Goal: Task Accomplishment & Management: Manage account settings

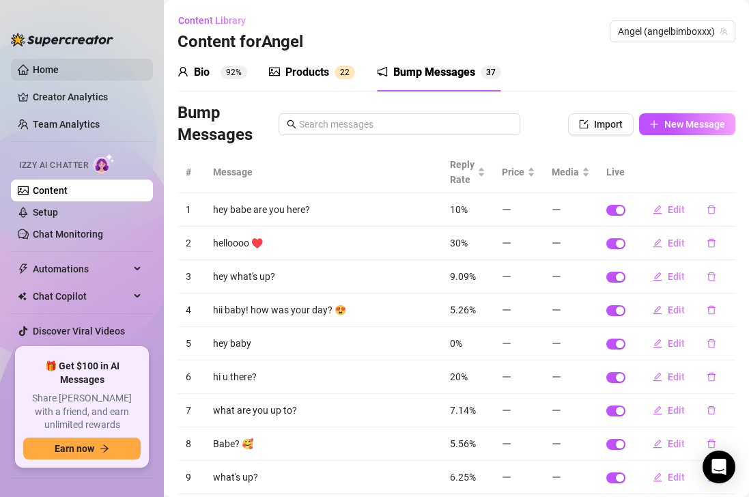
click at [59, 75] on link "Home" at bounding box center [46, 69] width 26 height 11
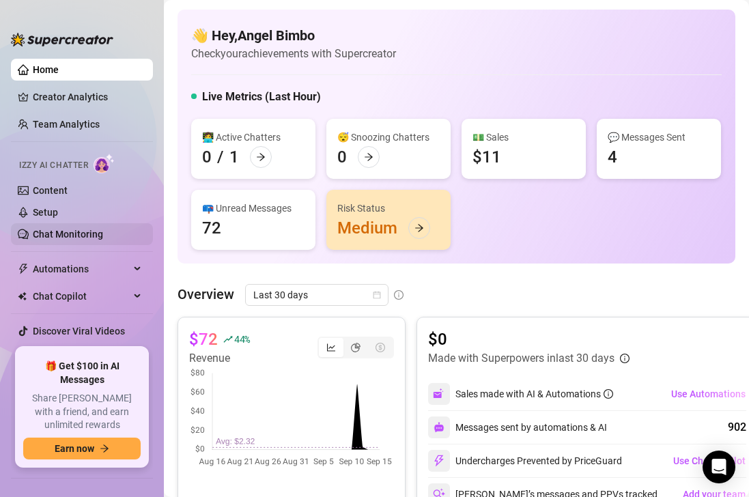
scroll to position [20, 0]
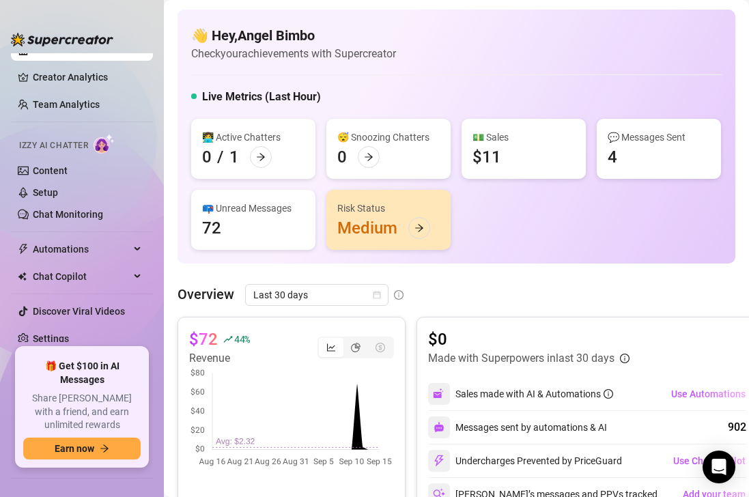
click at [184, 148] on div "👋 Hey, [PERSON_NAME] Check your achievements with Supercreator Live Metrics (La…" at bounding box center [455, 137] width 557 height 254
click at [69, 334] on link "Settings" at bounding box center [51, 338] width 36 height 11
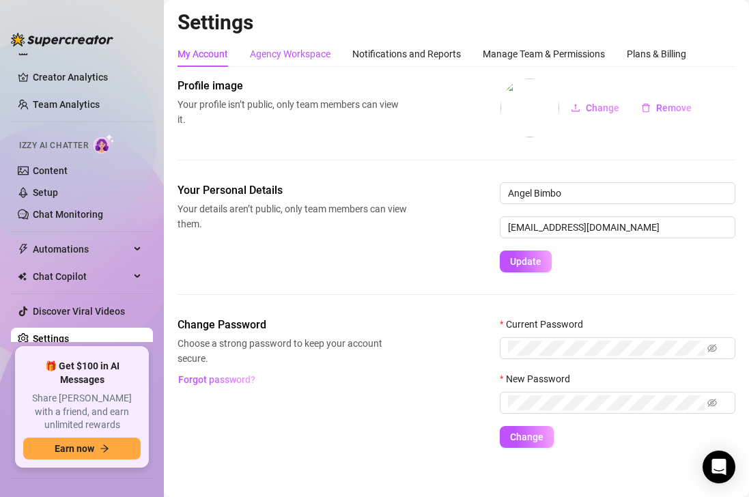
click at [294, 55] on div "Agency Workspace" at bounding box center [290, 53] width 81 height 15
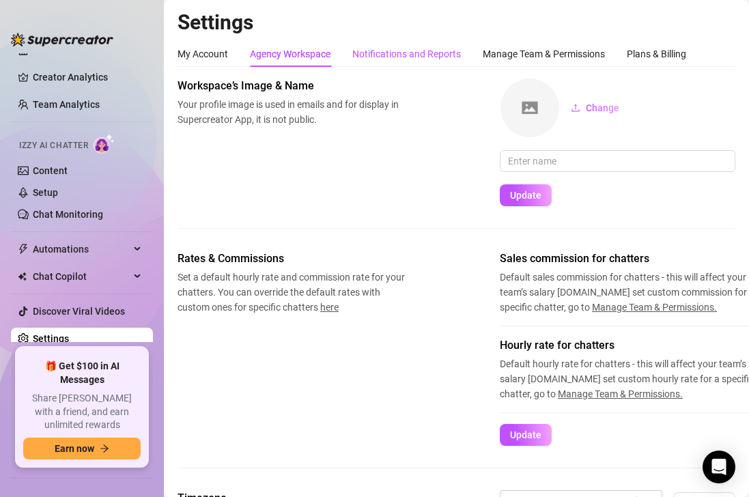
click at [375, 57] on div "Notifications and Reports" at bounding box center [406, 53] width 108 height 15
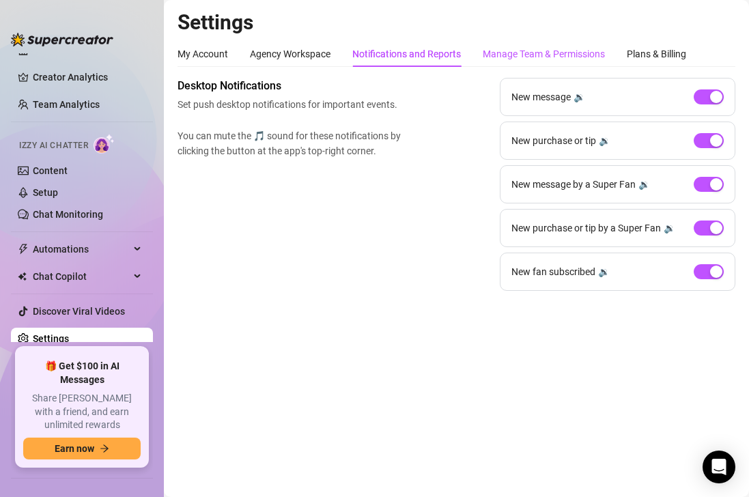
click at [544, 56] on div "Manage Team & Permissions" at bounding box center [543, 53] width 122 height 15
click at [546, 54] on div "Manage Team & Permissions" at bounding box center [543, 53] width 122 height 15
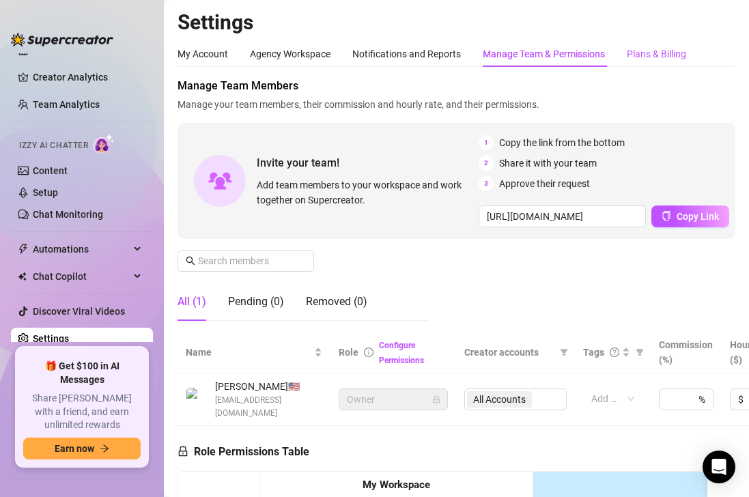
drag, startPoint x: 656, startPoint y: 52, endPoint x: 648, endPoint y: 62, distance: 13.1
click at [656, 52] on div "Plans & Billing" at bounding box center [655, 53] width 59 height 15
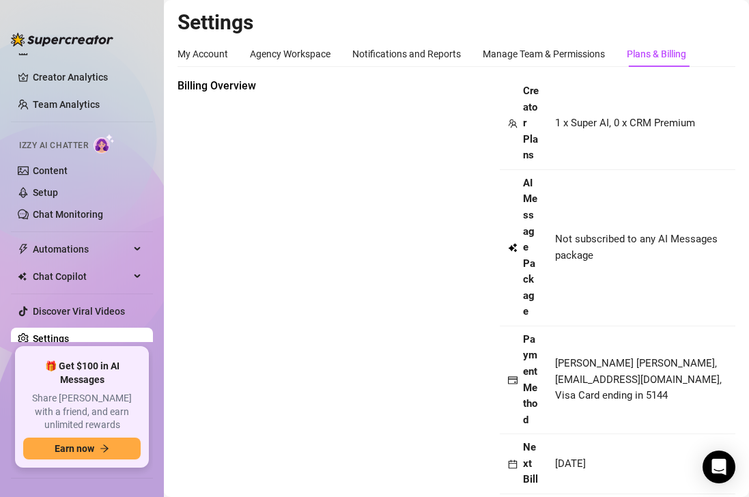
scroll to position [0, 18]
click at [244, 220] on div "Billing Overview Creator Plans 1 x Super AI, 0 x CRM Premium AI Message Package…" at bounding box center [455, 302] width 557 height 449
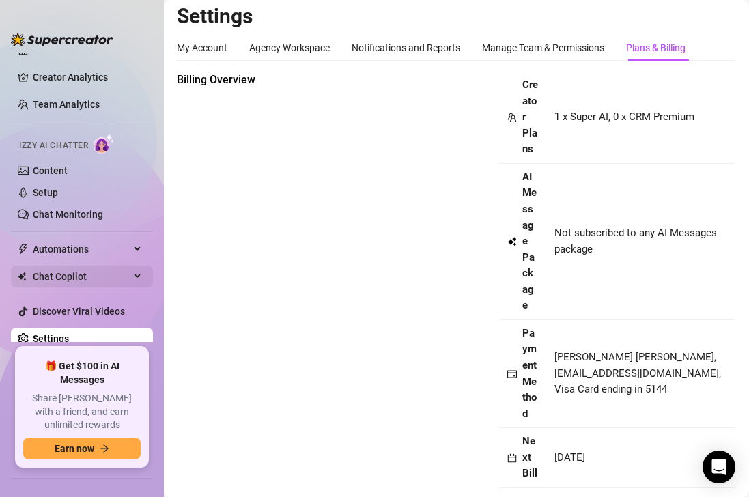
scroll to position [0, 0]
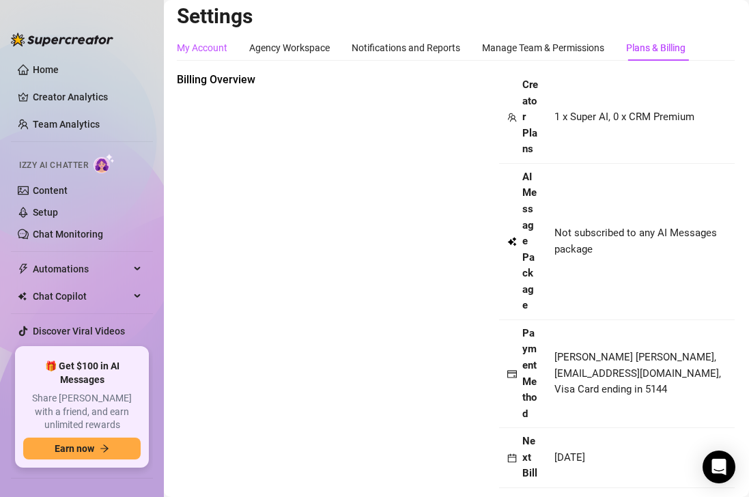
click at [219, 49] on div "My Account" at bounding box center [202, 47] width 50 height 15
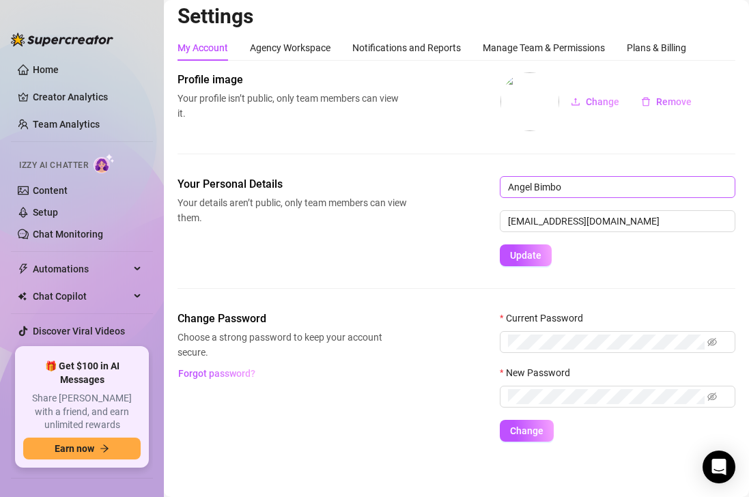
scroll to position [9, 0]
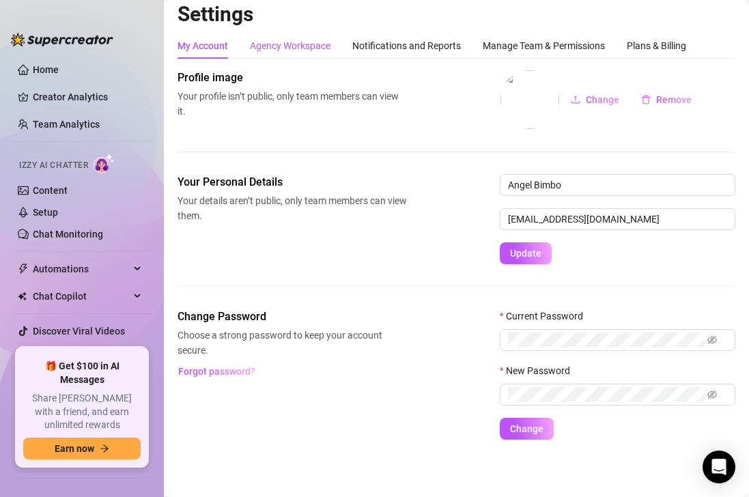
drag, startPoint x: 302, startPoint y: 44, endPoint x: 313, endPoint y: 47, distance: 11.4
click at [302, 44] on div "Agency Workspace" at bounding box center [290, 45] width 81 height 15
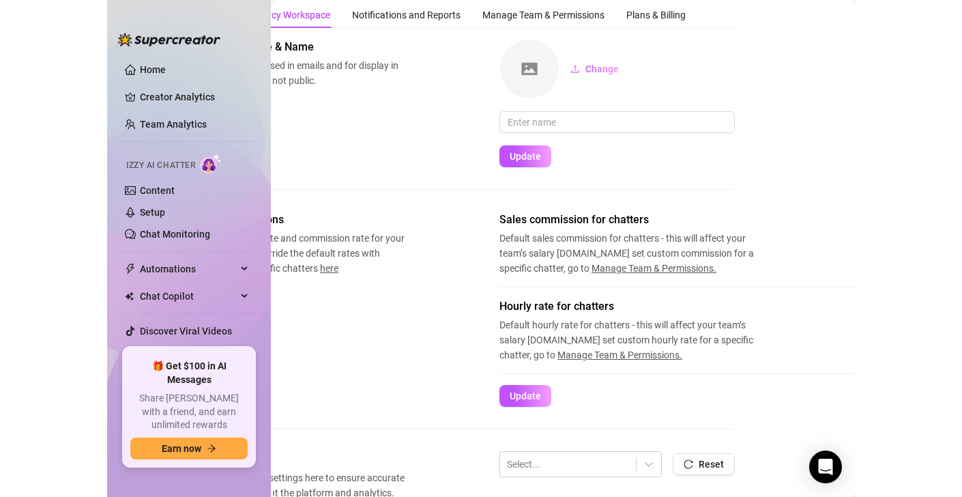
scroll to position [0, 107]
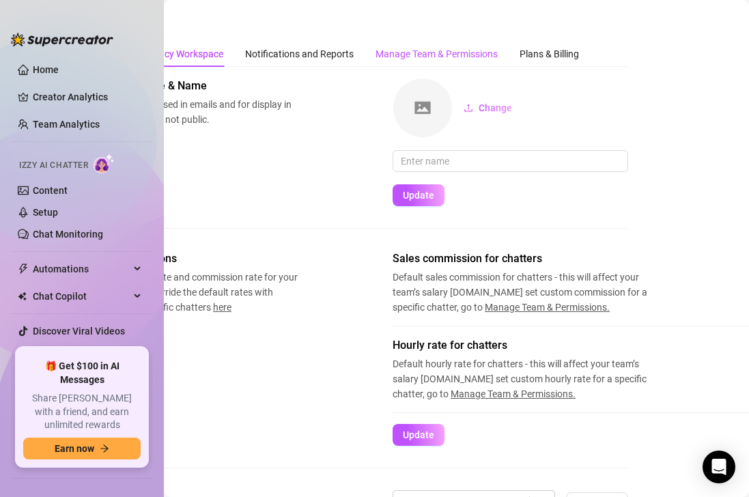
drag, startPoint x: 392, startPoint y: 55, endPoint x: 399, endPoint y: 63, distance: 11.1
click at [392, 55] on div "Manage Team & Permissions" at bounding box center [436, 53] width 122 height 15
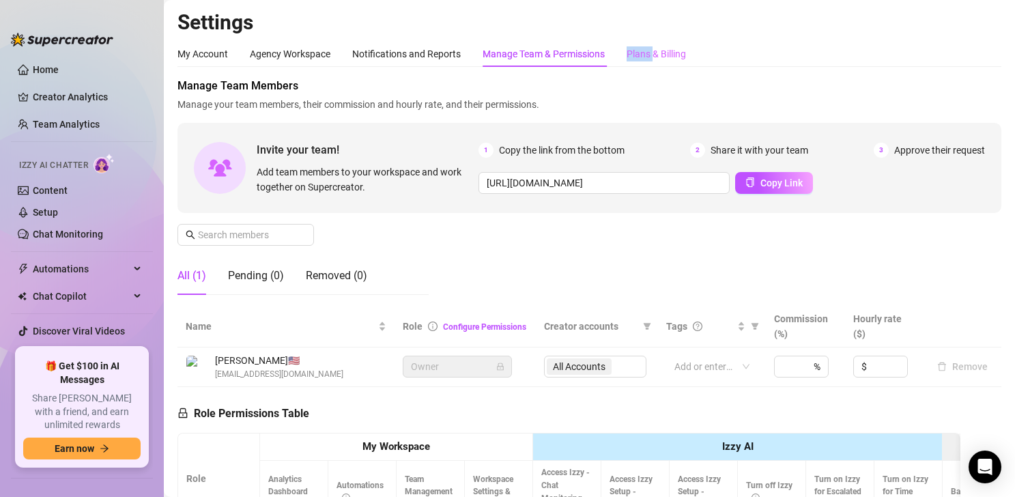
click at [654, 46] on div "Plans & Billing" at bounding box center [655, 54] width 59 height 26
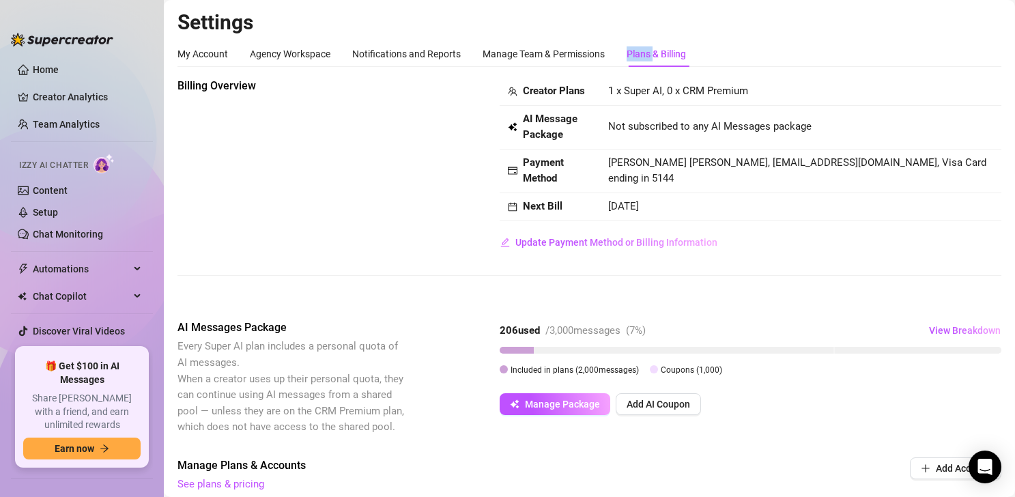
click at [656, 56] on div "Plans & Billing" at bounding box center [655, 53] width 59 height 15
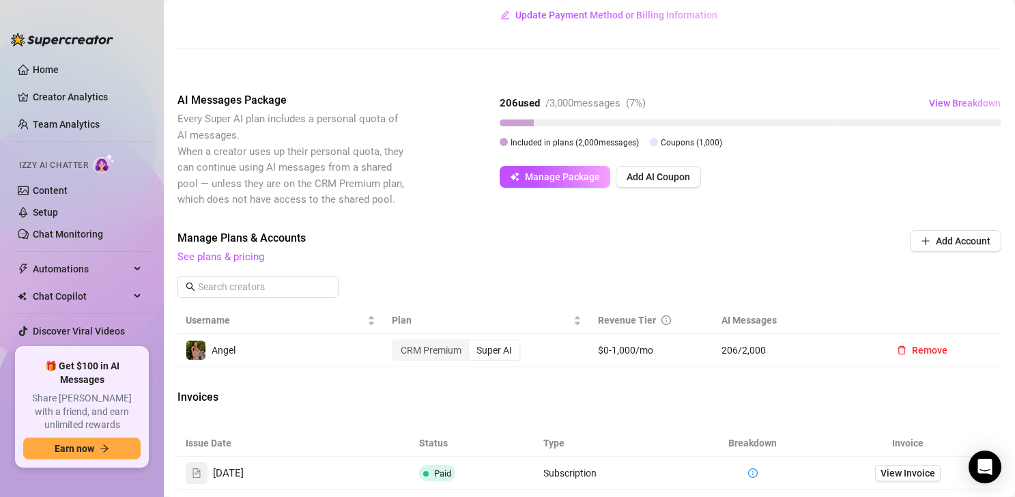
scroll to position [231, 0]
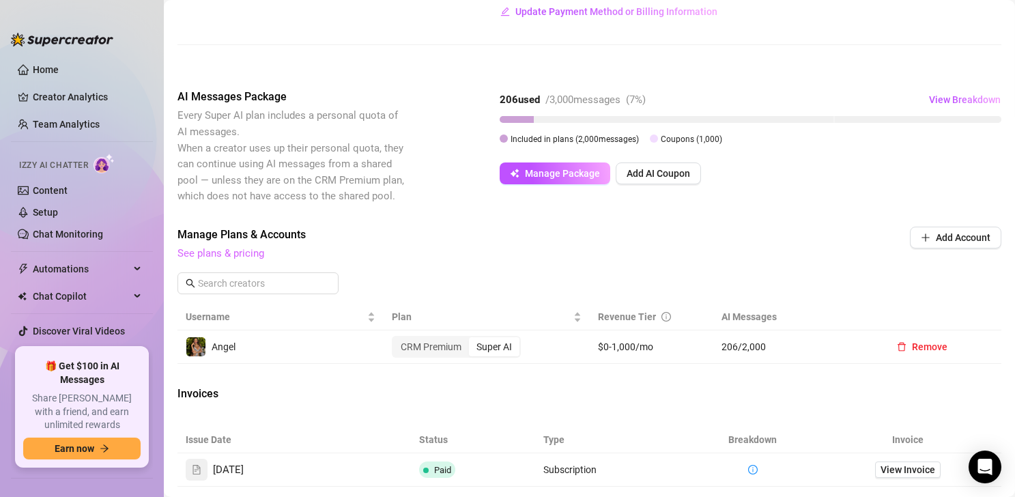
click at [261, 252] on link "See plans & pricing" at bounding box center [220, 253] width 87 height 12
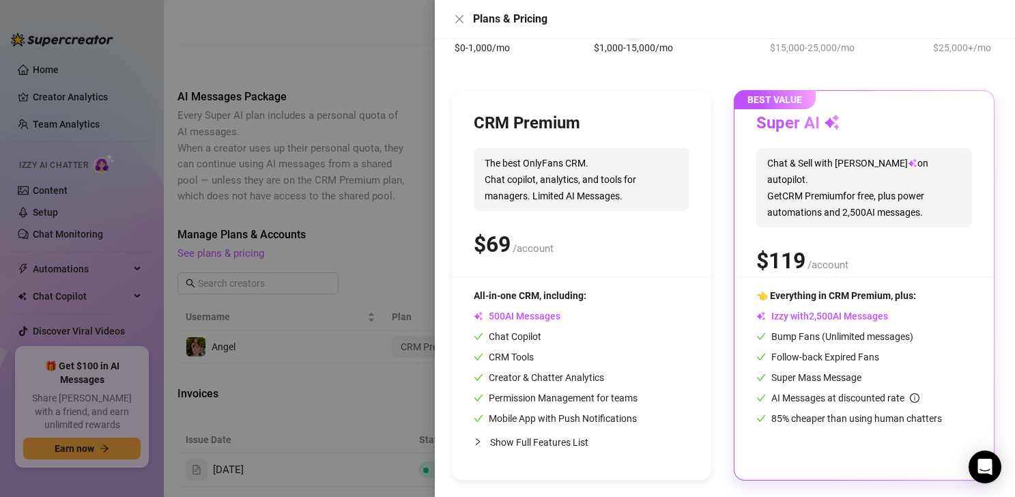
scroll to position [0, 0]
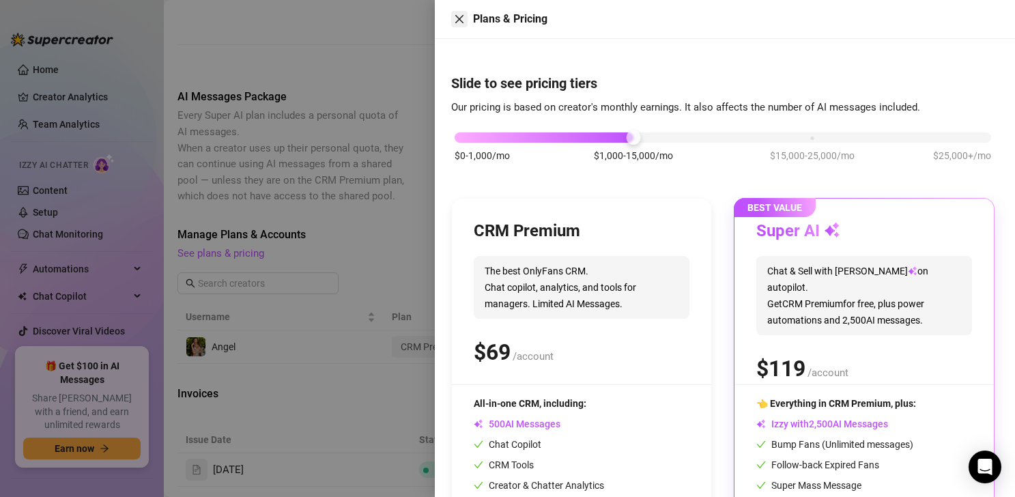
click at [458, 20] on icon "close" at bounding box center [459, 19] width 8 height 8
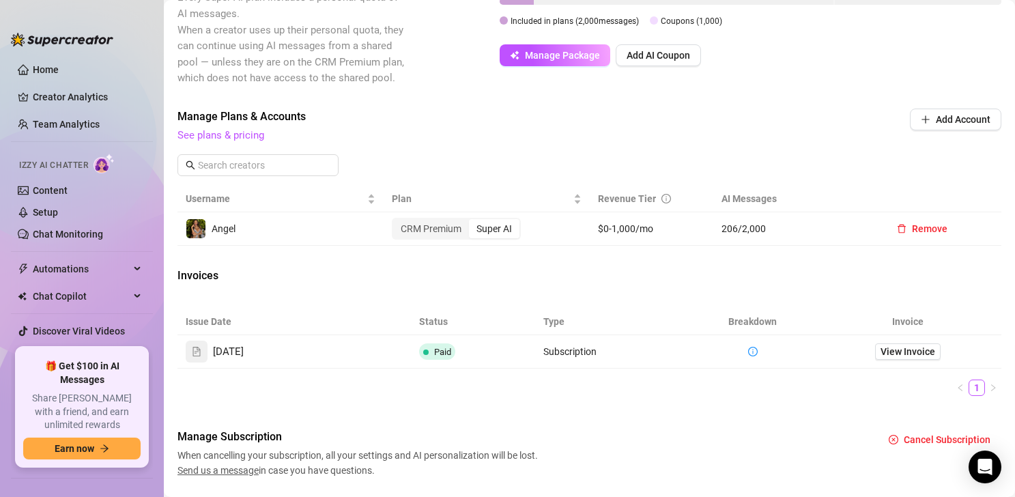
scroll to position [347, 0]
drag, startPoint x: 939, startPoint y: 135, endPoint x: 936, endPoint y: 127, distance: 8.6
click at [748, 135] on div "Manage Plans & Accounts See plans & pricing Add Account" at bounding box center [589, 127] width 824 height 35
click at [748, 123] on span "Add Account" at bounding box center [963, 120] width 55 height 11
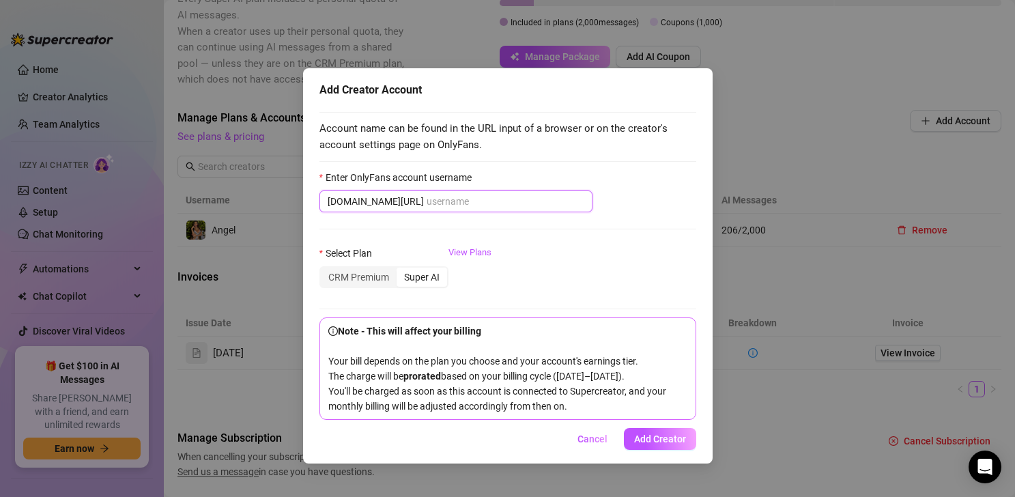
click at [455, 196] on input "Enter OnlyFans account username" at bounding box center [505, 201] width 158 height 15
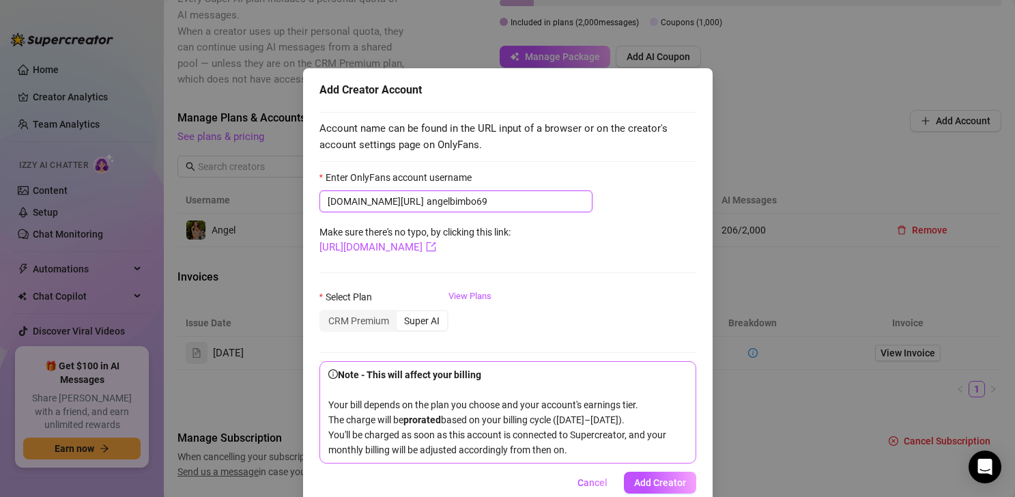
scroll to position [42, 0]
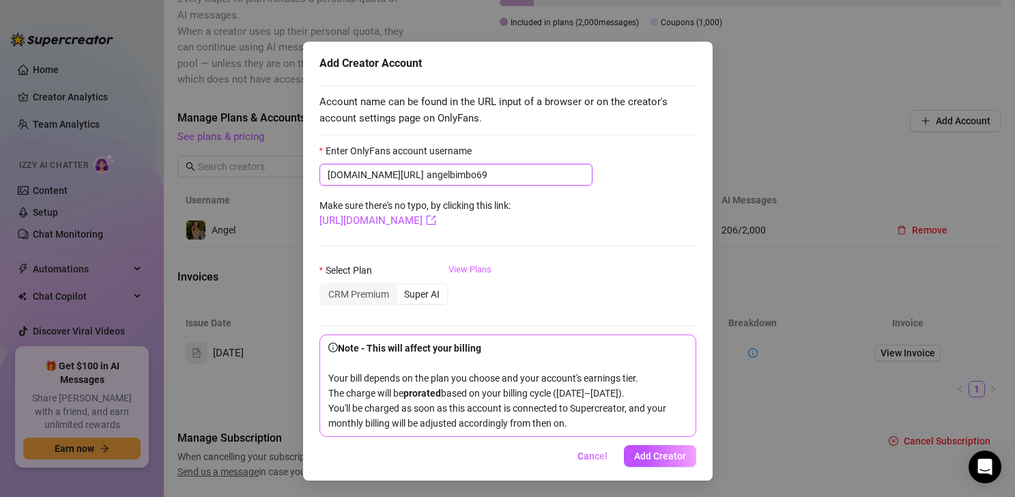
type input "angelbimbo69"
click at [461, 263] on link "View Plans" at bounding box center [469, 290] width 43 height 55
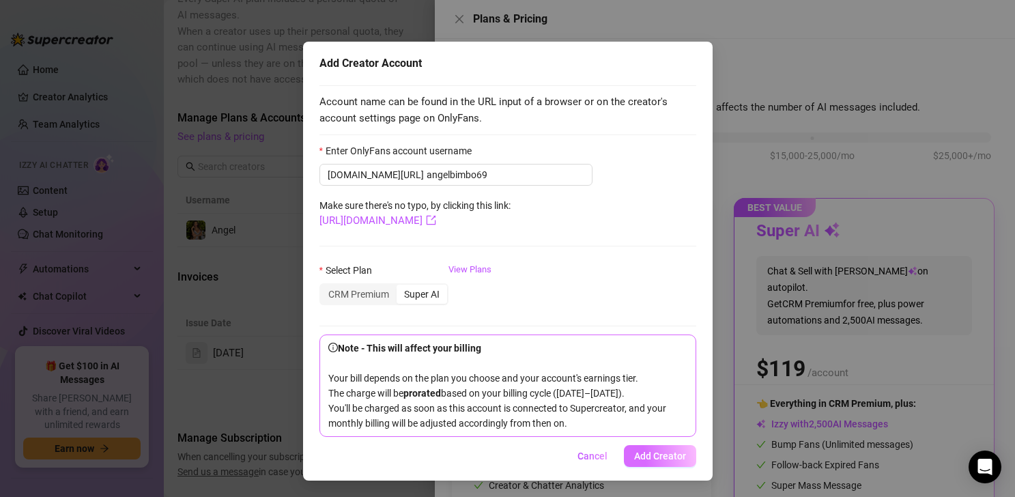
click at [653, 450] on button "Add Creator" at bounding box center [660, 456] width 72 height 22
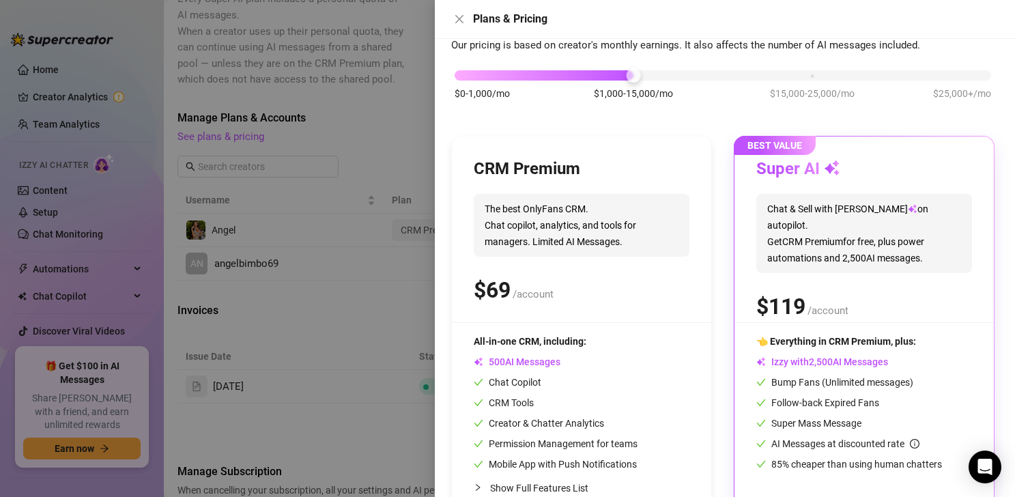
scroll to position [108, 0]
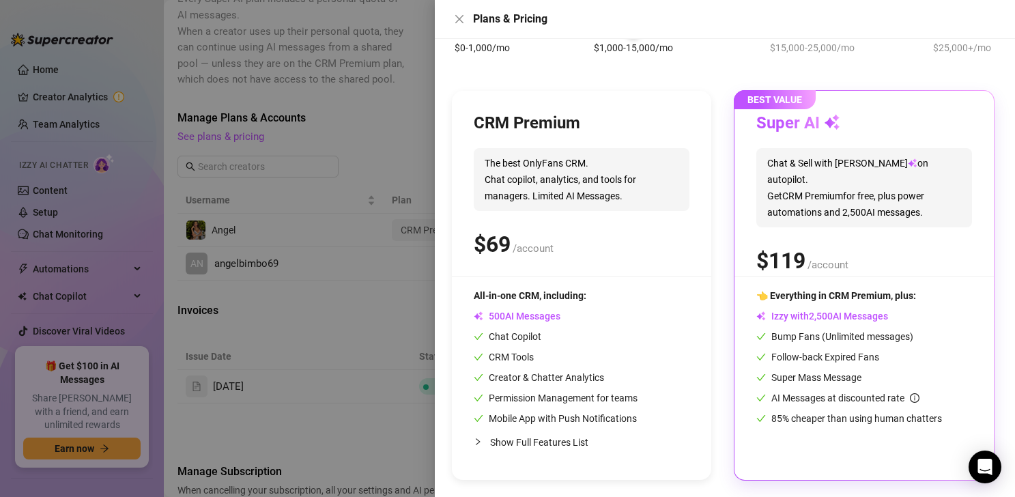
click at [748, 285] on div "BEST VALUE Super AI Chat & Sell with Izzy on autopilot. Get CRM Premium for fre…" at bounding box center [863, 285] width 259 height 389
click at [379, 240] on div at bounding box center [507, 248] width 1015 height 497
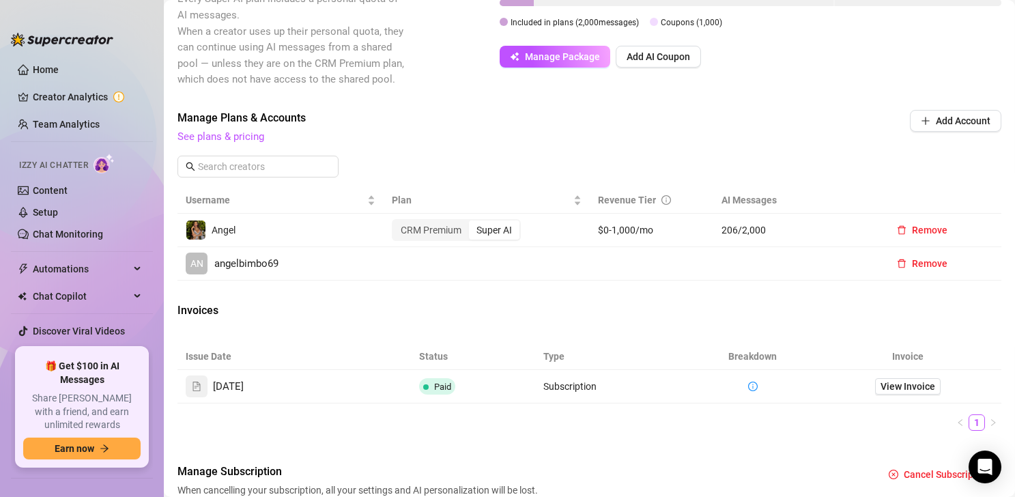
click at [216, 267] on span "angelbimbo69" at bounding box center [246, 264] width 64 height 16
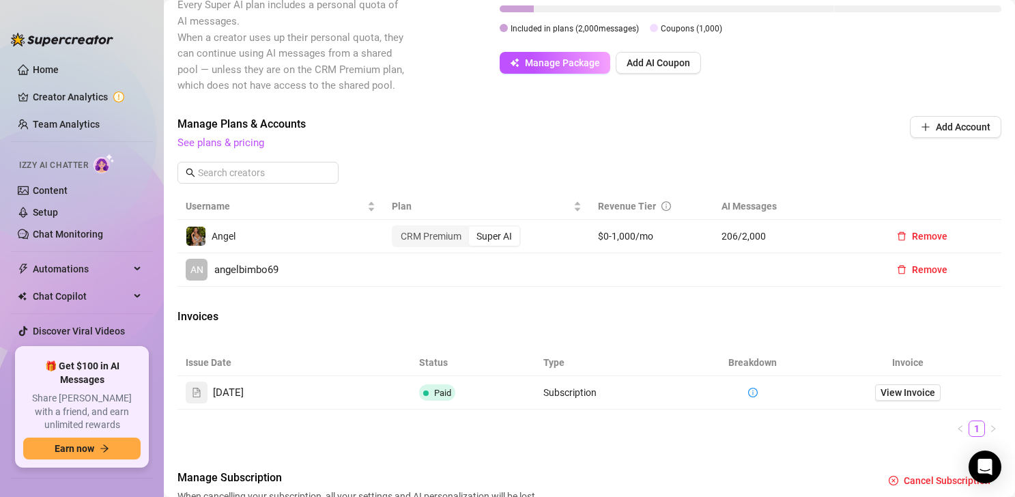
scroll to position [340, 0]
click at [242, 273] on td "Angel" at bounding box center [280, 271] width 206 height 33
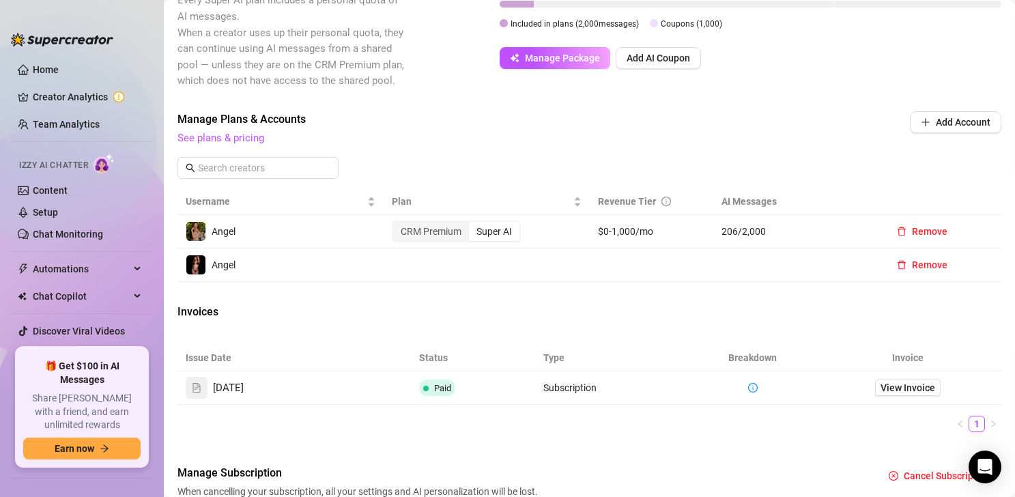
drag, startPoint x: 332, startPoint y: 267, endPoint x: 395, endPoint y: 263, distance: 62.9
click at [332, 267] on td "Angel" at bounding box center [280, 264] width 206 height 33
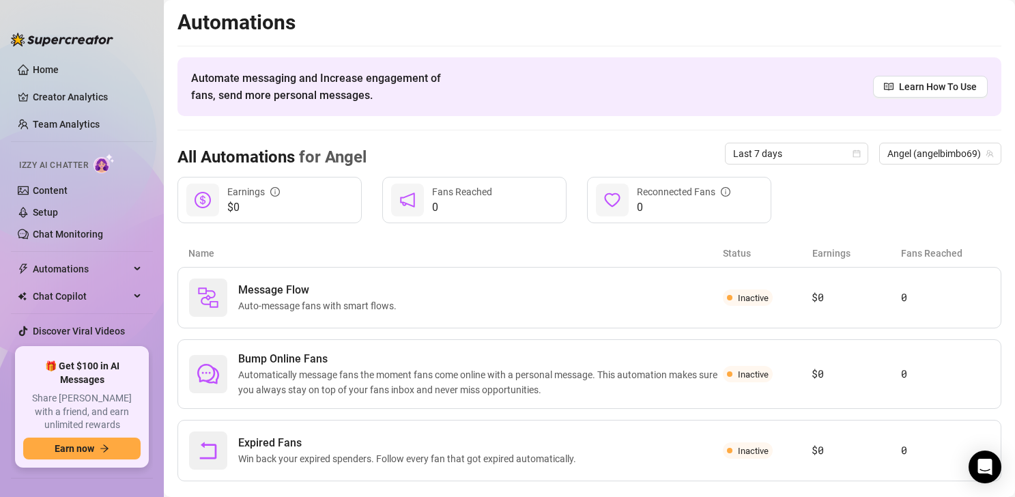
scroll to position [25, 0]
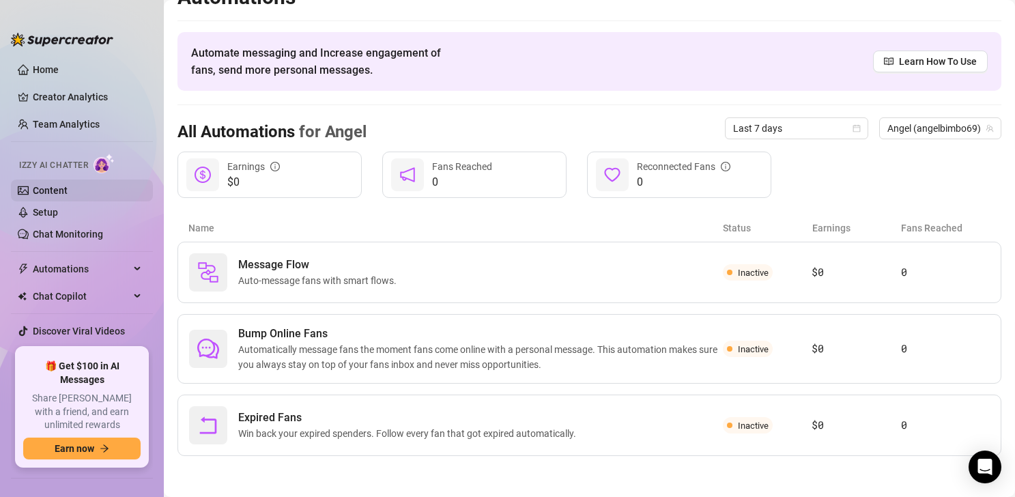
click at [68, 189] on link "Content" at bounding box center [50, 190] width 35 height 11
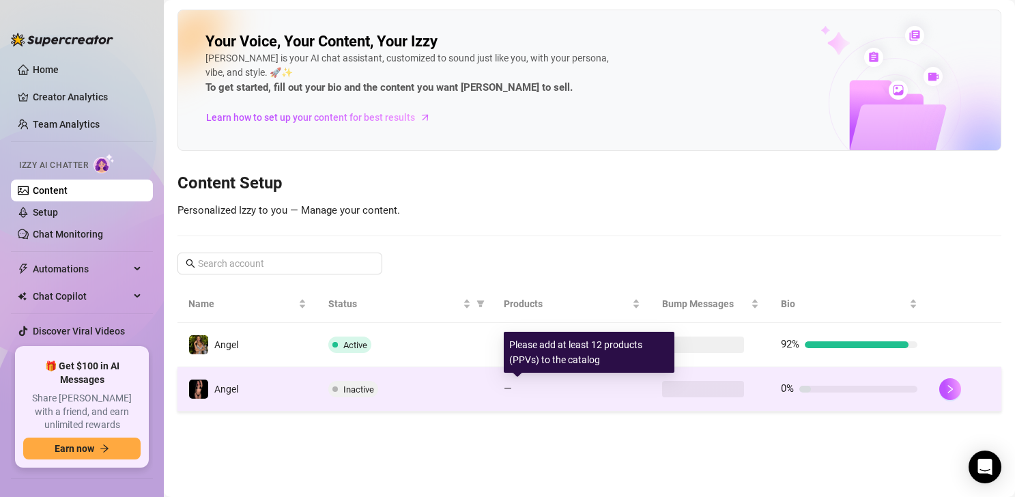
click at [547, 381] on div "—" at bounding box center [572, 389] width 136 height 16
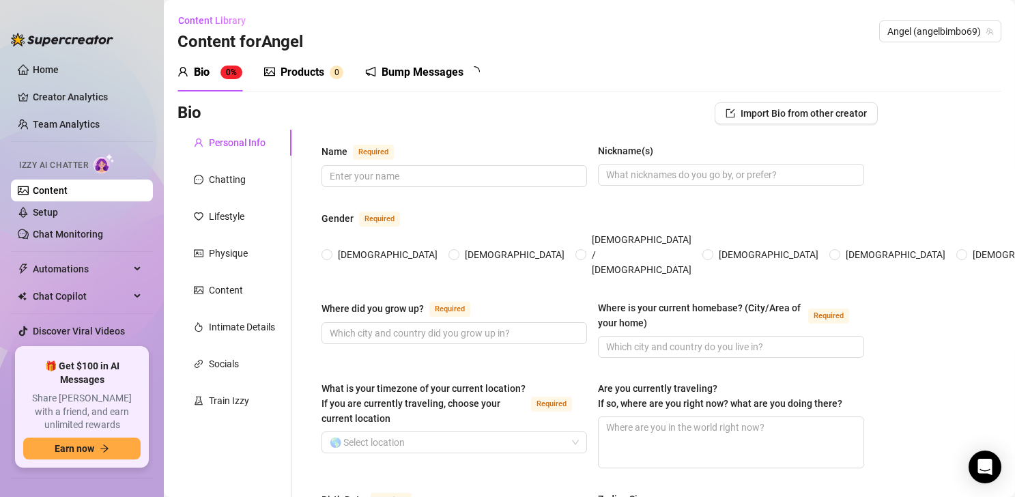
click at [310, 77] on div "Products" at bounding box center [302, 72] width 44 height 16
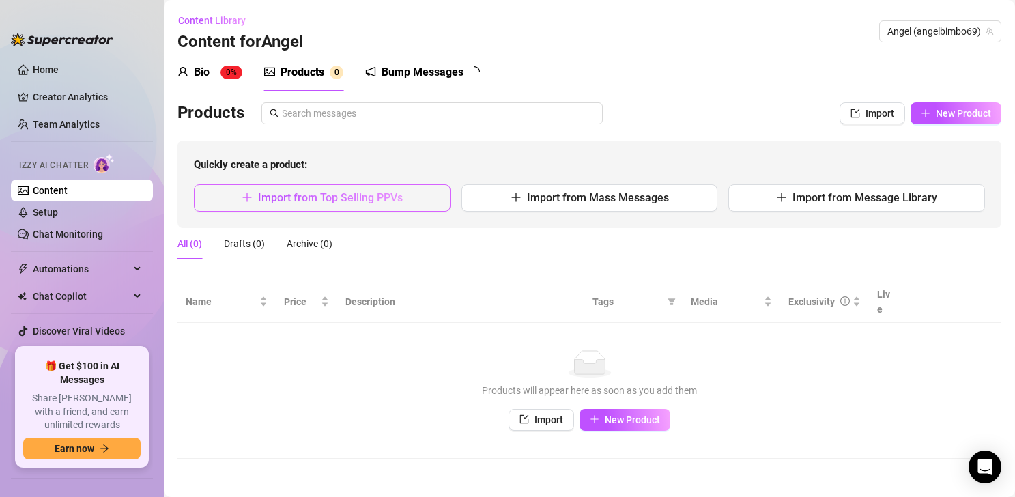
click at [375, 205] on button "Import from Top Selling PPVs" at bounding box center [322, 197] width 257 height 27
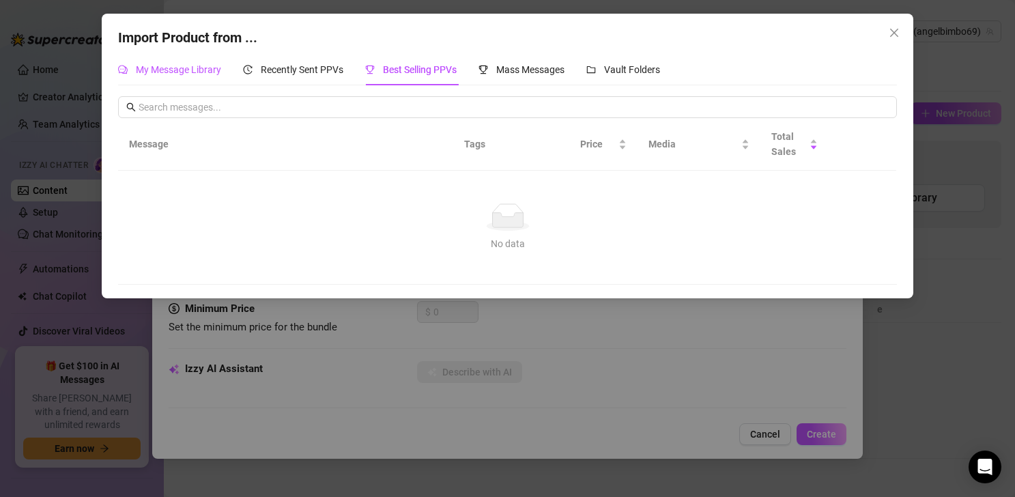
click at [176, 70] on span "My Message Library" at bounding box center [178, 69] width 85 height 11
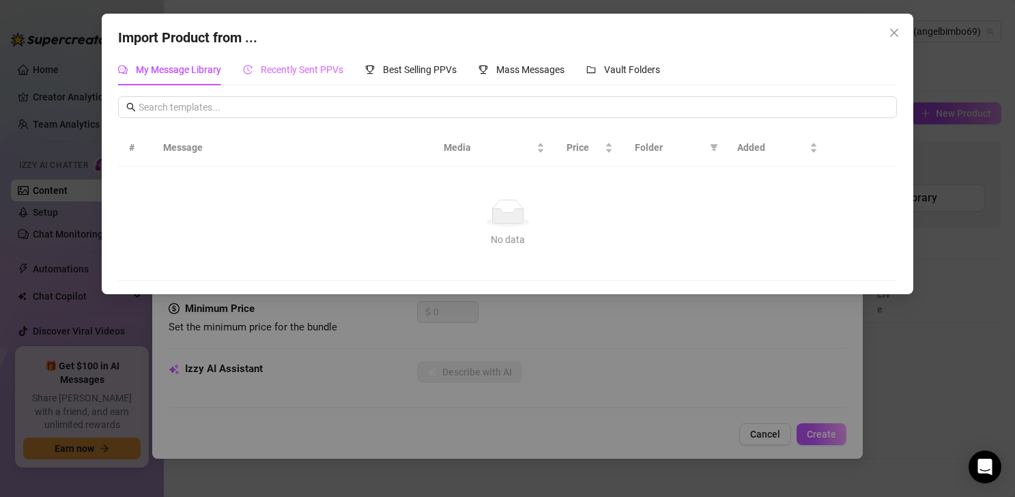
click at [321, 59] on div "Recently Sent PPVs" at bounding box center [293, 69] width 100 height 31
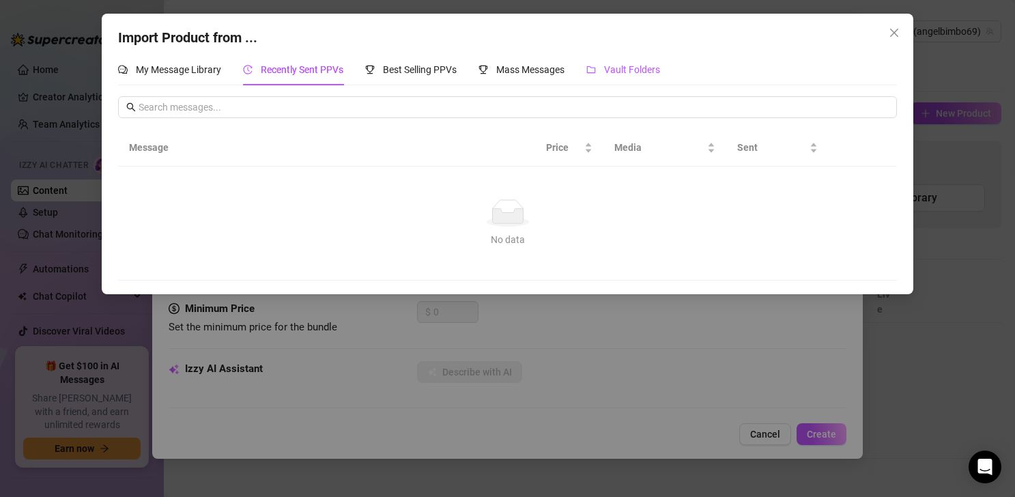
drag, startPoint x: 640, startPoint y: 74, endPoint x: 630, endPoint y: 74, distance: 10.3
click at [640, 74] on span "Vault Folders" at bounding box center [632, 69] width 56 height 11
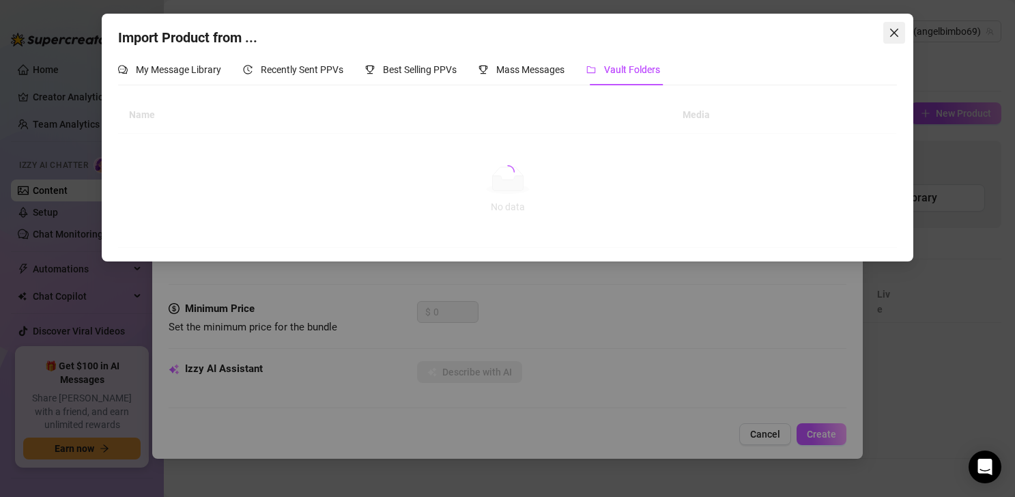
click at [748, 31] on icon "close" at bounding box center [894, 33] width 8 height 8
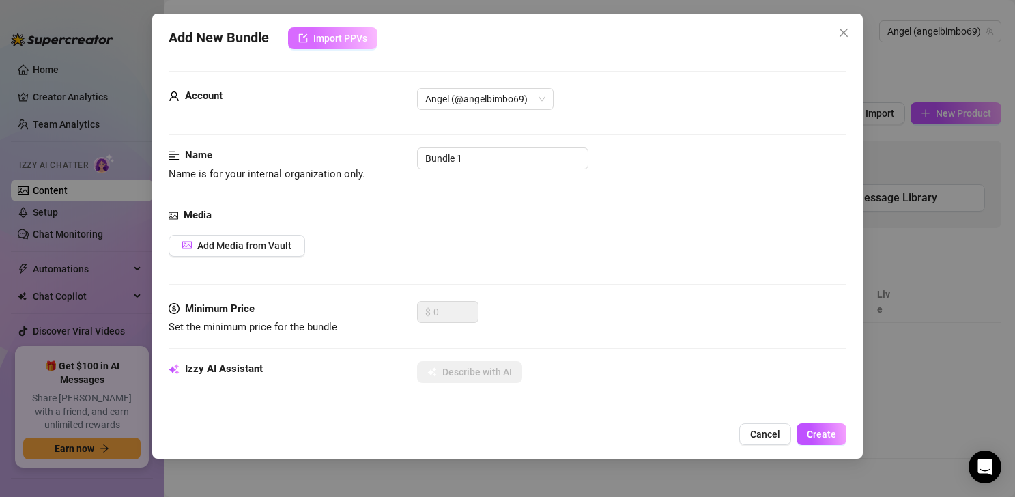
click at [341, 39] on span "Import PPVs" at bounding box center [340, 38] width 54 height 11
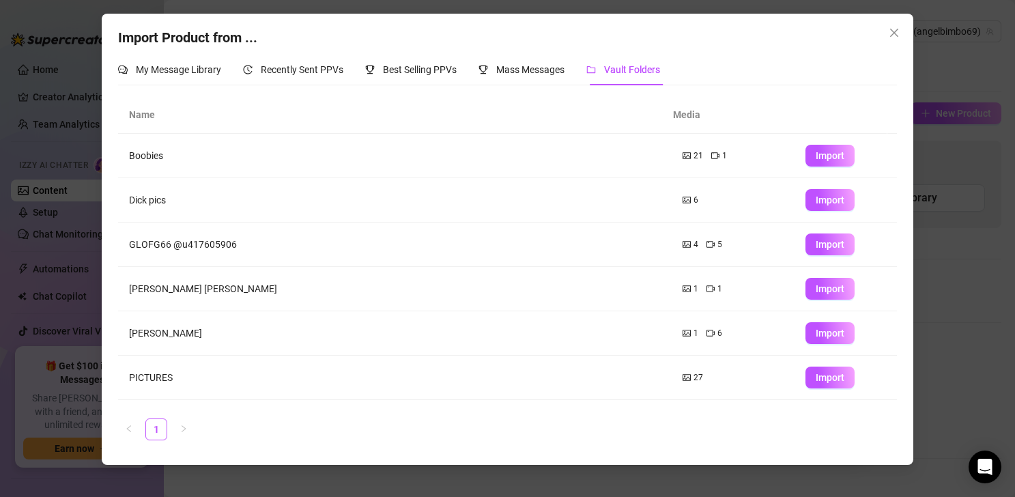
click at [748, 37] on div "Import Product from ... My Message Library Recently Sent PPVs Best Selling PPVs…" at bounding box center [508, 239] width 812 height 451
click at [748, 38] on span "Close" at bounding box center [894, 32] width 22 height 11
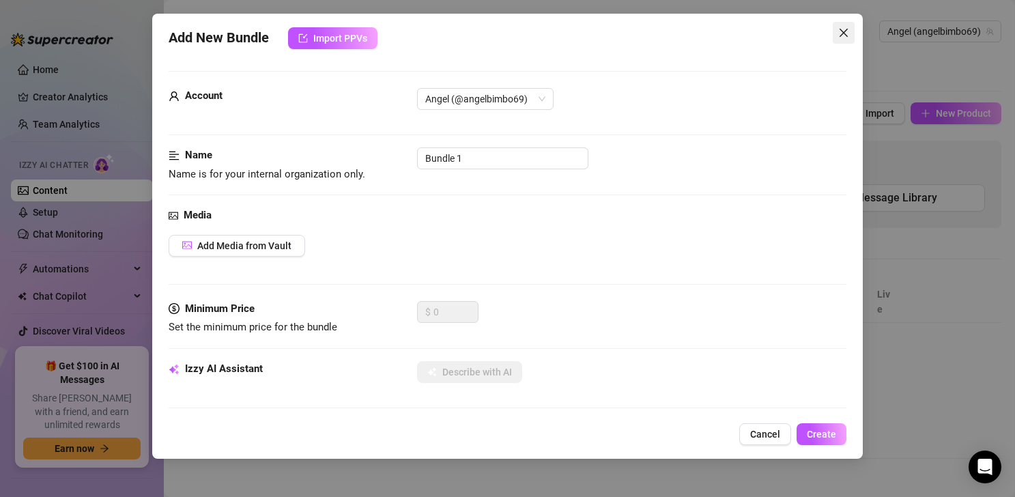
click at [748, 35] on div "Add New Bundle Import PPVs Account Angel (@angelbimbo69) Name Name is for your …" at bounding box center [507, 236] width 710 height 445
click at [748, 36] on icon "close" at bounding box center [843, 32] width 11 height 11
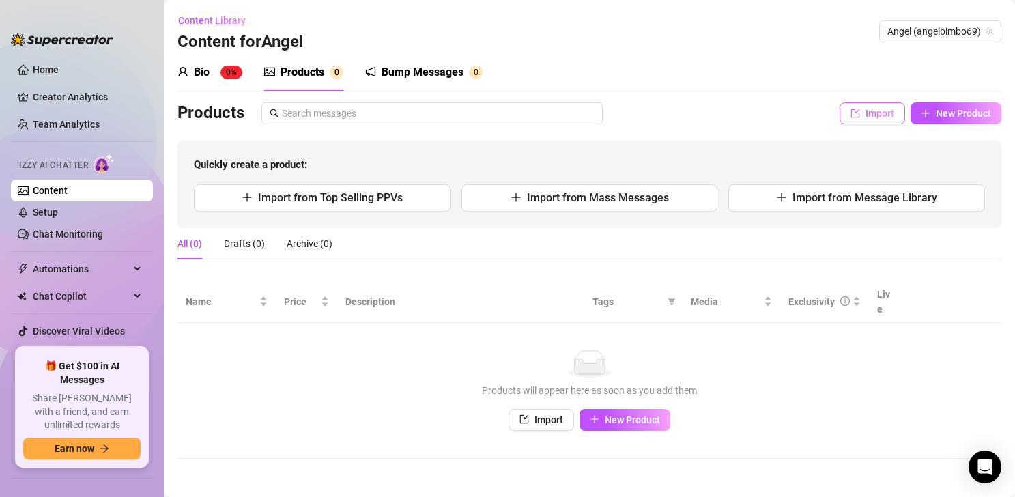
click at [748, 108] on span "Import" at bounding box center [879, 113] width 29 height 11
type textarea "Type your message here..."
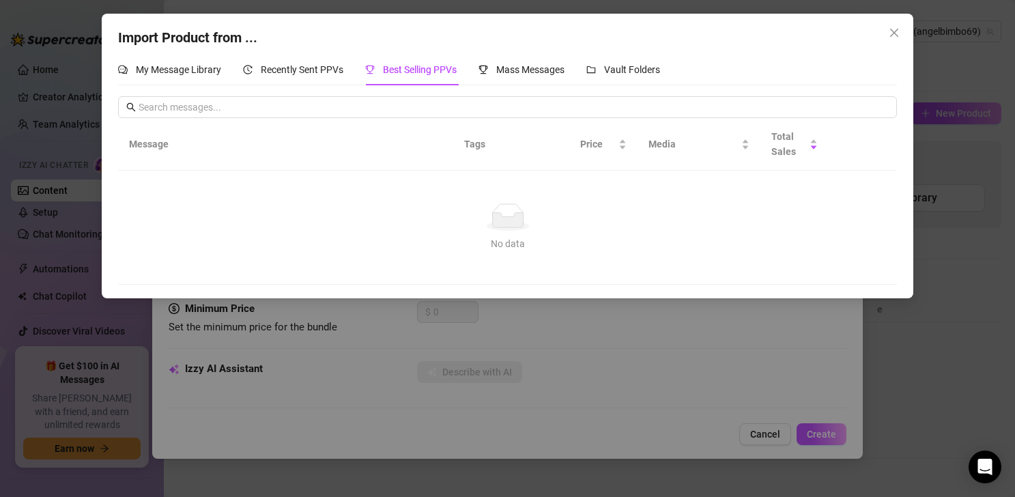
click at [748, 35] on icon "close" at bounding box center [893, 32] width 11 height 11
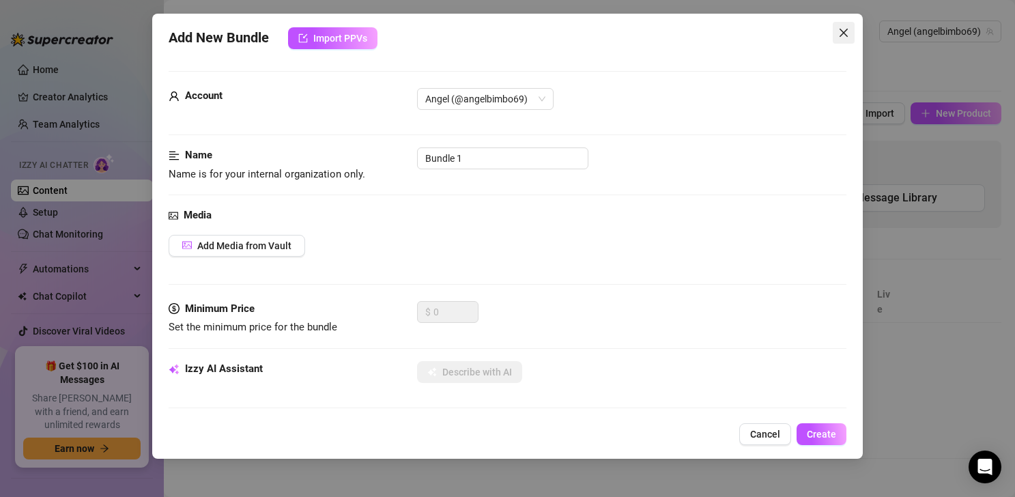
click at [748, 38] on span "Close" at bounding box center [843, 32] width 22 height 11
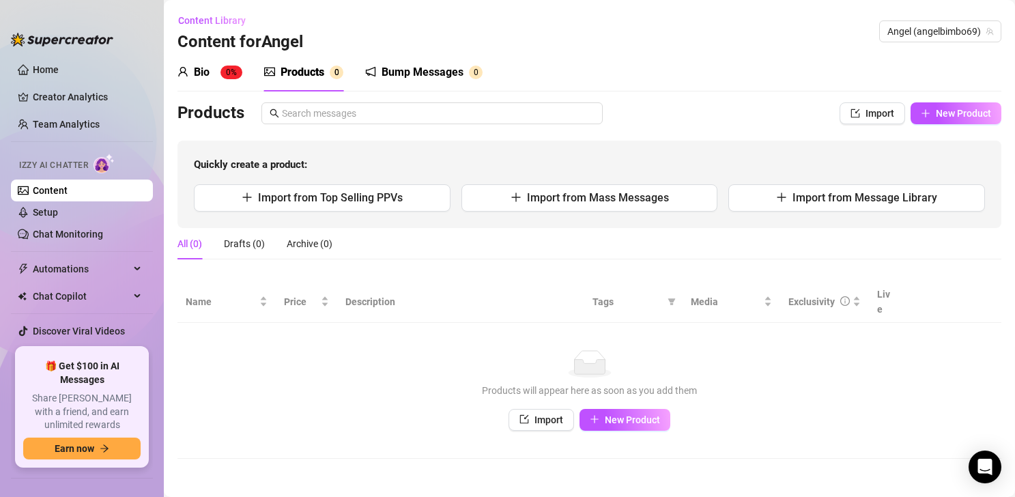
click at [241, 87] on div "Bio 0%" at bounding box center [209, 72] width 65 height 38
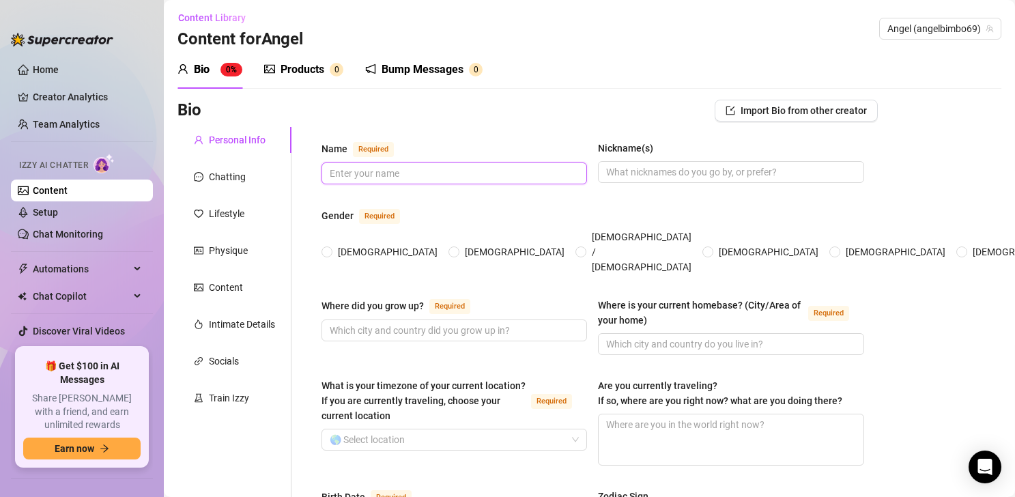
click at [437, 177] on input "Name Required" at bounding box center [453, 173] width 246 height 15
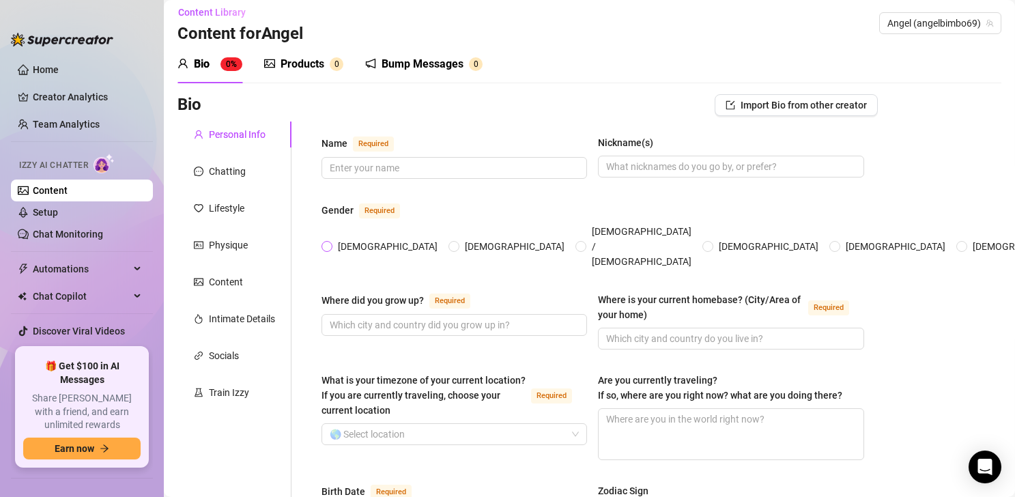
click at [338, 239] on span "[DEMOGRAPHIC_DATA]" at bounding box center [387, 246] width 111 height 15
click at [330, 243] on input "[DEMOGRAPHIC_DATA]" at bounding box center [327, 247] width 5 height 9
radio input "true"
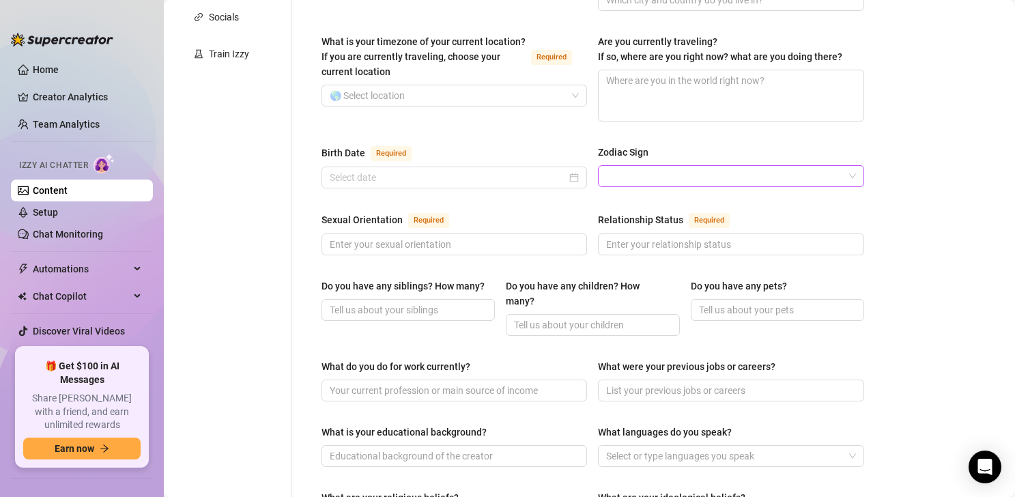
scroll to position [0, 0]
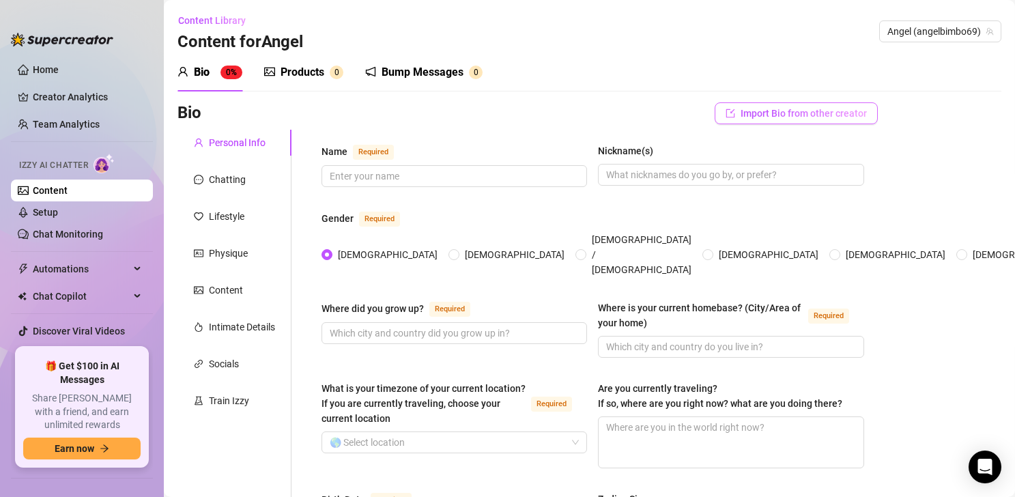
click at [748, 108] on span "Import Bio from other creator" at bounding box center [803, 113] width 126 height 11
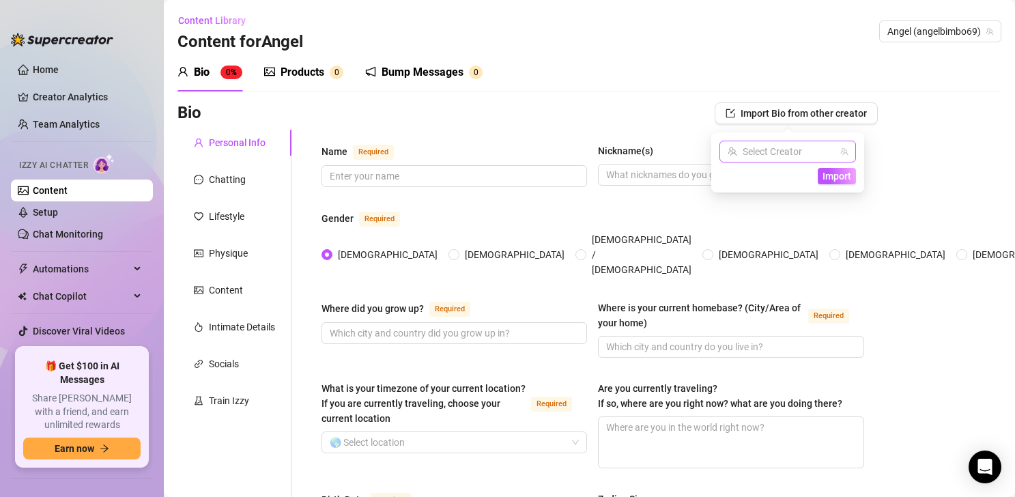
click at [748, 149] on input "search" at bounding box center [781, 151] width 108 height 20
click at [748, 185] on span "( angelbimboxxx )" at bounding box center [816, 179] width 71 height 15
click at [748, 172] on span "Import" at bounding box center [836, 176] width 29 height 11
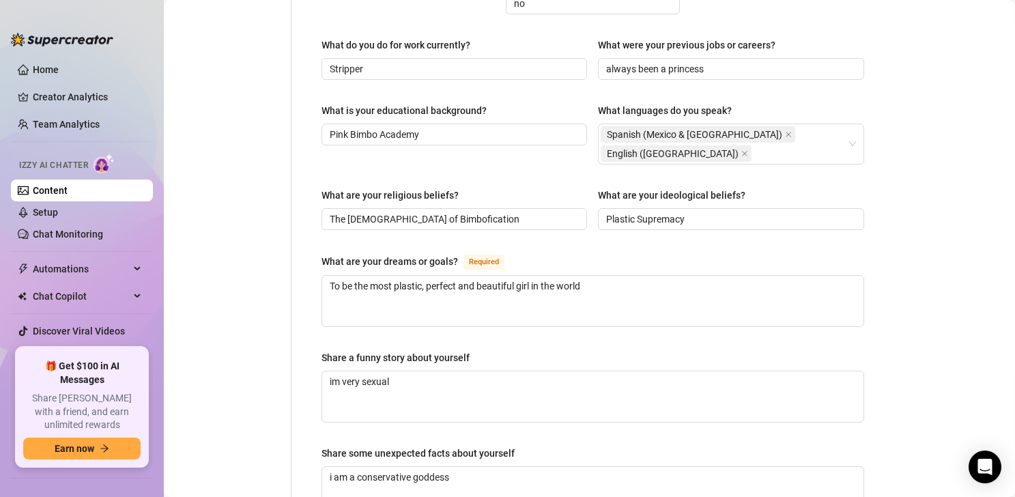
scroll to position [881, 0]
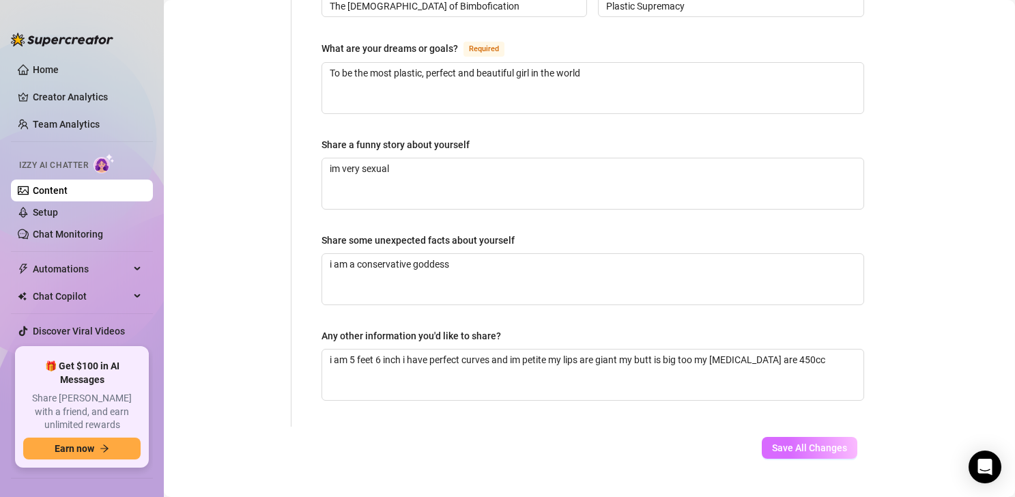
click at [748, 442] on span "Save All Changes" at bounding box center [809, 447] width 75 height 11
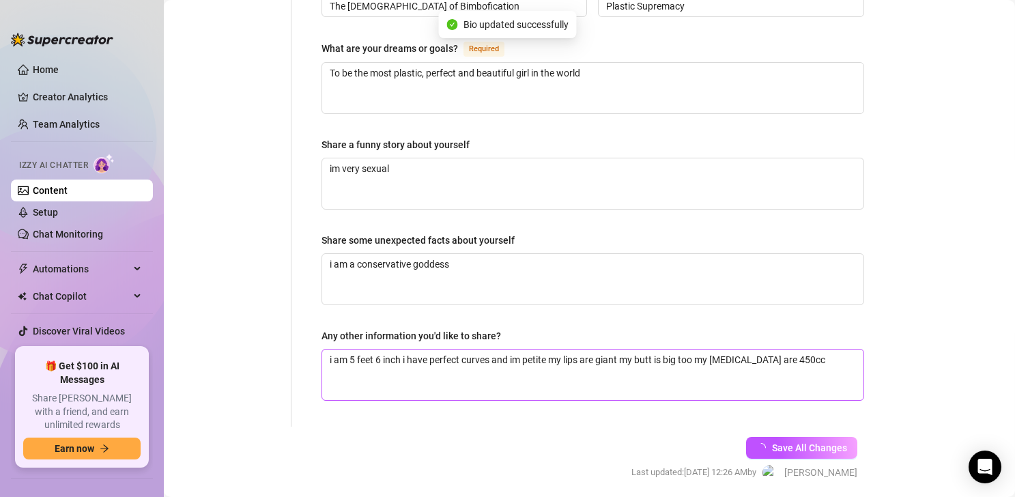
scroll to position [0, 0]
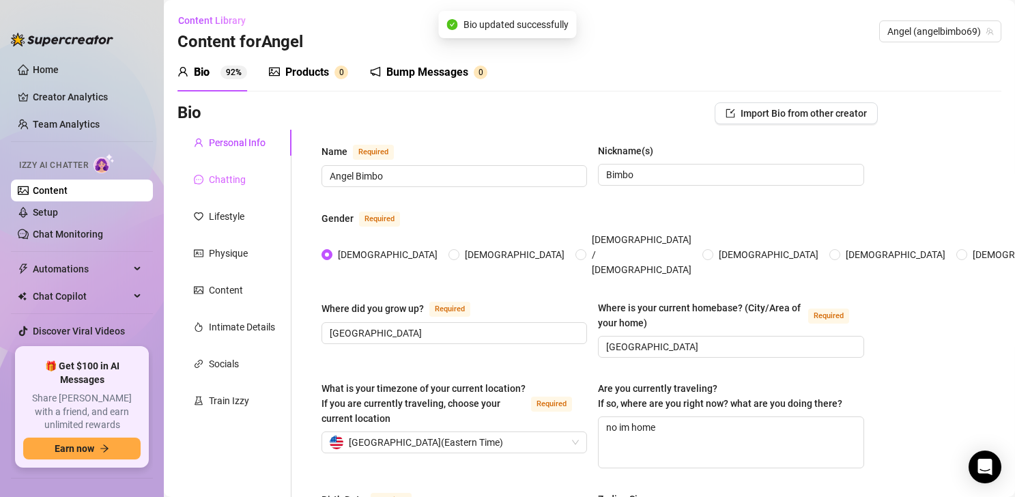
click at [250, 185] on div "Chatting" at bounding box center [234, 179] width 114 height 26
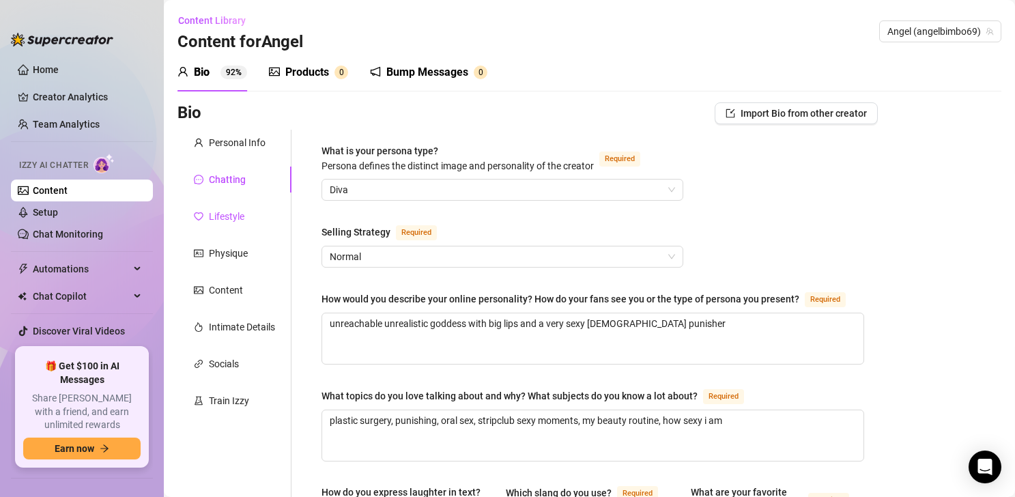
click at [224, 210] on div "Lifestyle" at bounding box center [226, 216] width 35 height 15
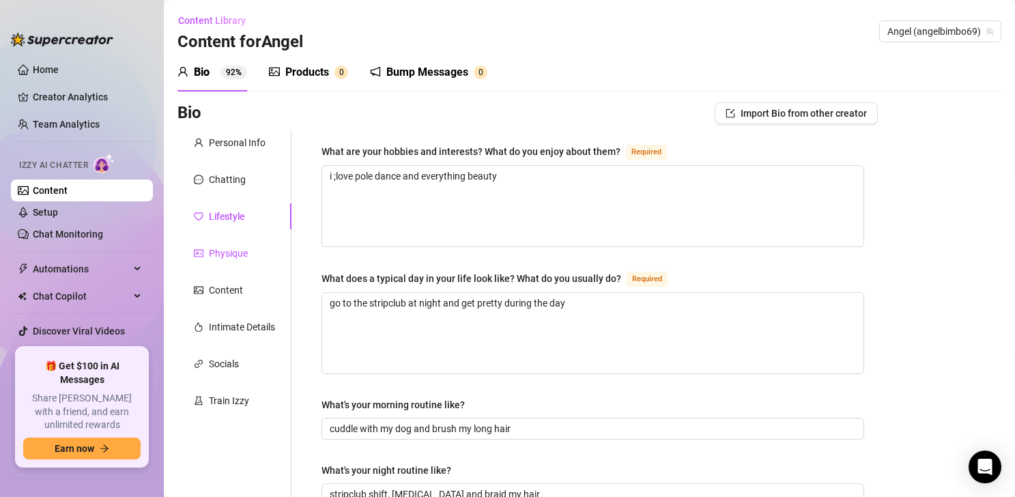
click at [224, 248] on div "Physique" at bounding box center [228, 253] width 39 height 15
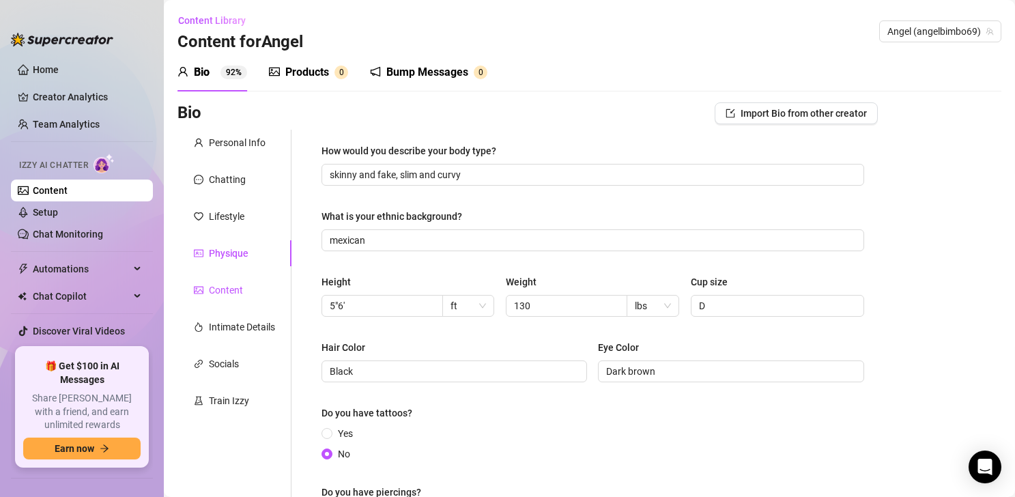
click at [236, 293] on div "Content" at bounding box center [226, 290] width 34 height 15
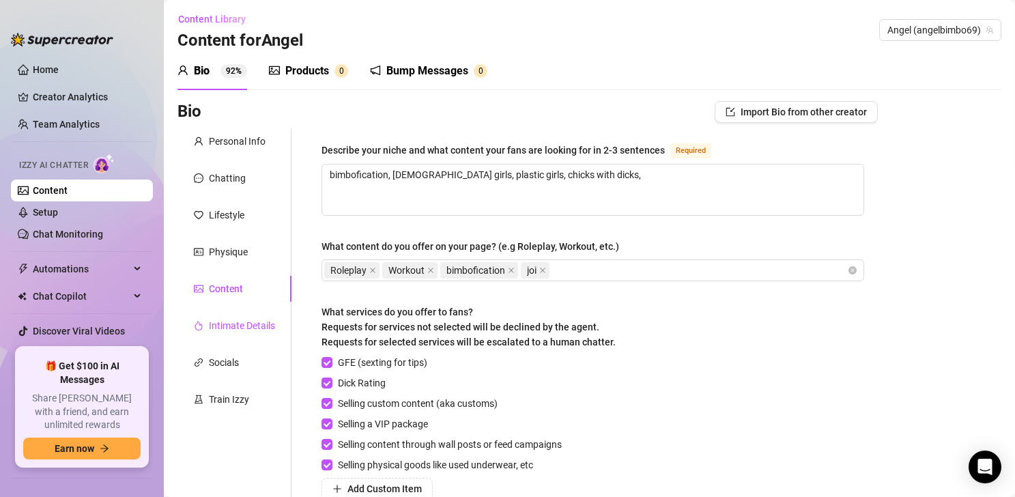
click at [240, 325] on div "Intimate Details" at bounding box center [242, 325] width 66 height 15
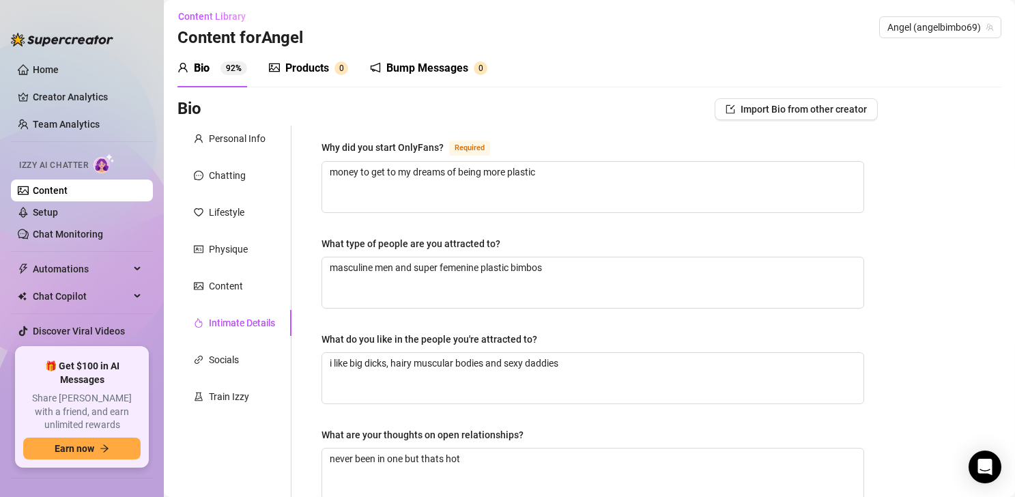
click at [227, 375] on div "Personal Info Chatting Lifestyle Physique Content Intimate Details Socials Trai…" at bounding box center [234, 469] width 114 height 686
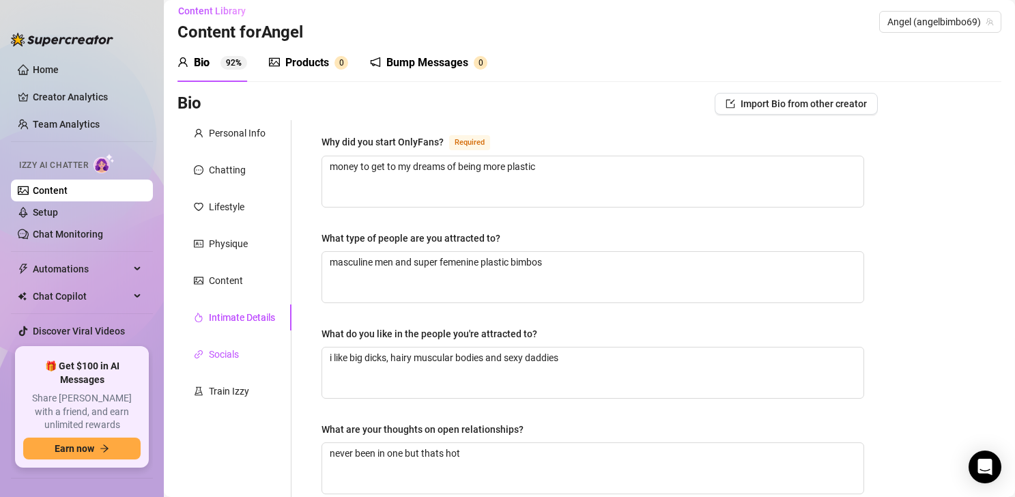
click at [226, 356] on div "Socials" at bounding box center [224, 354] width 30 height 15
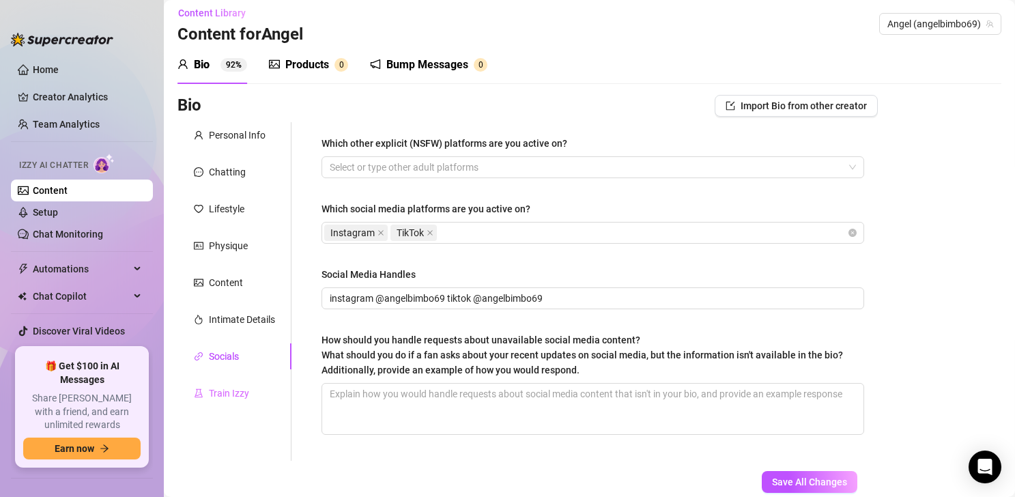
scroll to position [9, 0]
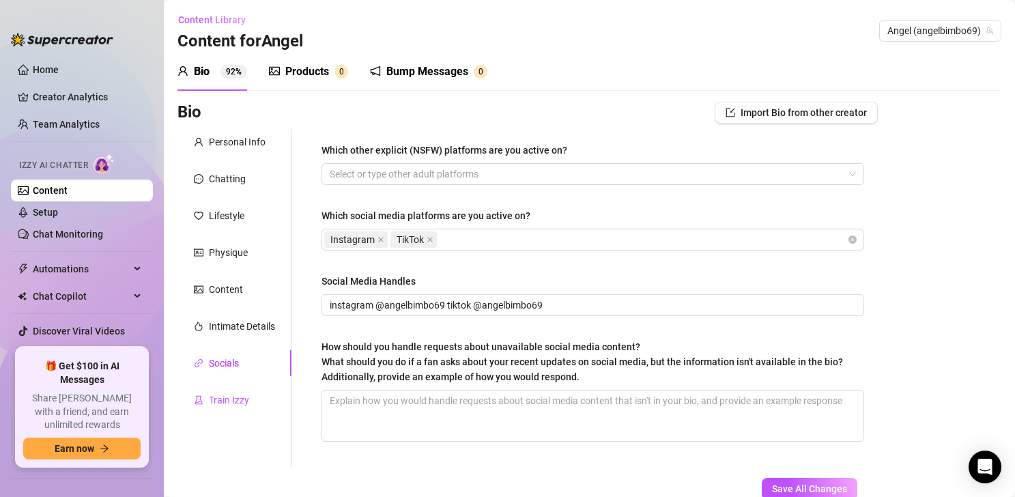
click at [231, 400] on div "Train Izzy" at bounding box center [229, 399] width 40 height 15
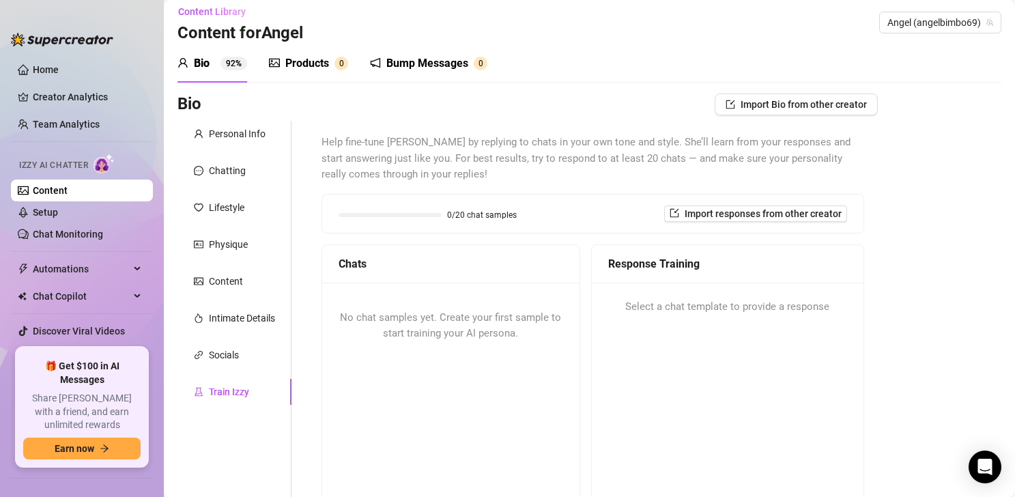
scroll to position [11, 0]
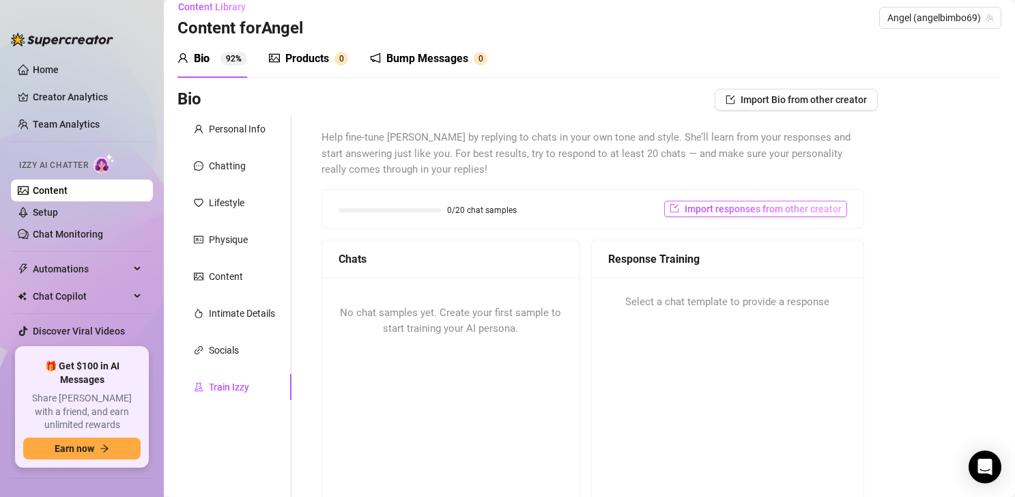
click at [726, 205] on span "Import responses from other creator" at bounding box center [762, 208] width 157 height 11
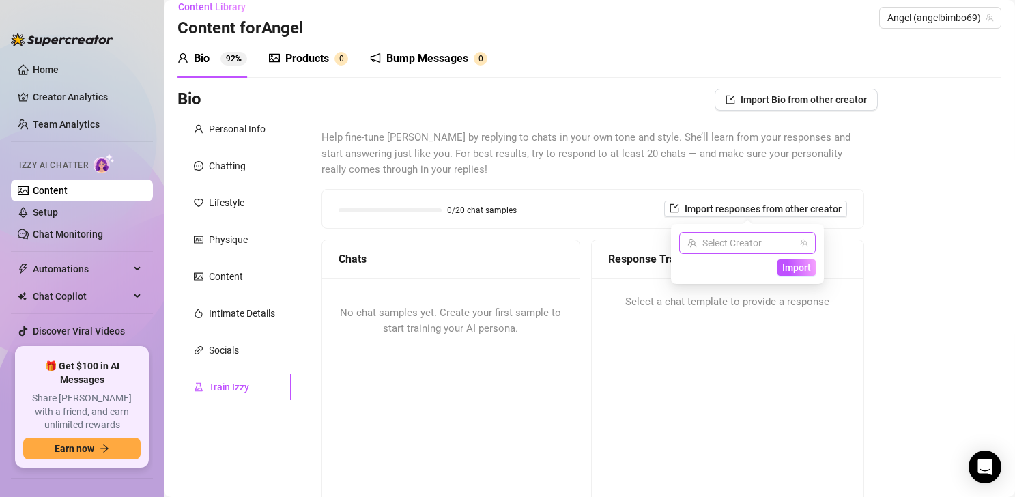
click at [748, 243] on input "search" at bounding box center [741, 243] width 108 height 20
click at [748, 277] on span "( angelbimboxxx )" at bounding box center [776, 272] width 71 height 15
click at [748, 274] on span "Import" at bounding box center [796, 269] width 29 height 11
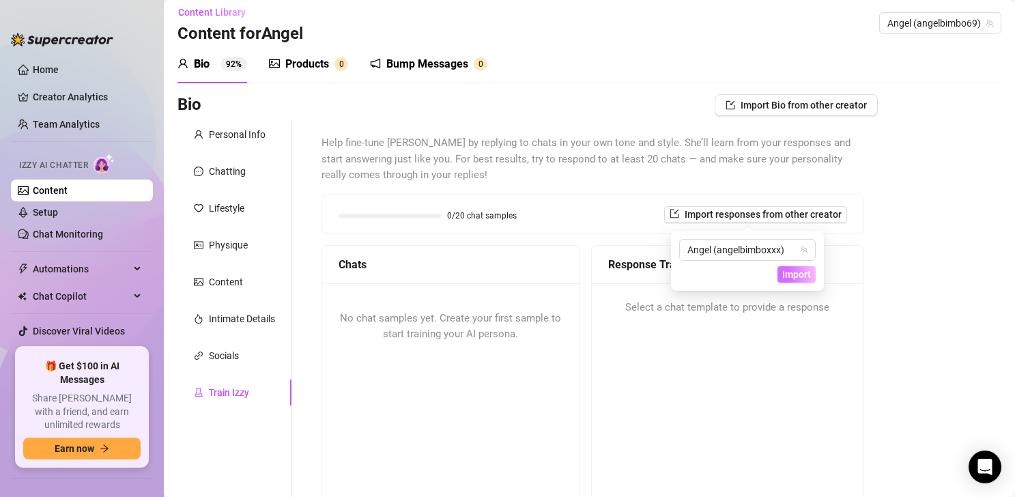
click at [748, 279] on span "Import" at bounding box center [796, 274] width 29 height 11
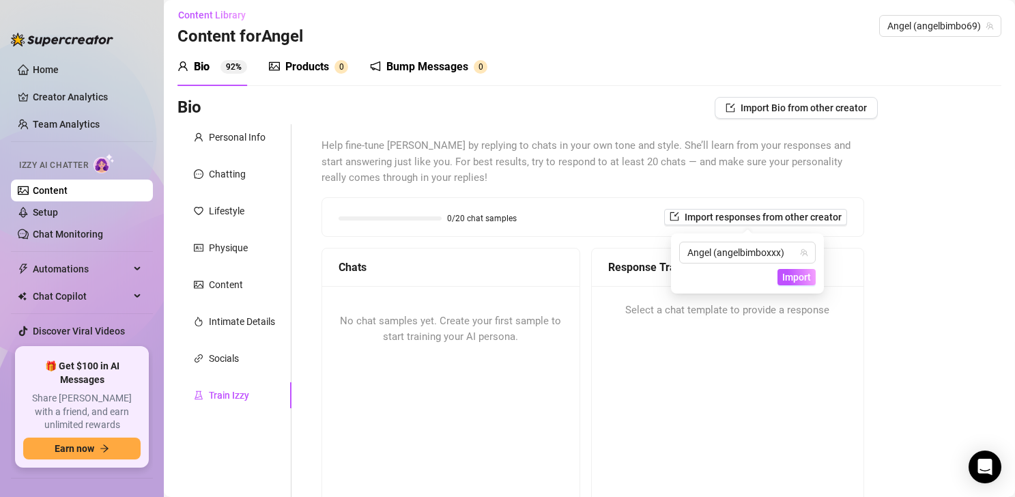
click at [748, 275] on div "Response Training" at bounding box center [728, 267] width 272 height 38
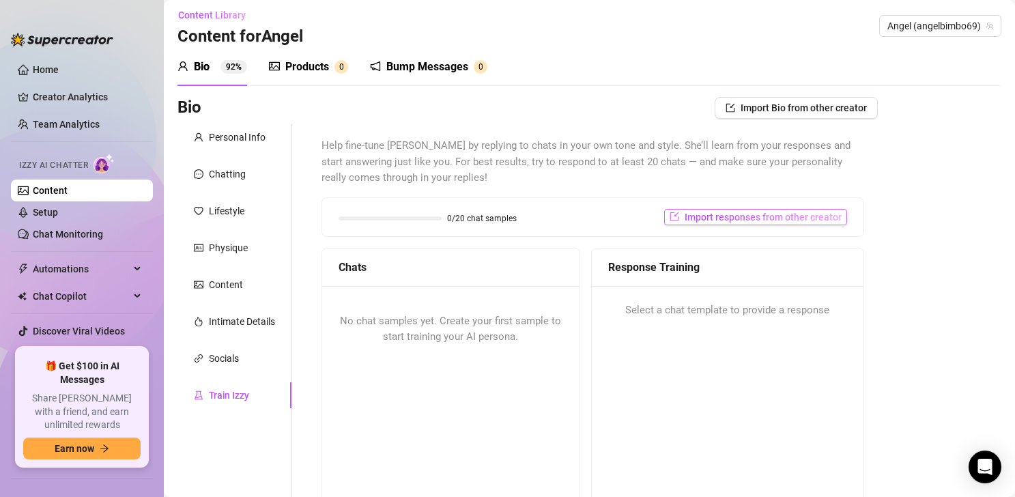
click at [748, 222] on div "Import responses from other creator" at bounding box center [755, 217] width 183 height 16
drag, startPoint x: 777, startPoint y: 218, endPoint x: 775, endPoint y: 230, distance: 12.4
click at [748, 218] on span "Import responses from other creator" at bounding box center [762, 217] width 157 height 11
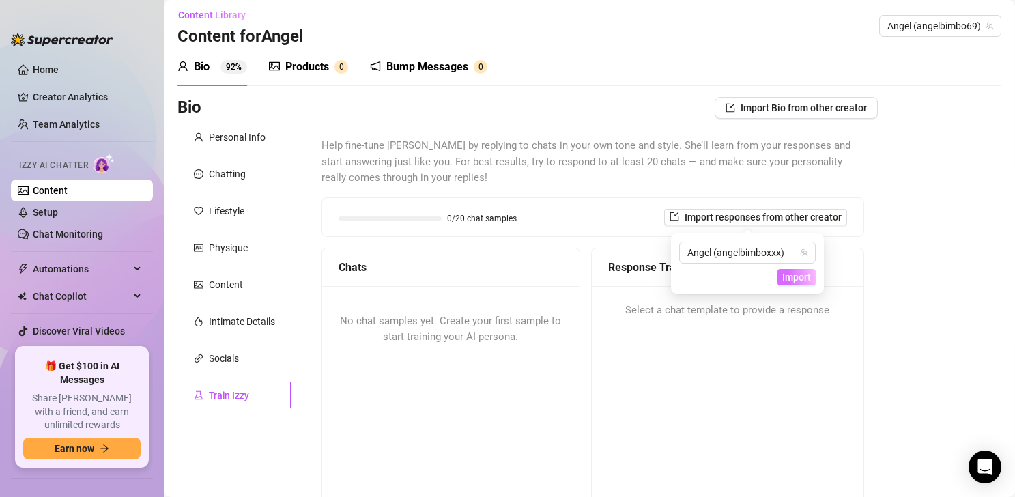
click at [748, 276] on span "Import" at bounding box center [796, 277] width 29 height 11
click at [748, 275] on span "Import" at bounding box center [796, 277] width 29 height 11
click at [488, 235] on div "0/20 chat samples Import responses from other creator" at bounding box center [592, 217] width 541 height 38
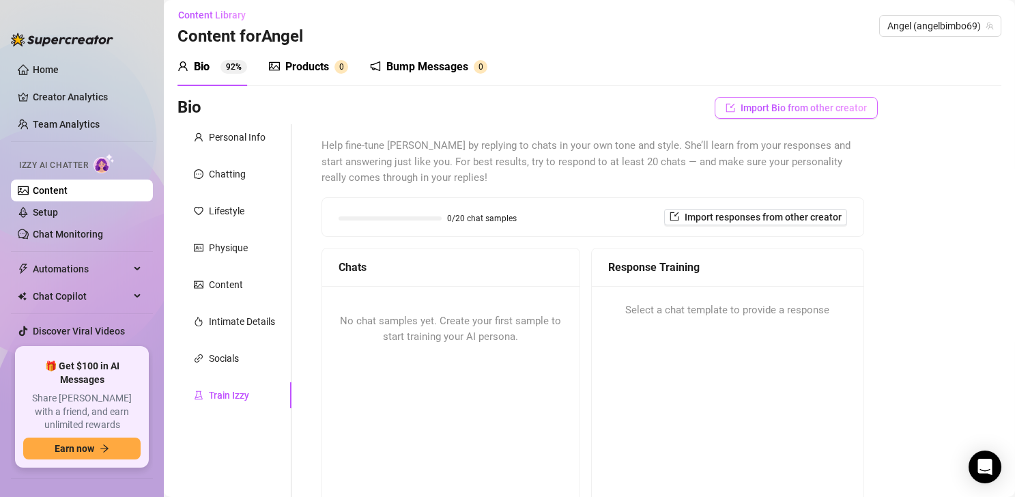
click at [748, 114] on button "Import Bio from other creator" at bounding box center [795, 108] width 163 height 22
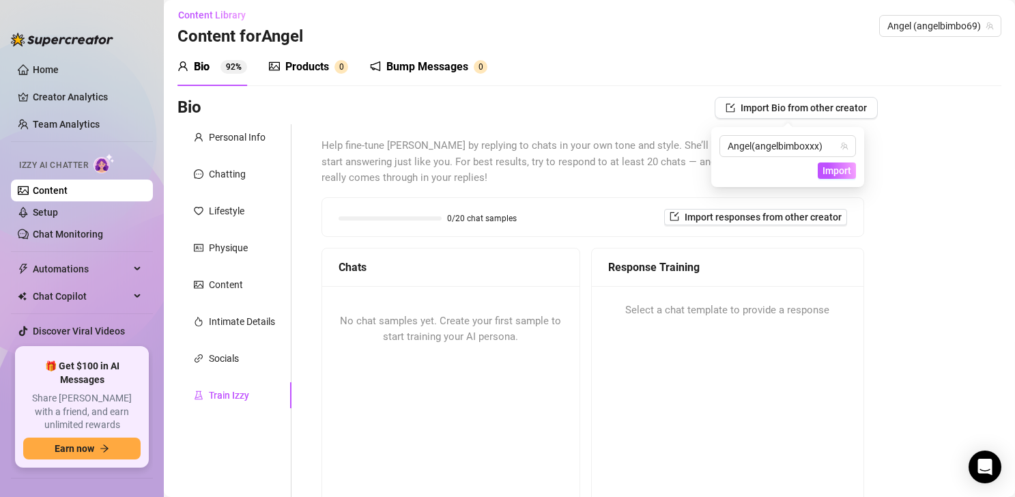
drag, startPoint x: 830, startPoint y: 164, endPoint x: 786, endPoint y: 180, distance: 47.0
click at [748, 165] on span "Import" at bounding box center [836, 170] width 29 height 11
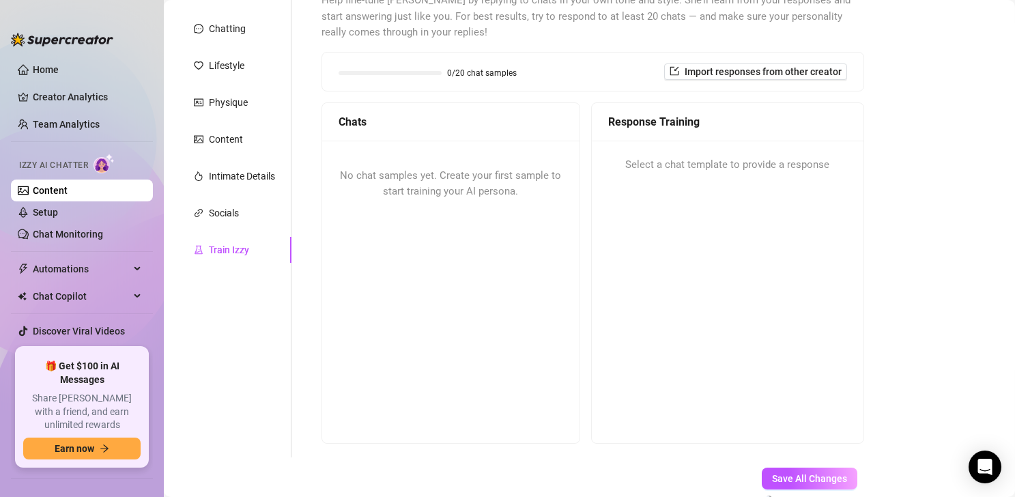
scroll to position [230, 0]
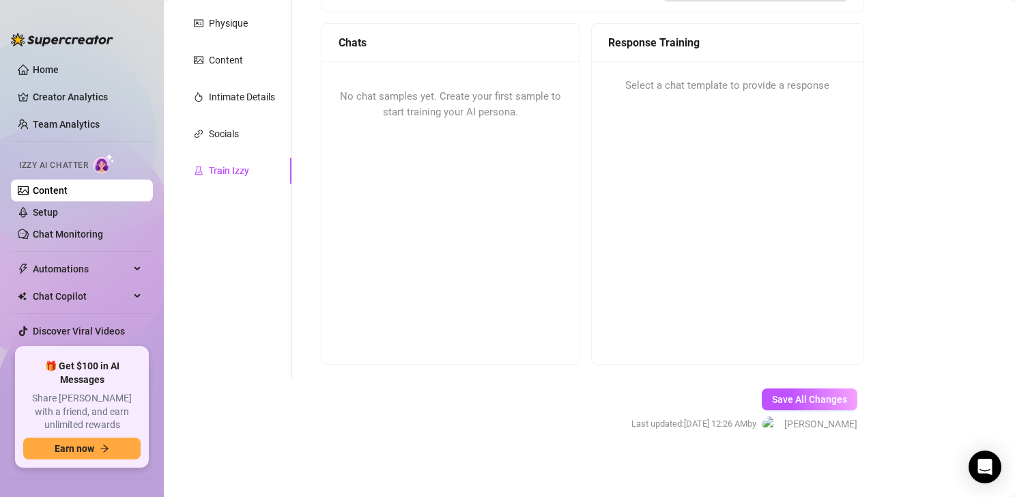
click at [594, 235] on div "Response Training Select a chat template to provide a response" at bounding box center [727, 193] width 273 height 341
click at [748, 392] on button "Save All Changes" at bounding box center [810, 399] width 96 height 22
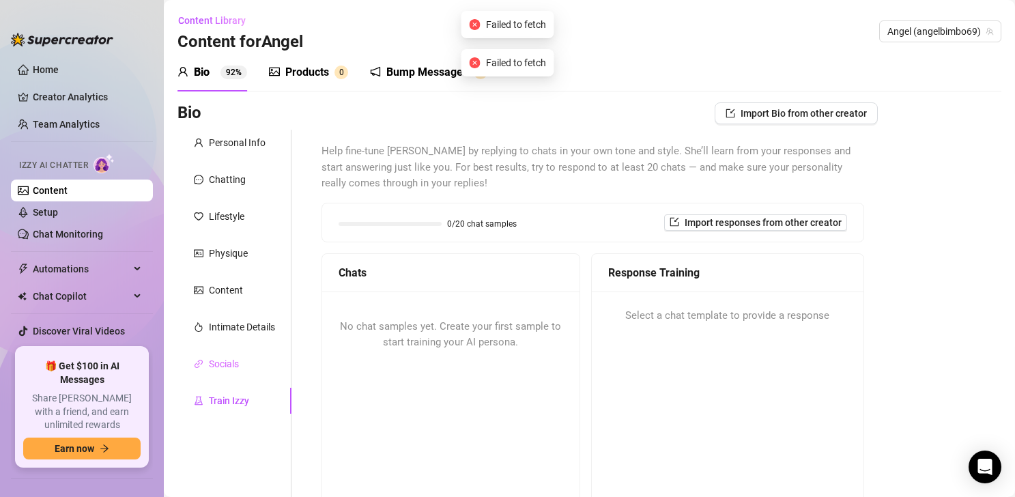
click at [224, 351] on div "Socials" at bounding box center [234, 364] width 114 height 26
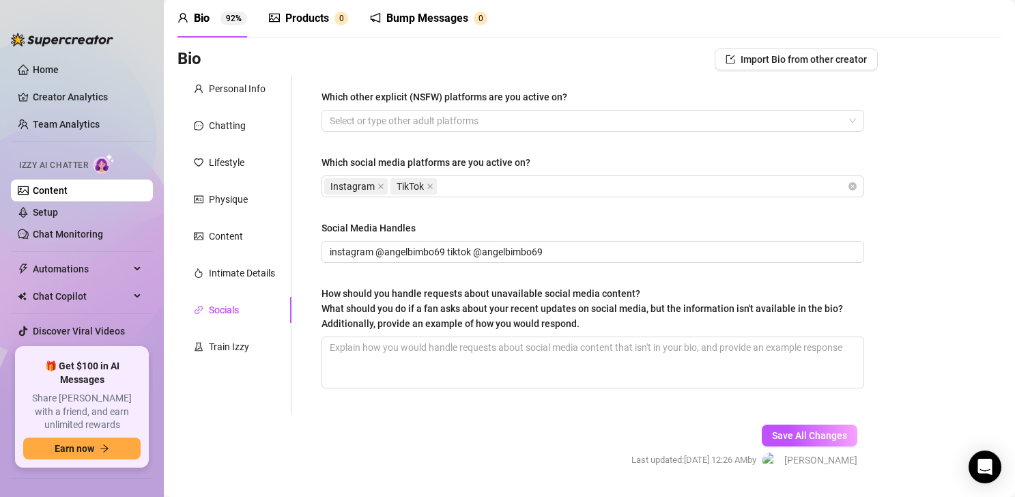
scroll to position [63, 0]
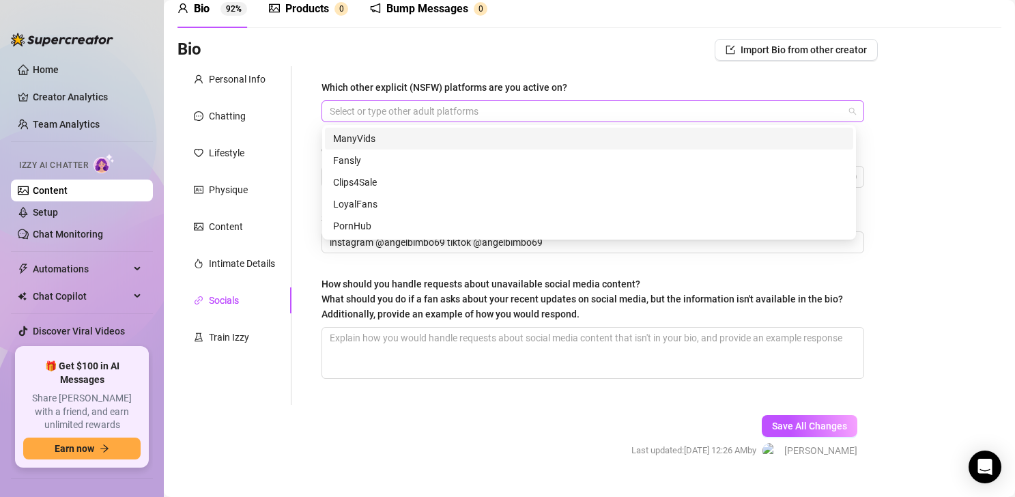
click at [513, 113] on div at bounding box center [585, 111] width 523 height 19
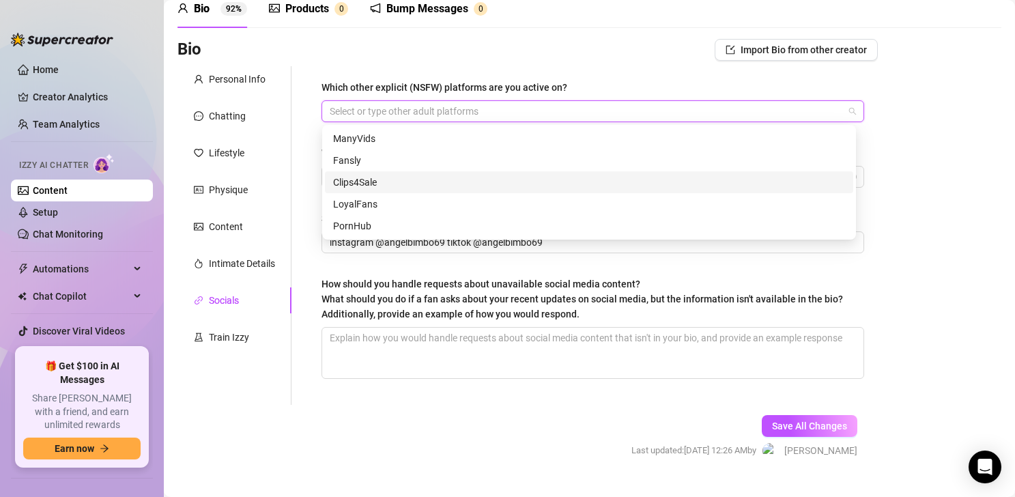
click at [308, 192] on div "Which other explicit (NSFW) platforms are you active on? Select or type other a…" at bounding box center [593, 235] width 570 height 338
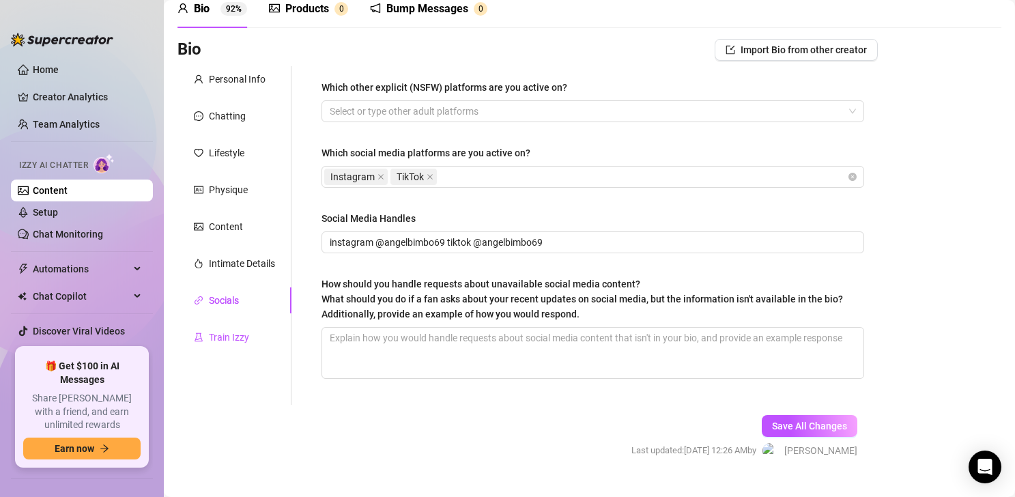
click at [232, 341] on div "Train Izzy" at bounding box center [229, 337] width 40 height 15
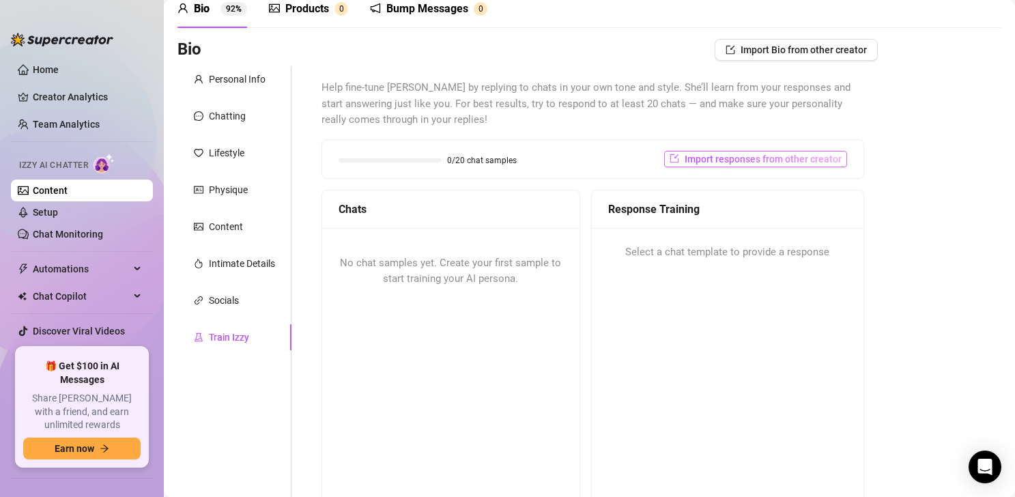
click at [717, 154] on span "Import responses from other creator" at bounding box center [762, 159] width 157 height 11
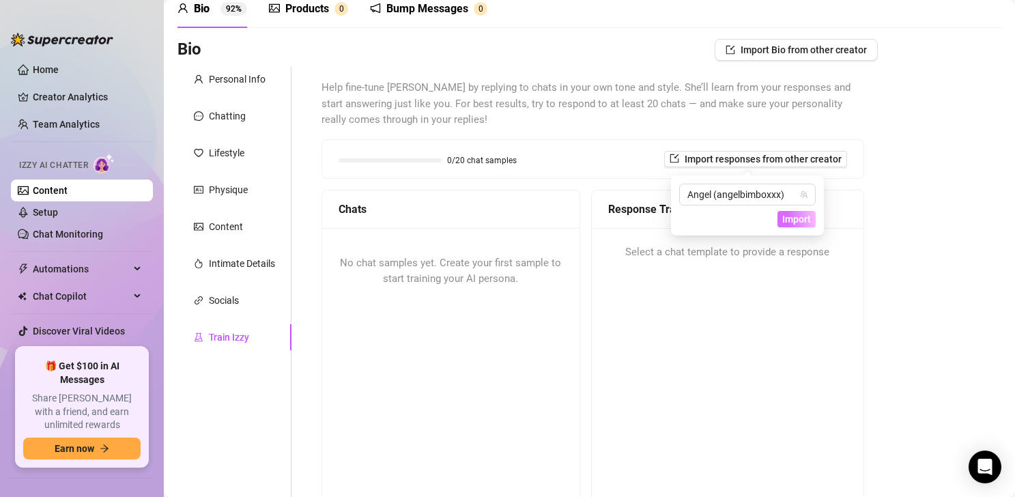
click at [748, 223] on span "Import" at bounding box center [796, 219] width 29 height 11
click at [748, 55] on span "Import Bio from other creator" at bounding box center [803, 49] width 126 height 11
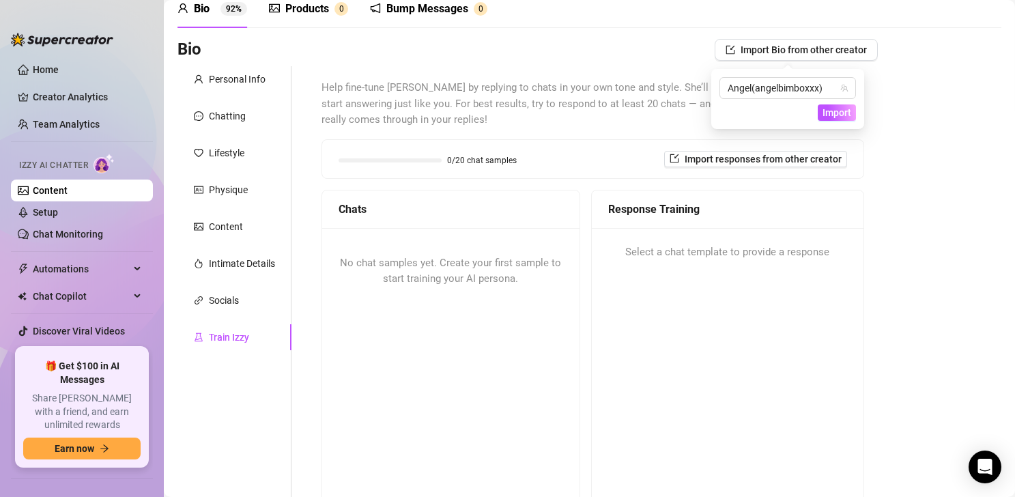
drag, startPoint x: 835, startPoint y: 113, endPoint x: 835, endPoint y: 123, distance: 9.6
click at [748, 113] on span "Import" at bounding box center [836, 112] width 29 height 11
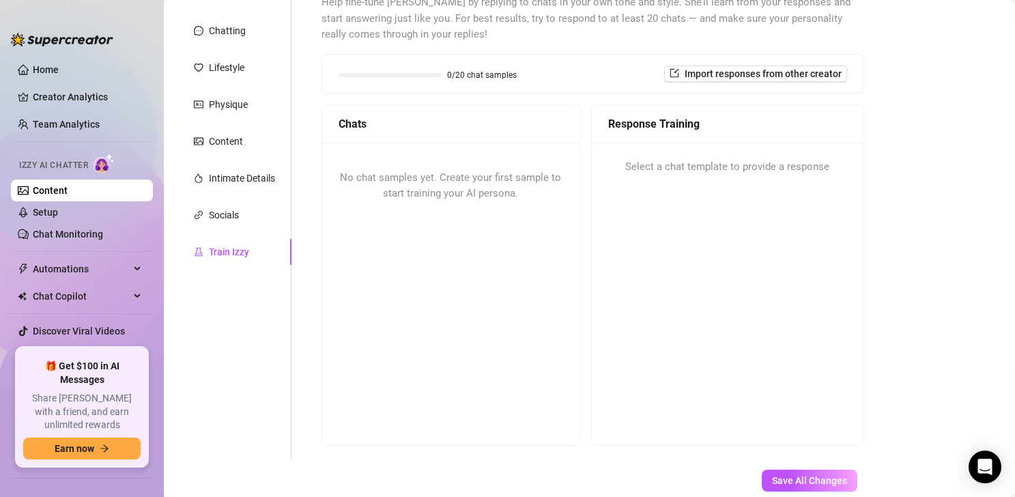
scroll to position [230, 0]
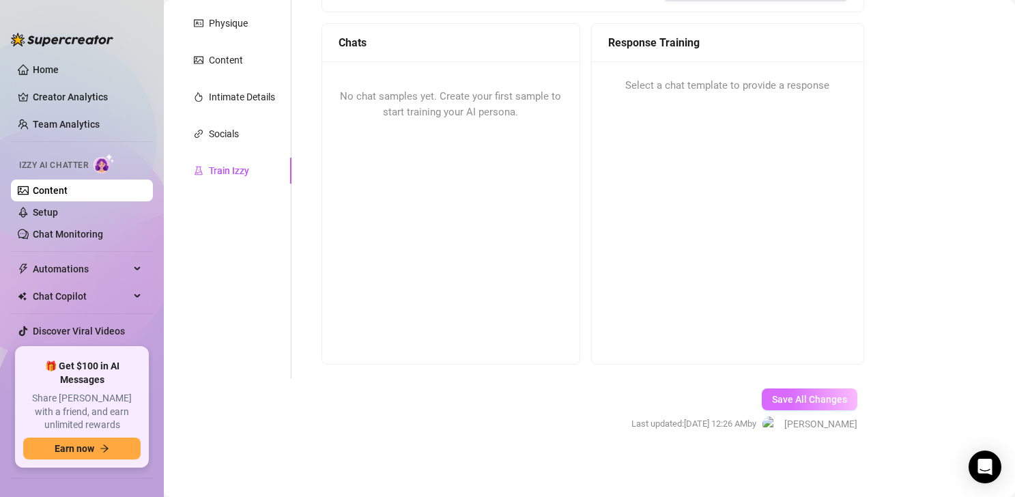
click at [748, 404] on span "Save All Changes" at bounding box center [809, 399] width 75 height 11
click at [227, 123] on div "Socials" at bounding box center [234, 134] width 114 height 26
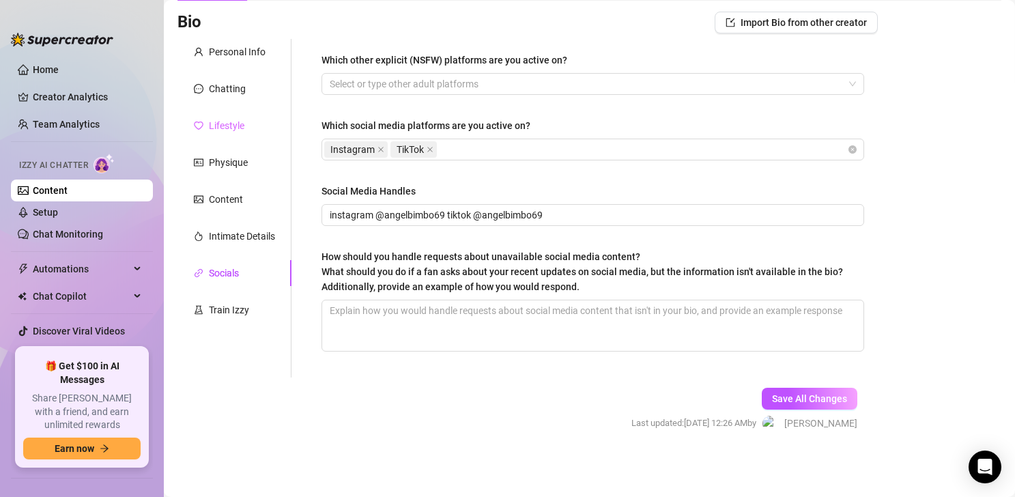
scroll to position [91, 0]
click at [487, 151] on div "Instagram TikTok" at bounding box center [585, 149] width 523 height 19
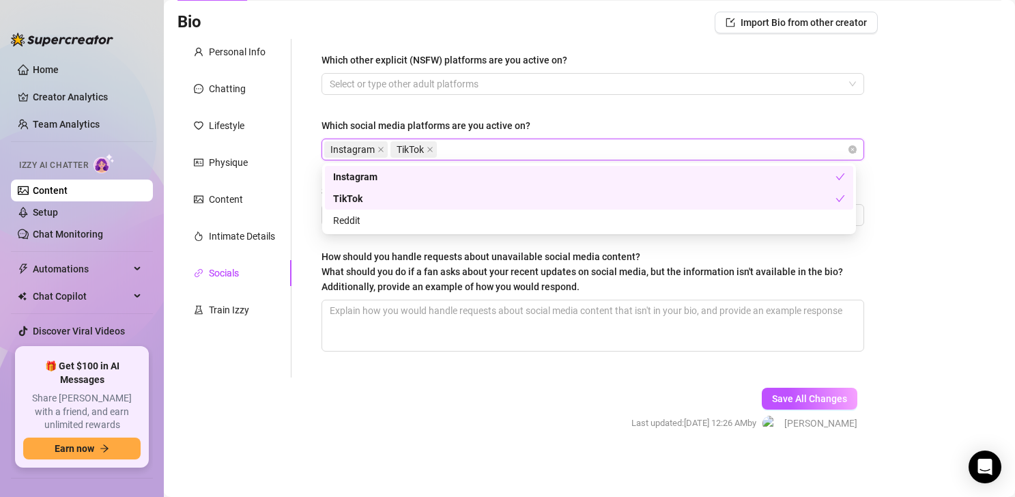
click at [487, 151] on div "Instagram TikTok" at bounding box center [585, 149] width 523 height 19
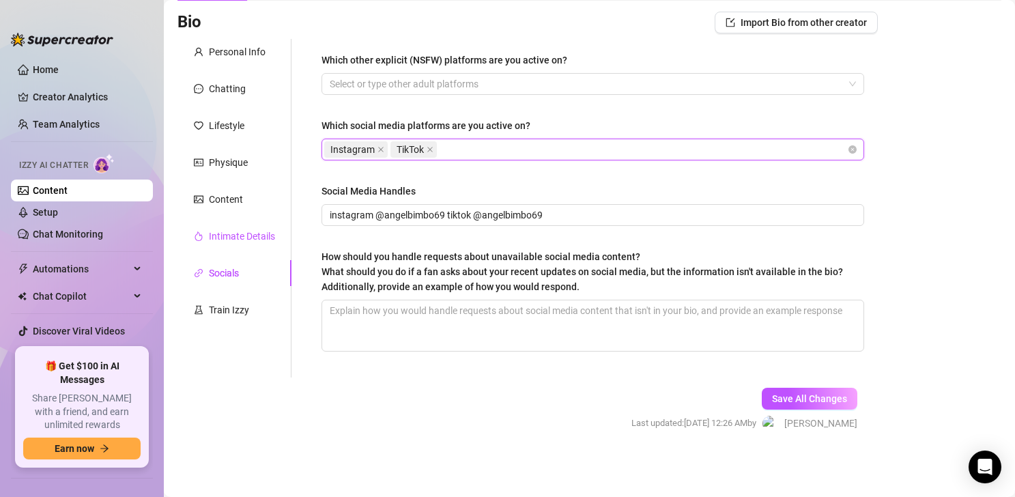
click at [227, 241] on div "Intimate Details" at bounding box center [242, 236] width 66 height 15
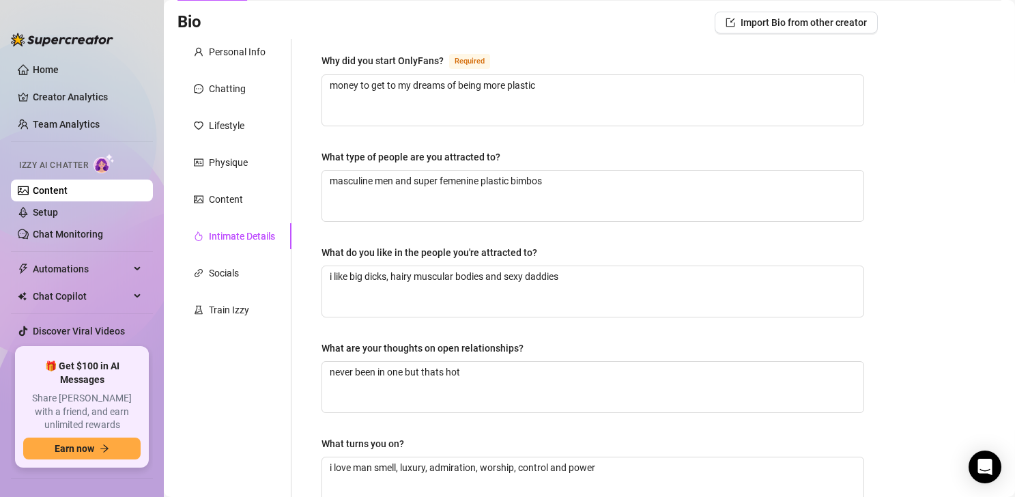
scroll to position [83, 0]
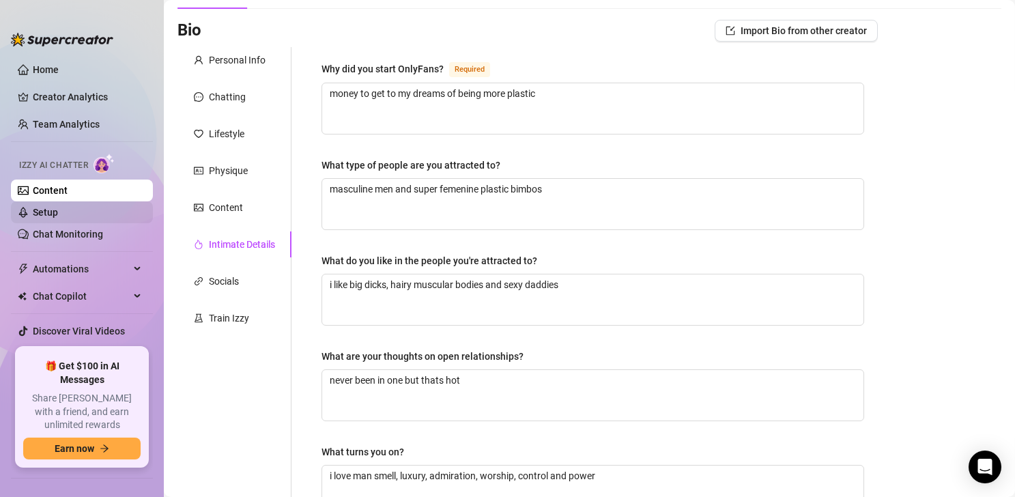
click at [58, 207] on link "Setup" at bounding box center [45, 212] width 25 height 11
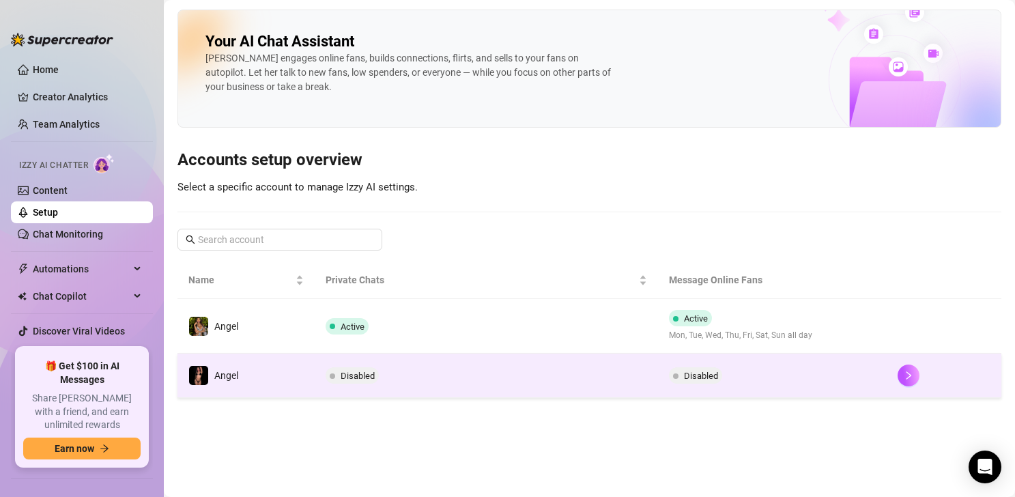
click at [449, 374] on td "Disabled" at bounding box center [486, 375] width 343 height 44
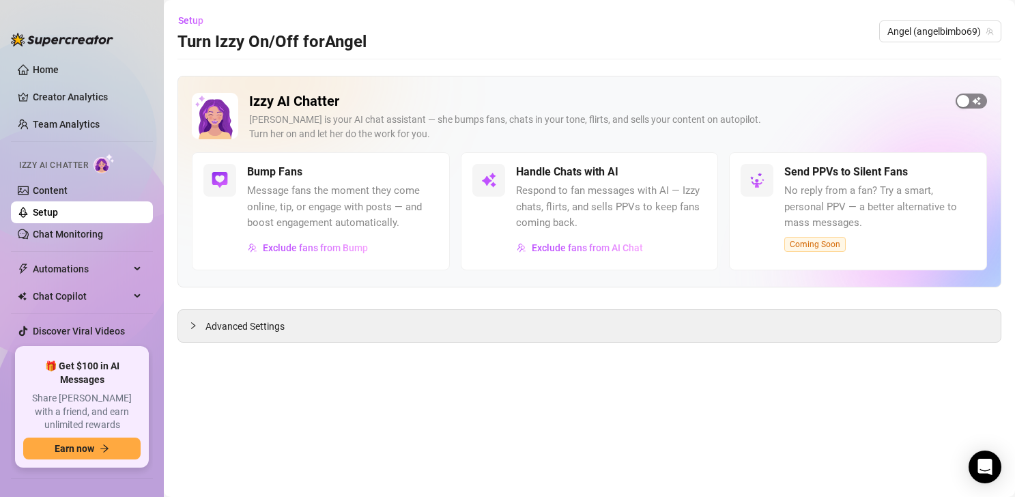
click at [748, 100] on span "button" at bounding box center [970, 100] width 31 height 15
click at [690, 168] on button "button" at bounding box center [691, 172] width 30 height 15
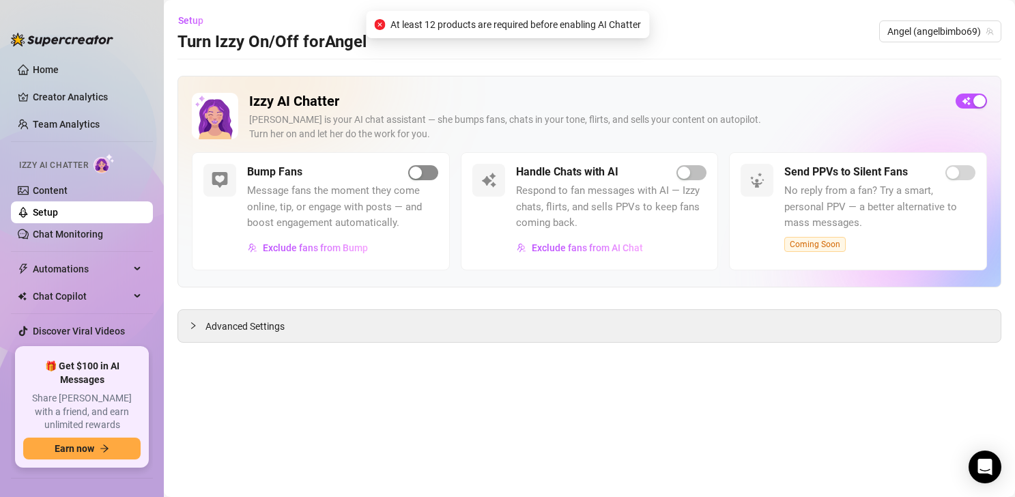
click at [428, 177] on span "button" at bounding box center [423, 172] width 30 height 15
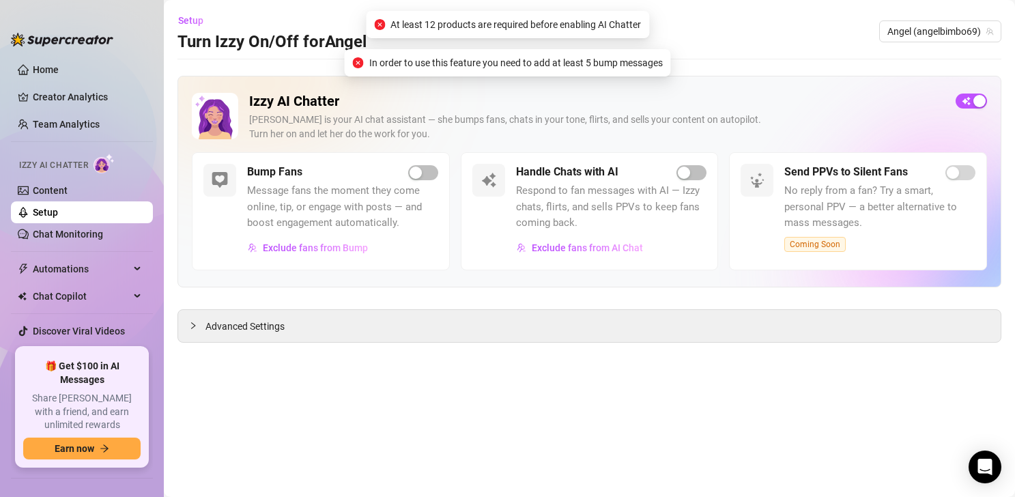
click at [748, 167] on div "Send PPVs to Silent Fans No reply from a fan? Try a smart, personal PPV — a bet…" at bounding box center [858, 211] width 258 height 118
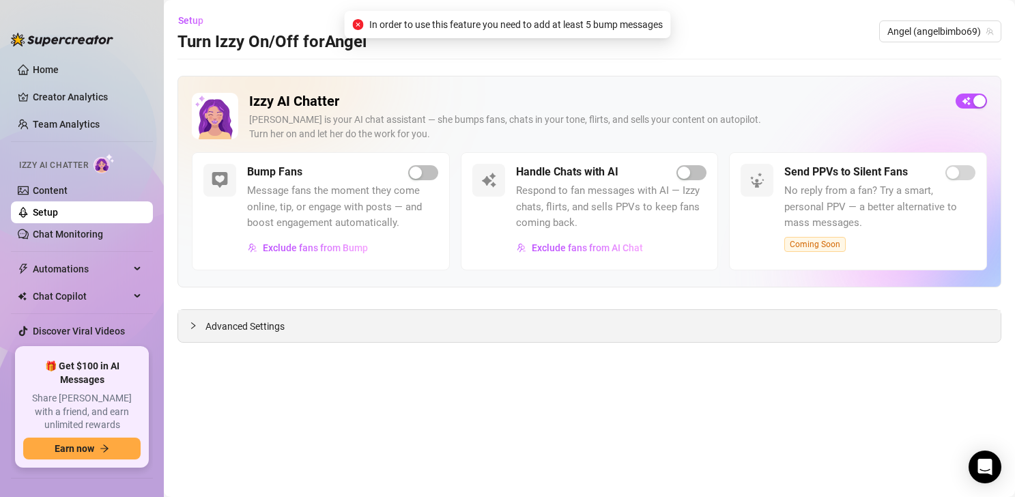
drag, startPoint x: 356, startPoint y: 338, endPoint x: 346, endPoint y: 334, distance: 11.0
click at [356, 337] on div "Advanced Settings" at bounding box center [589, 326] width 822 height 32
drag, startPoint x: 287, startPoint y: 328, endPoint x: 279, endPoint y: 329, distance: 7.6
click at [285, 328] on div "Advanced Settings" at bounding box center [589, 326] width 822 height 32
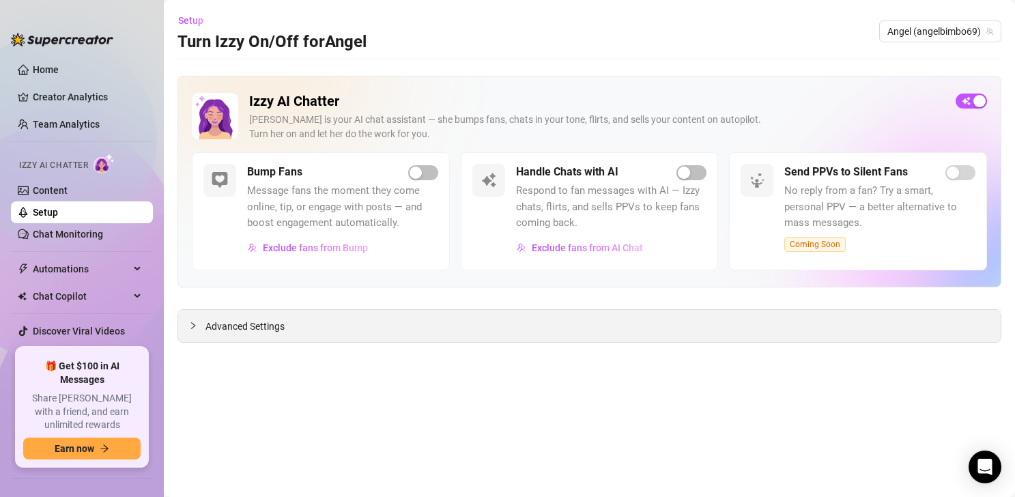
click at [244, 329] on span "Advanced Settings" at bounding box center [244, 326] width 79 height 15
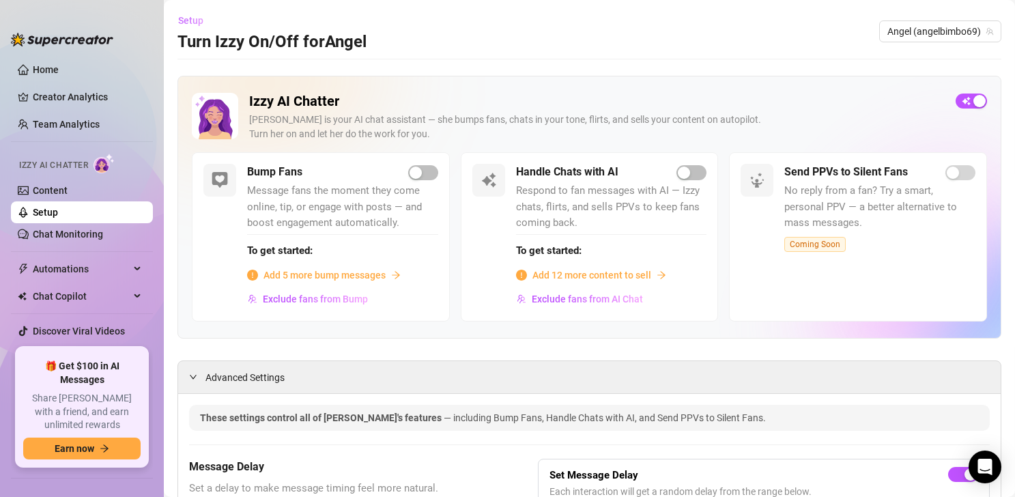
click at [199, 27] on button "Setup" at bounding box center [195, 21] width 37 height 22
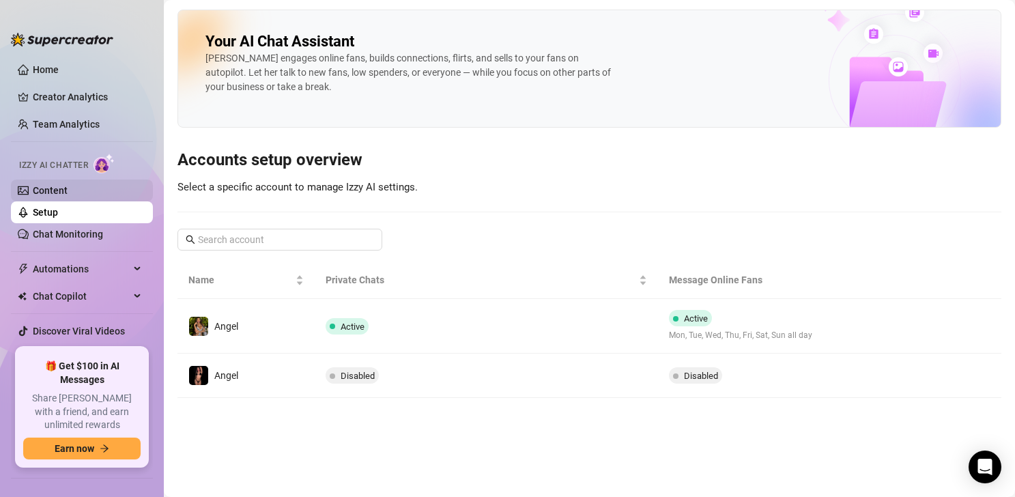
click at [66, 194] on link "Content" at bounding box center [50, 190] width 35 height 11
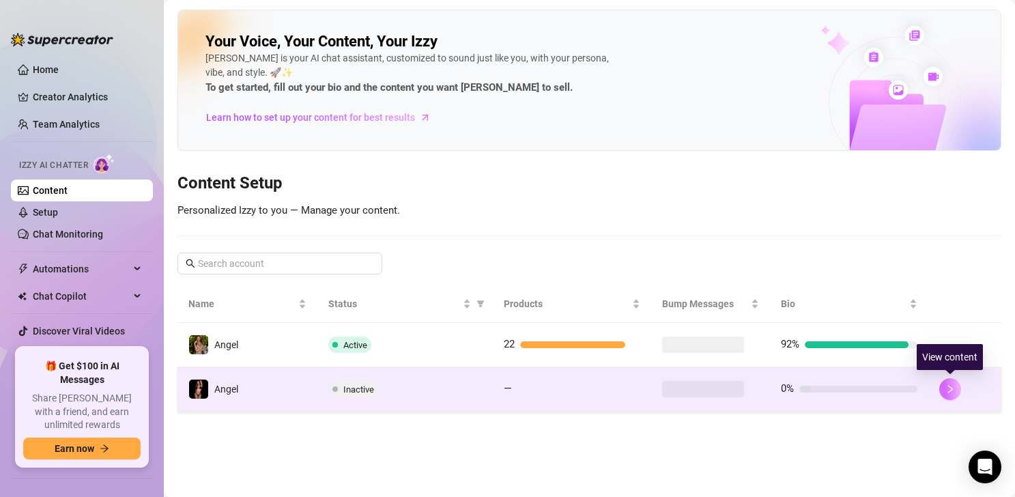
click at [748, 392] on icon "right" at bounding box center [950, 389] width 10 height 10
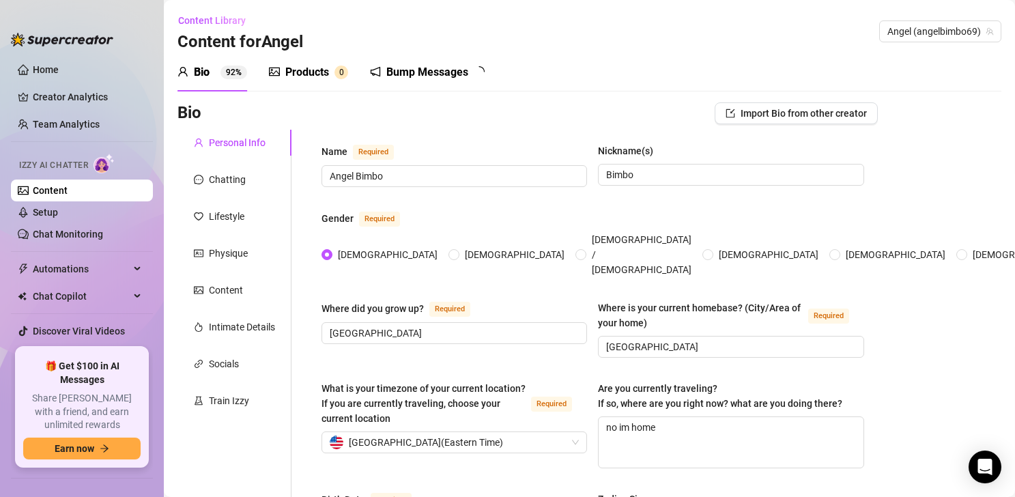
click at [338, 78] on span "0" at bounding box center [341, 73] width 14 height 14
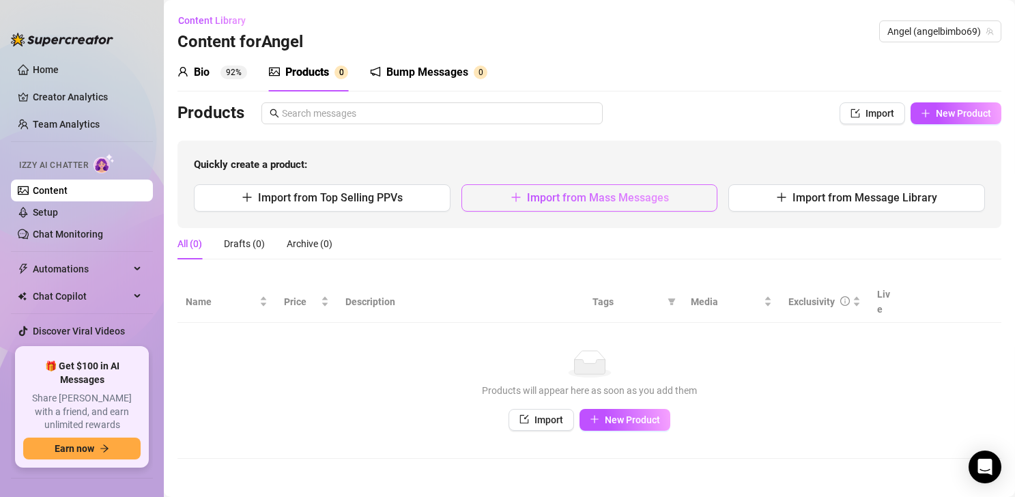
click at [560, 195] on span "Import from Mass Messages" at bounding box center [598, 197] width 142 height 13
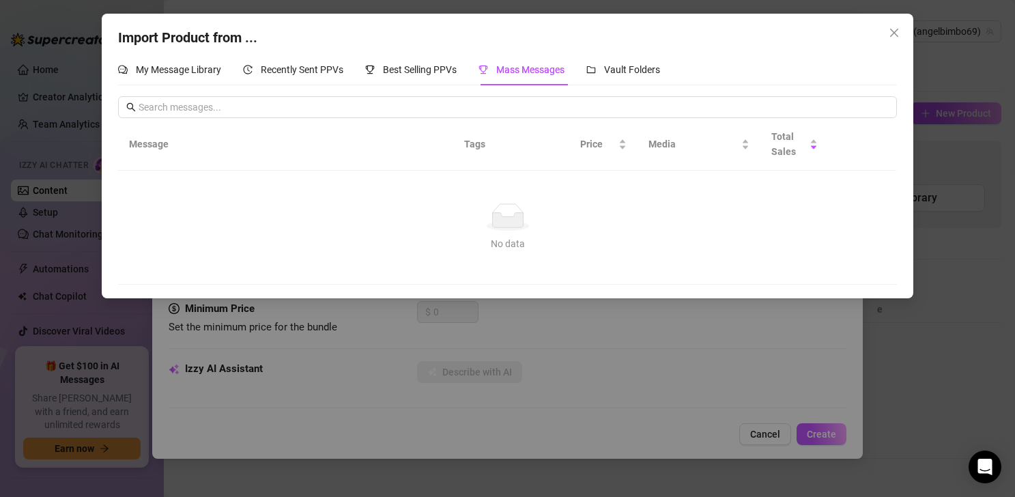
click at [583, 76] on div "My Message Library Recently Sent PPVs Best Selling PPVs Mass Messages Vault Fol…" at bounding box center [389, 69] width 542 height 31
click at [621, 71] on span "Vault Folders" at bounding box center [632, 69] width 56 height 11
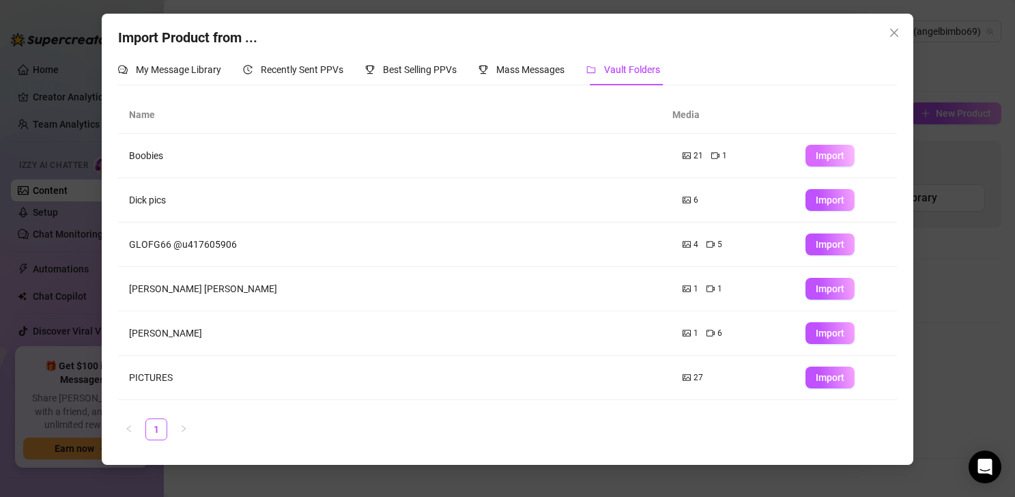
click at [748, 151] on span "Import" at bounding box center [829, 155] width 29 height 11
type textarea "Type your message here..."
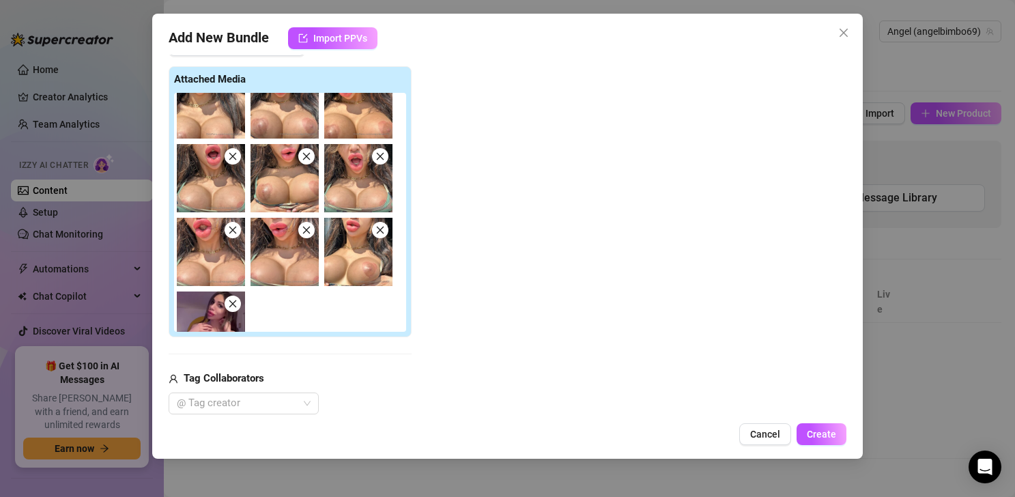
scroll to position [351, 0]
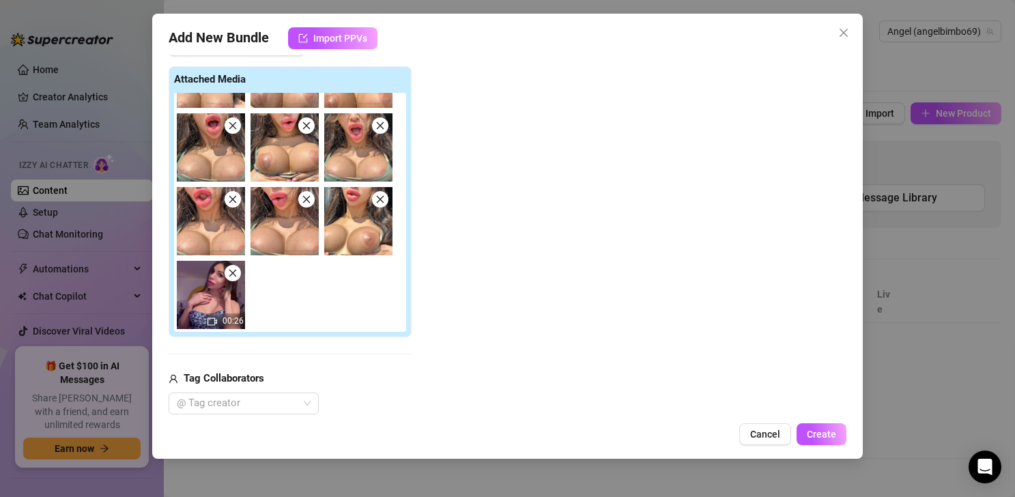
click at [233, 277] on icon "close" at bounding box center [233, 273] width 10 height 10
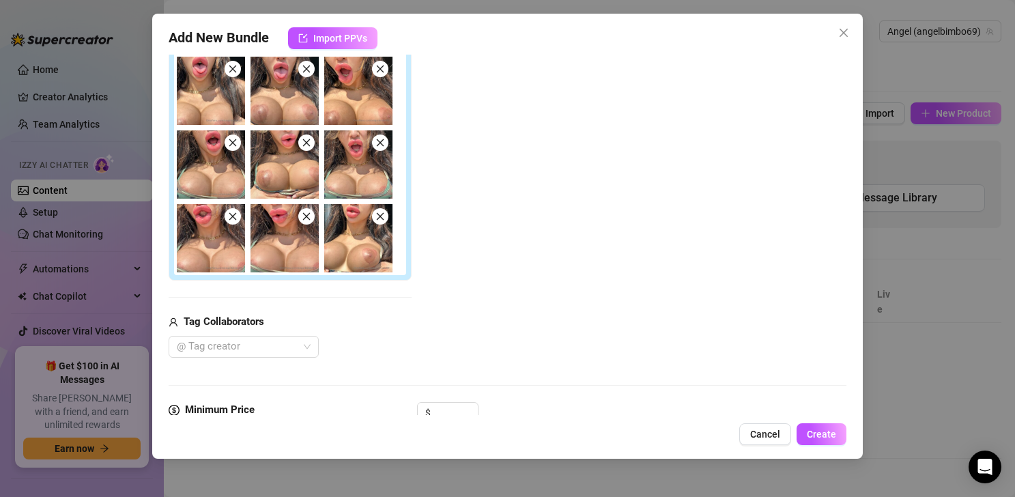
scroll to position [274, 0]
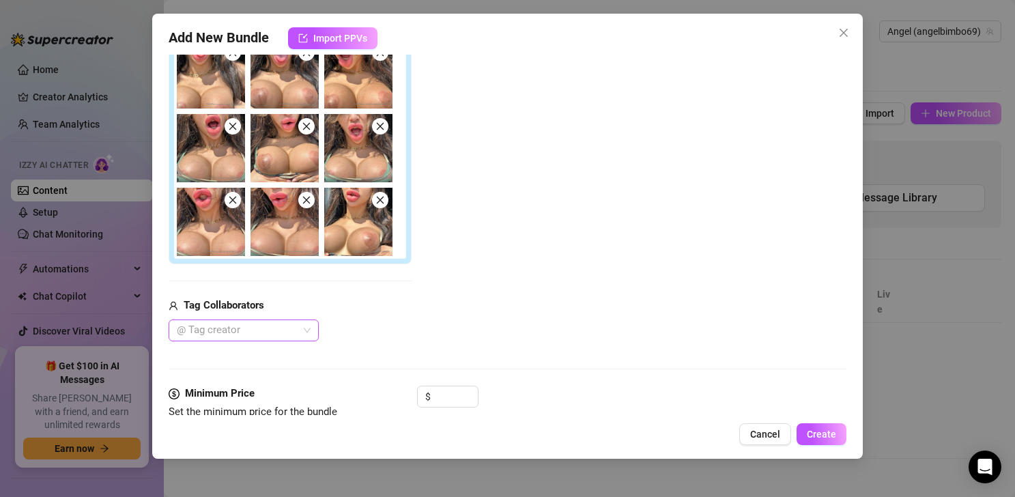
click at [256, 328] on div at bounding box center [236, 330] width 130 height 19
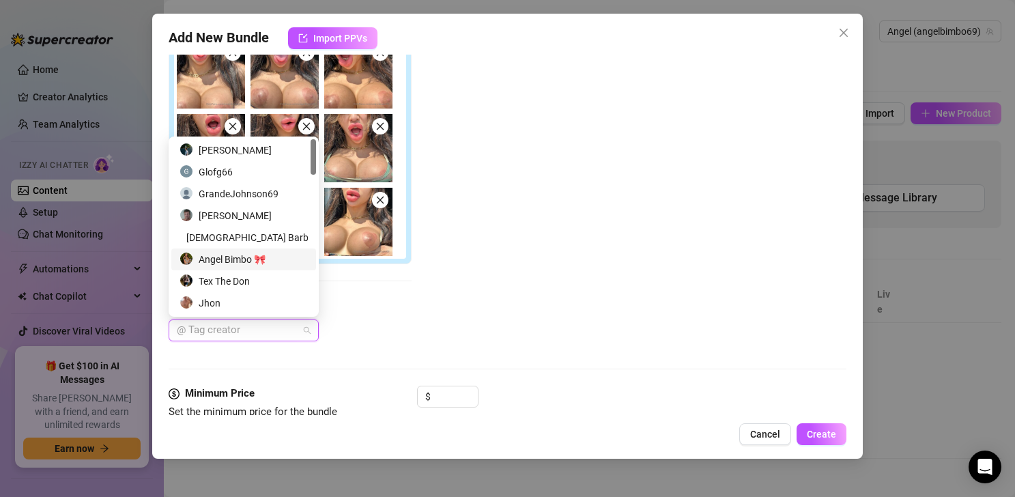
click at [274, 260] on div "Angel Bimbo 🎀" at bounding box center [243, 259] width 128 height 15
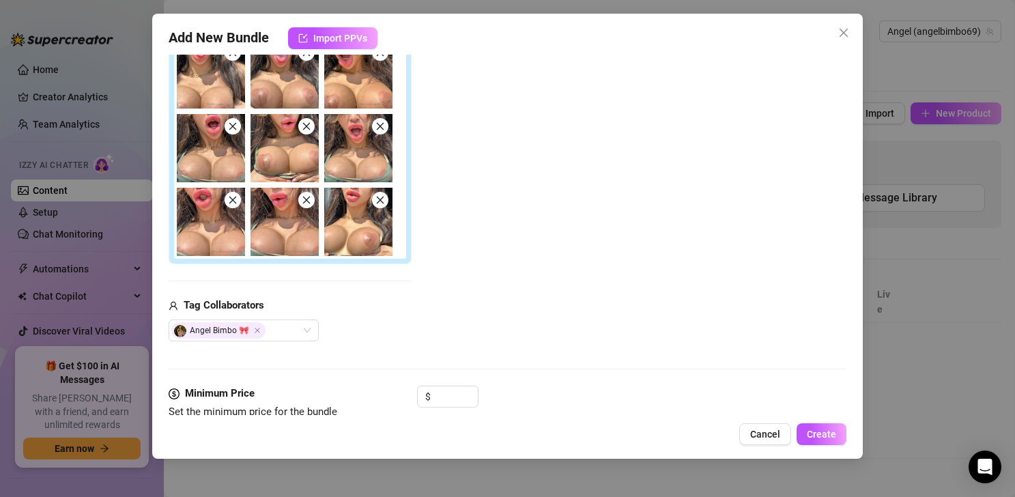
click at [434, 321] on div "Add Media from Vault Attached Media Tag Collaborators [PERSON_NAME] 🎀" at bounding box center [508, 151] width 678 height 380
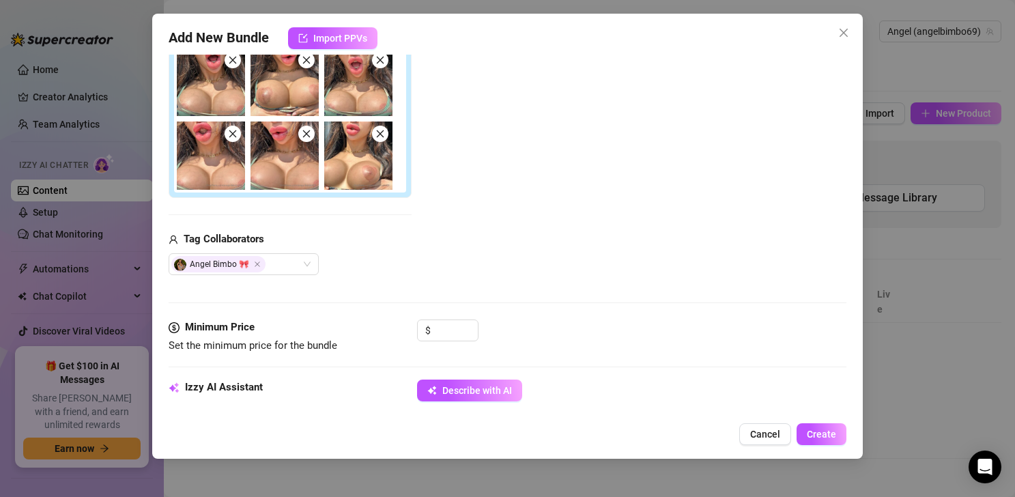
scroll to position [338, 0]
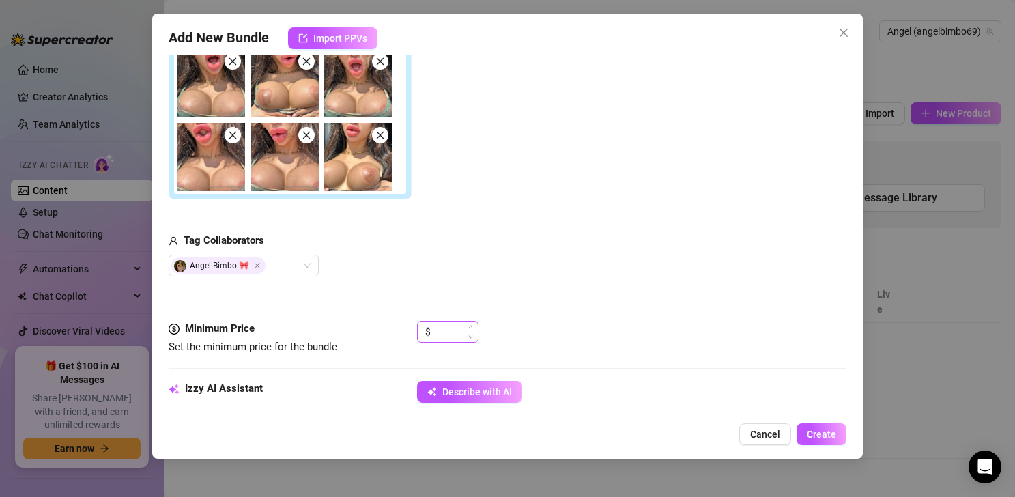
click at [429, 324] on div "$" at bounding box center [447, 332] width 61 height 22
drag, startPoint x: 439, startPoint y: 334, endPoint x: 455, endPoint y: 341, distance: 17.1
click at [440, 334] on input at bounding box center [455, 331] width 44 height 20
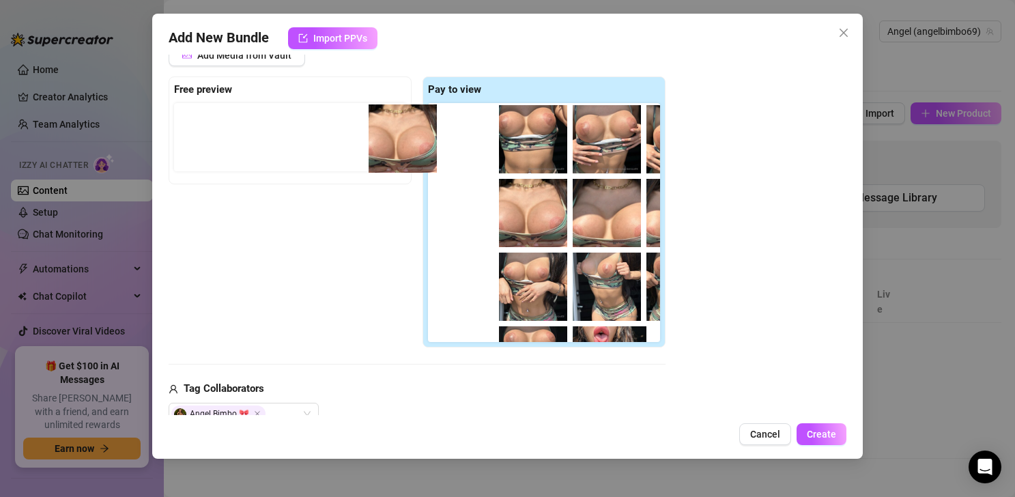
scroll to position [0, 0]
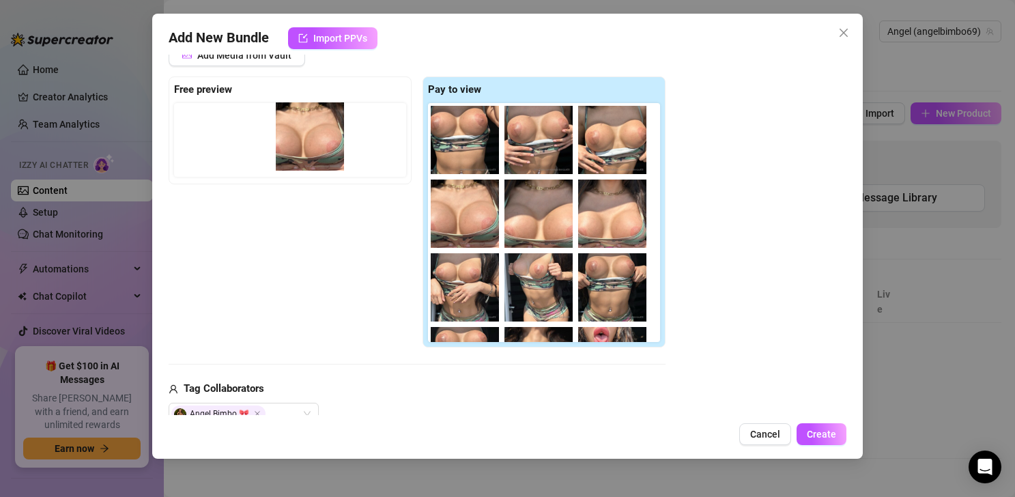
drag, startPoint x: 458, startPoint y: 164, endPoint x: 319, endPoint y: 161, distance: 138.5
click at [319, 161] on div "Free preview Pay to view" at bounding box center [417, 212] width 497 height 272
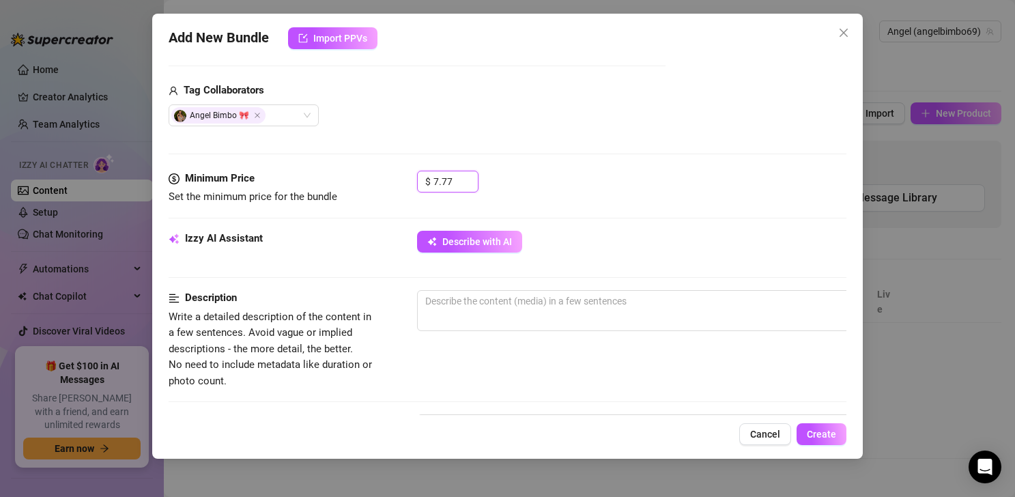
scroll to position [495, 0]
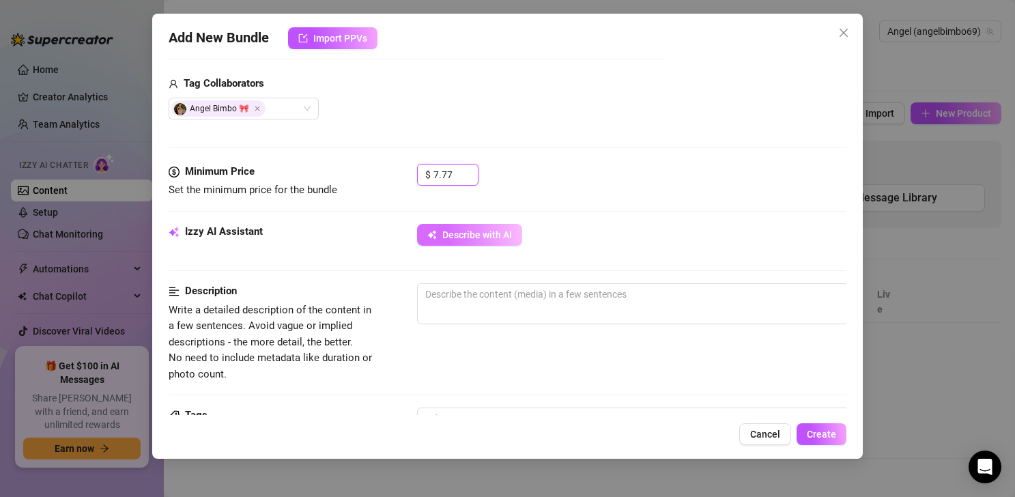
type input "7.77"
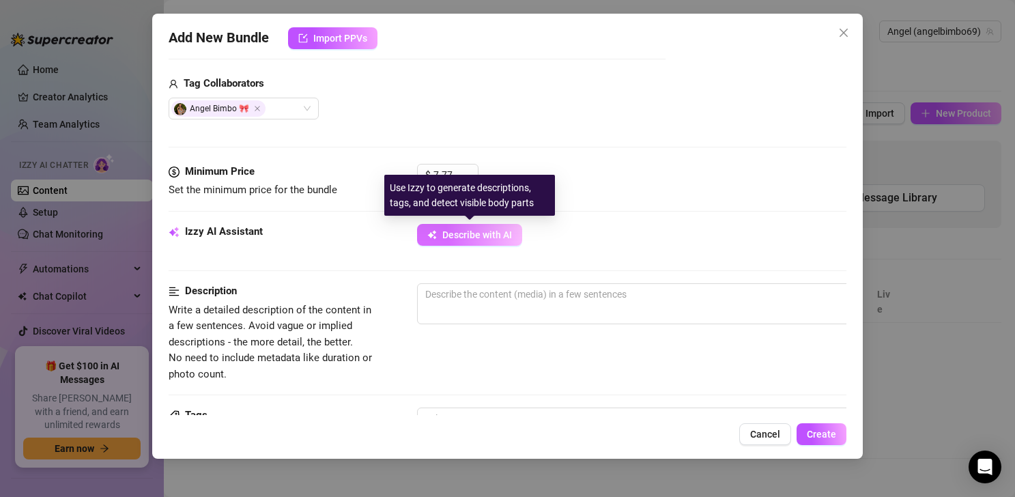
click at [494, 234] on span "Describe with AI" at bounding box center [477, 234] width 70 height 11
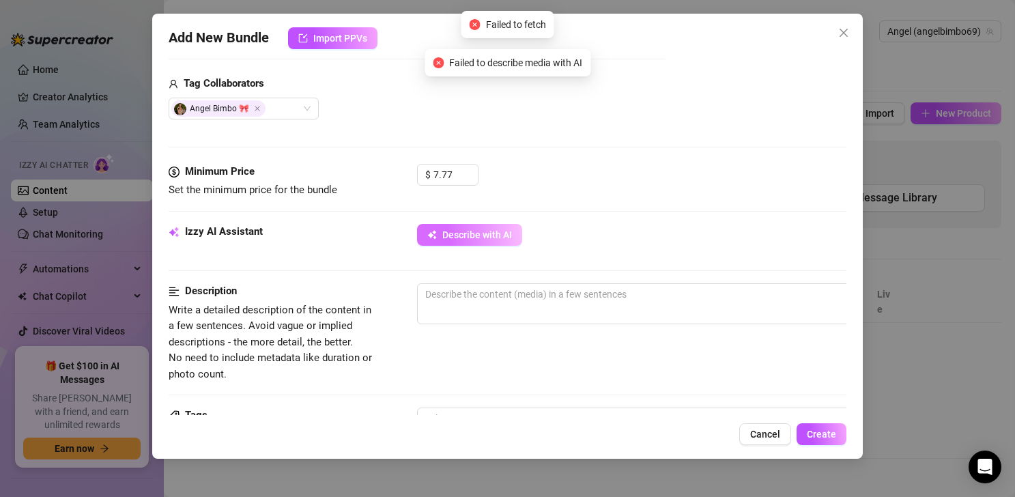
click at [496, 234] on span "Describe with AI" at bounding box center [477, 234] width 70 height 11
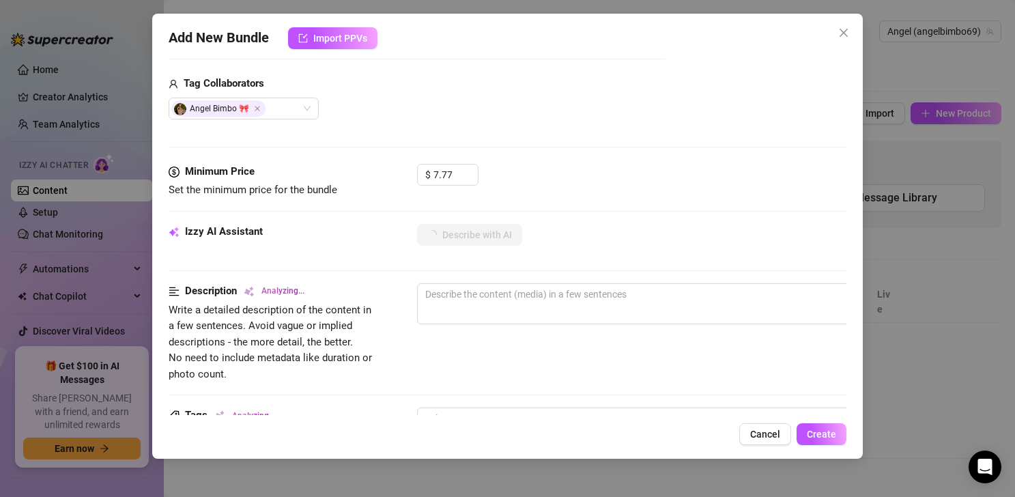
type textarea "Angel"
type textarea "Angel Bimbo"
type textarea "Angel Bimbo teases"
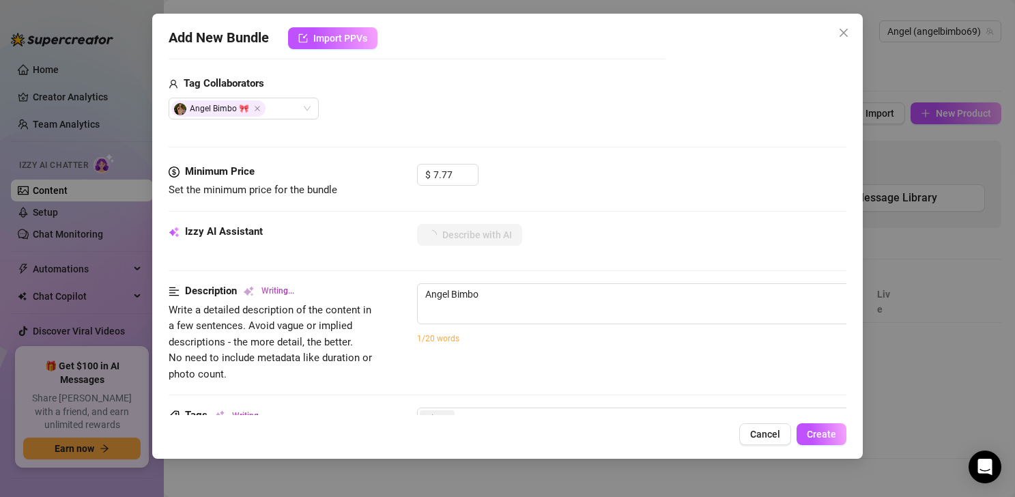
type textarea "Angel Bimbo teases"
type textarea "Angel Bimbo teases outdoors"
type textarea "Angel Bimbo teases outdoors in"
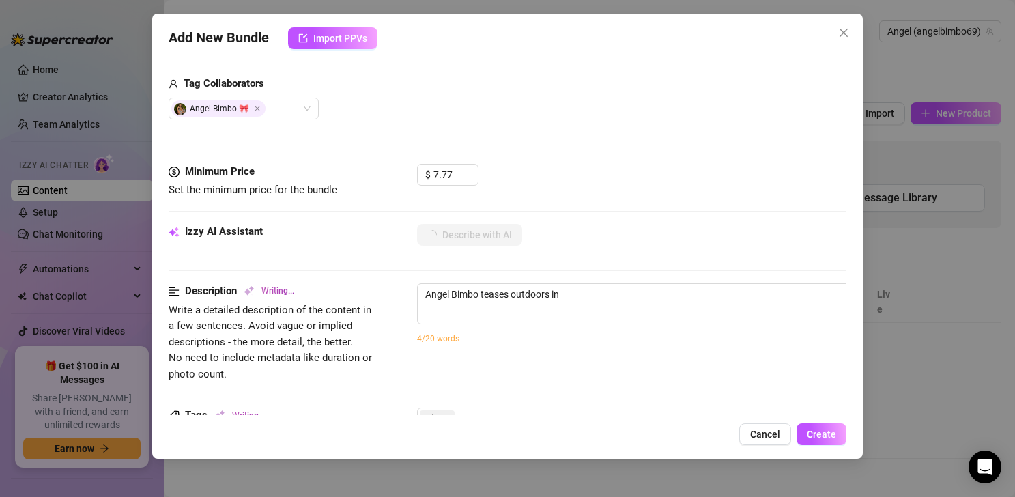
type textarea "Angel Bimbo teases outdoors in a"
type textarea "Angel Bimbo teases outdoors in a tight"
type textarea "Angel Bimbo teases outdoors in a tight camo"
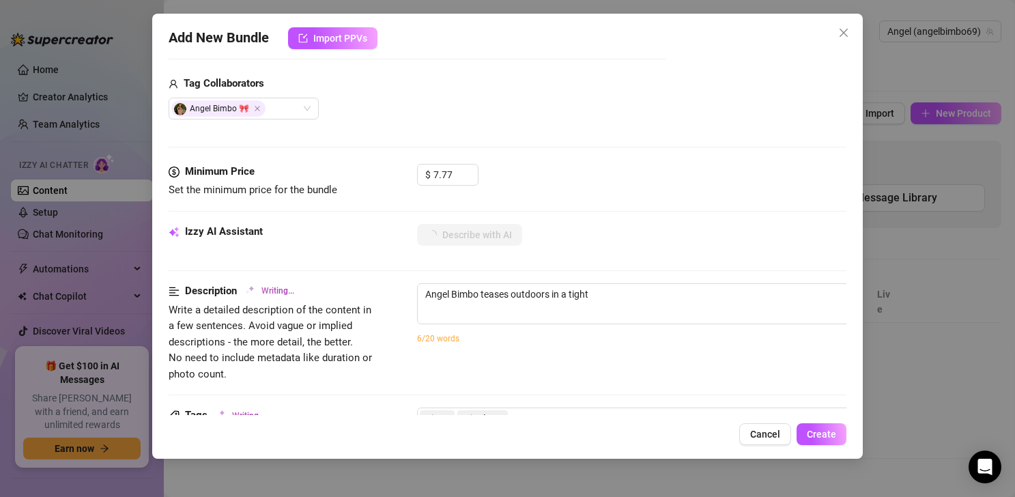
type textarea "Angel Bimbo teases outdoors in a tight camo"
type textarea "Angel Bimbo teases outdoors in a tight camo crop"
type textarea "Angel Bimbo teases outdoors in a tight camo crop top"
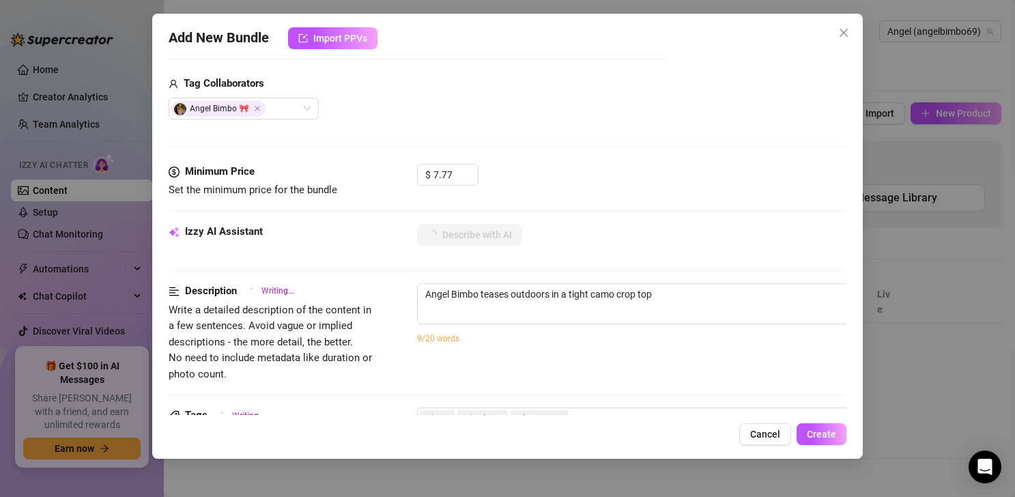
type textarea "Angel Bimbo teases outdoors in a tight camo crop top and"
type textarea "Angel Bimbo teases outdoors in a tight camo crop top and matching"
type textarea "Angel Bimbo teases outdoors in a tight camo crop top and matching bottoms,"
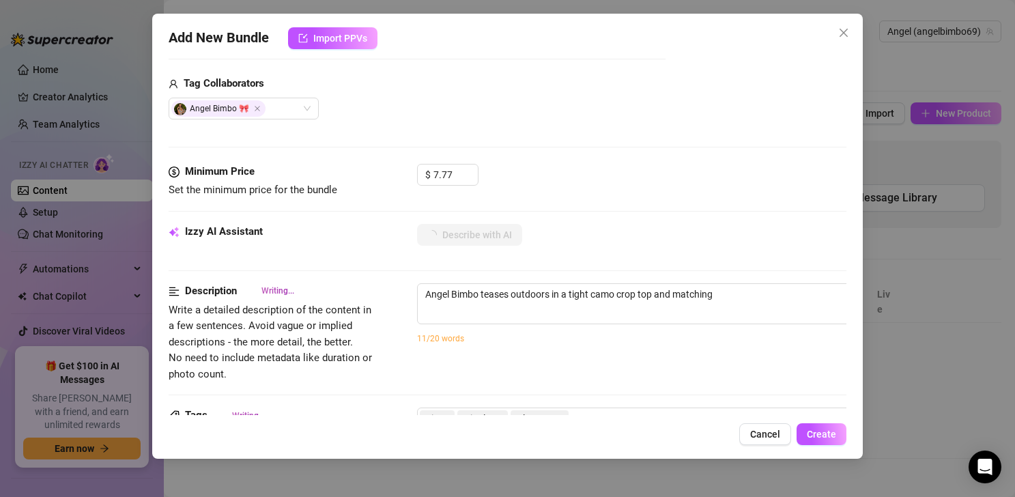
type textarea "Angel Bimbo teases outdoors in a tight camo crop top and matching bottoms,"
type textarea "Angel Bimbo teases outdoors in a tight camo crop top and matching bottoms, pull…"
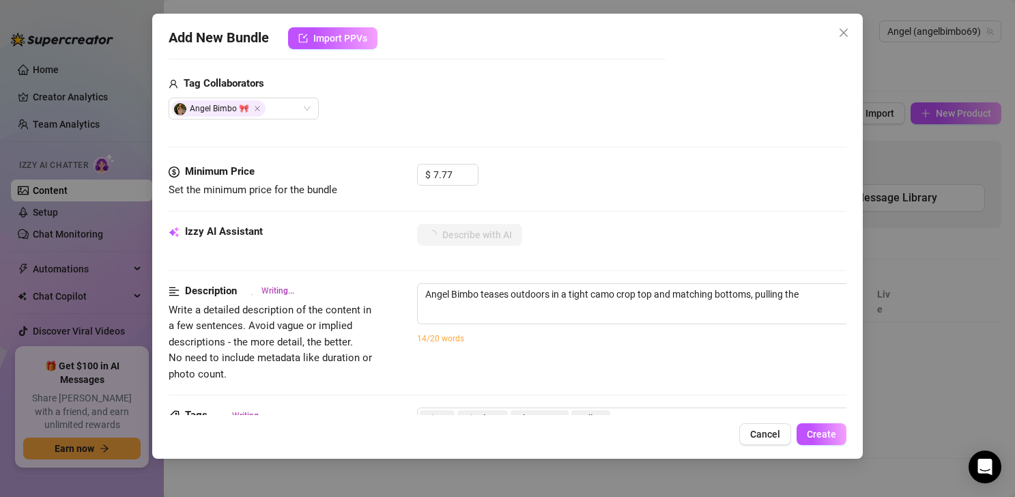
type textarea "Angel Bimbo teases outdoors in a tight camo crop top and matching bottoms, pull…"
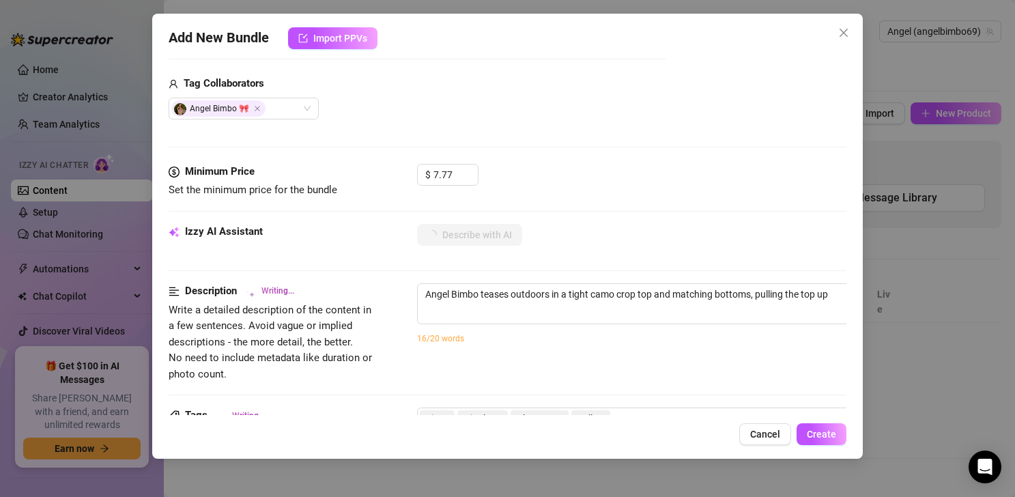
type textarea "Angel Bimbo teases outdoors in a tight camo crop top and matching bottoms, pull…"
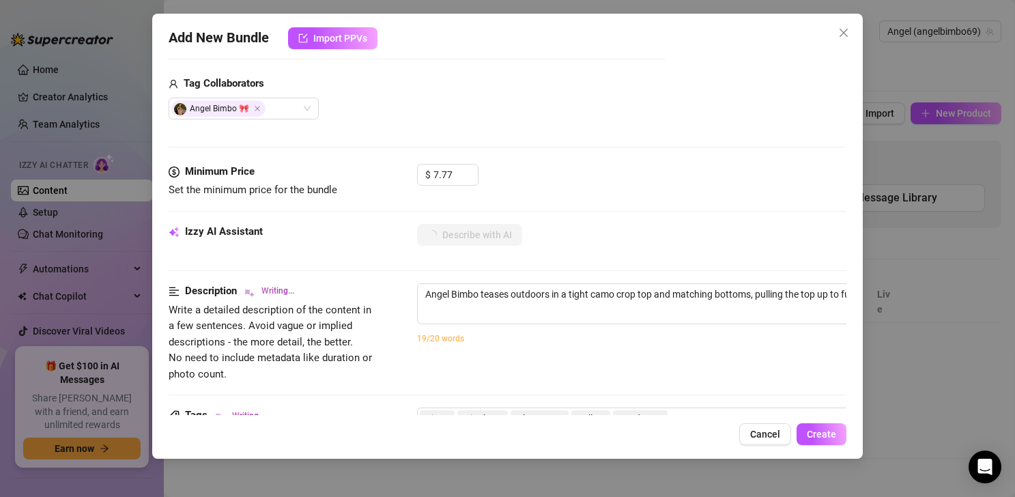
type textarea "Angel Bimbo teases outdoors in a tight camo crop top and matching bottoms, pull…"
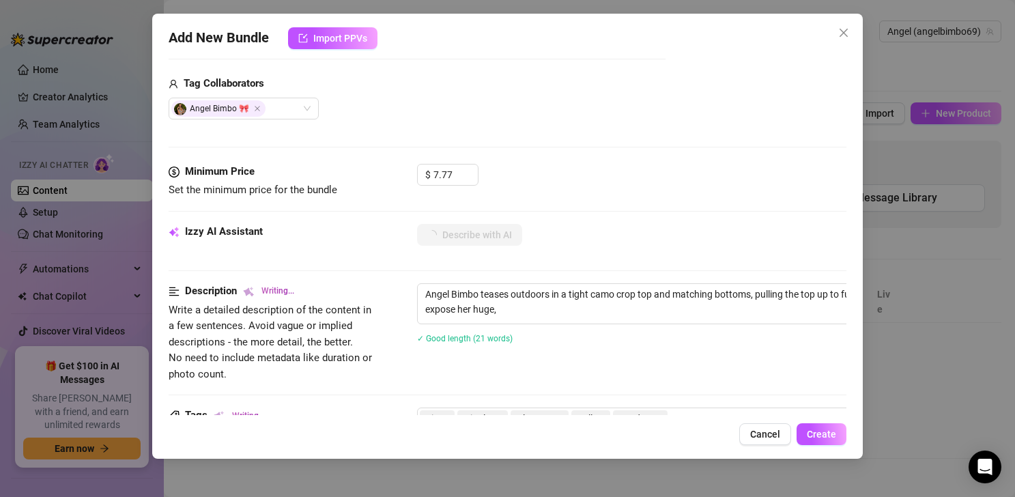
type textarea "Angel Bimbo teases outdoors in a tight camo crop top and matching bottoms, pull…"
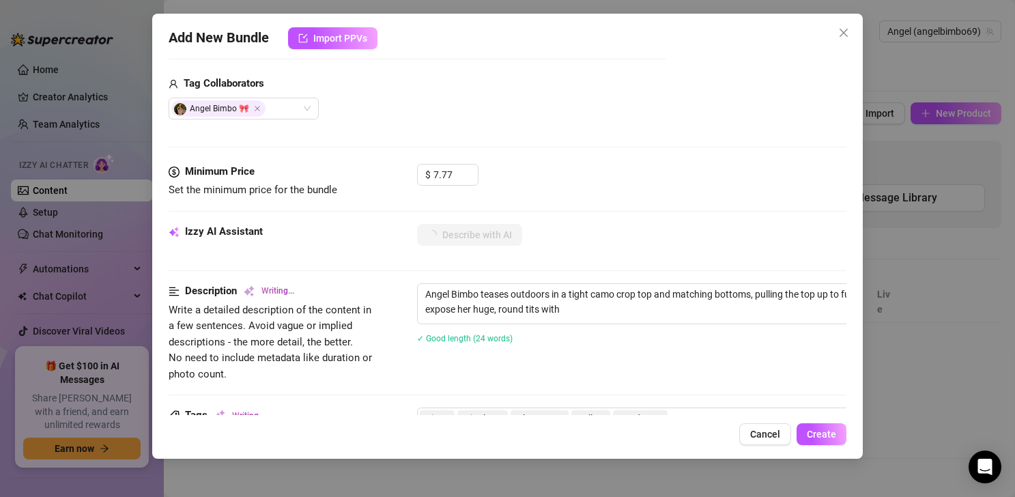
type textarea "Angel Bimbo teases outdoors in a tight camo crop top and matching bottoms, pull…"
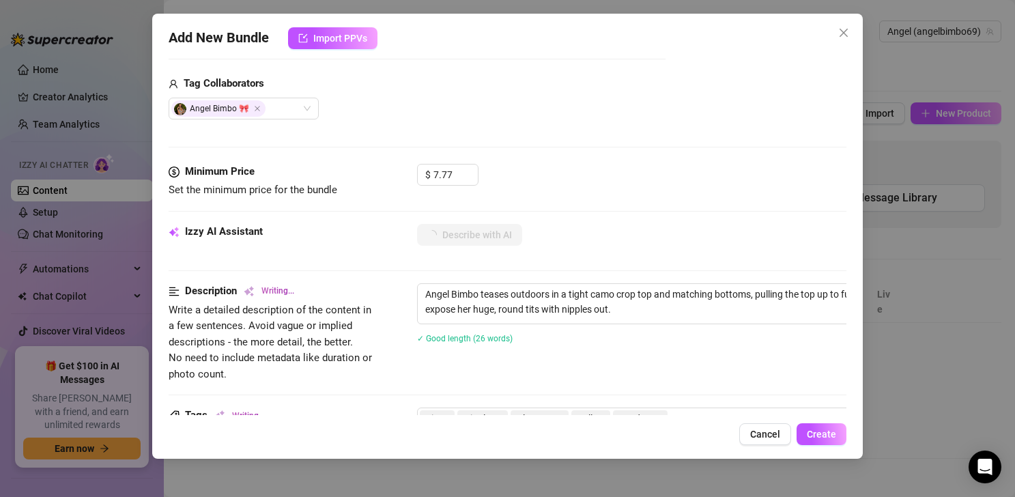
type textarea "Angel Bimbo teases outdoors in a tight camo crop top and matching bottoms, pull…"
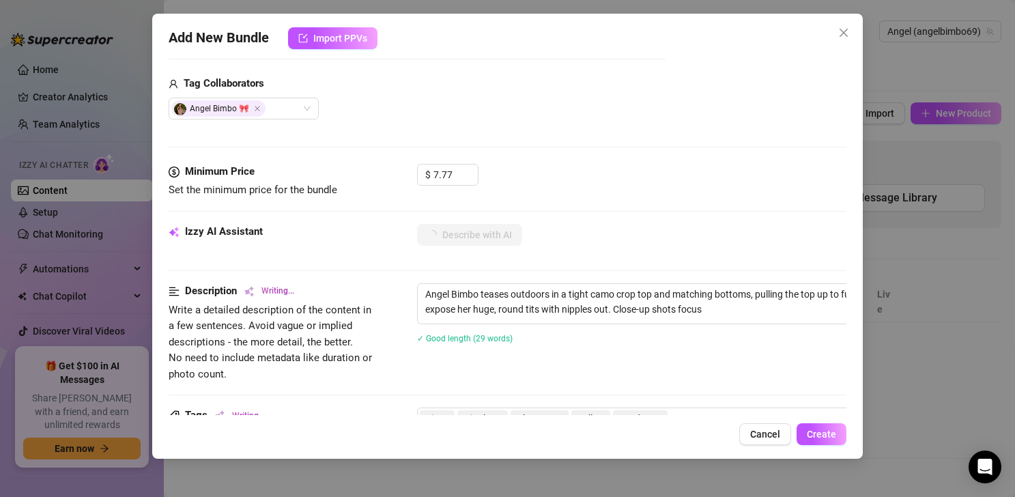
type textarea "Angel Bimbo teases outdoors in a tight camo crop top and matching bottoms, pull…"
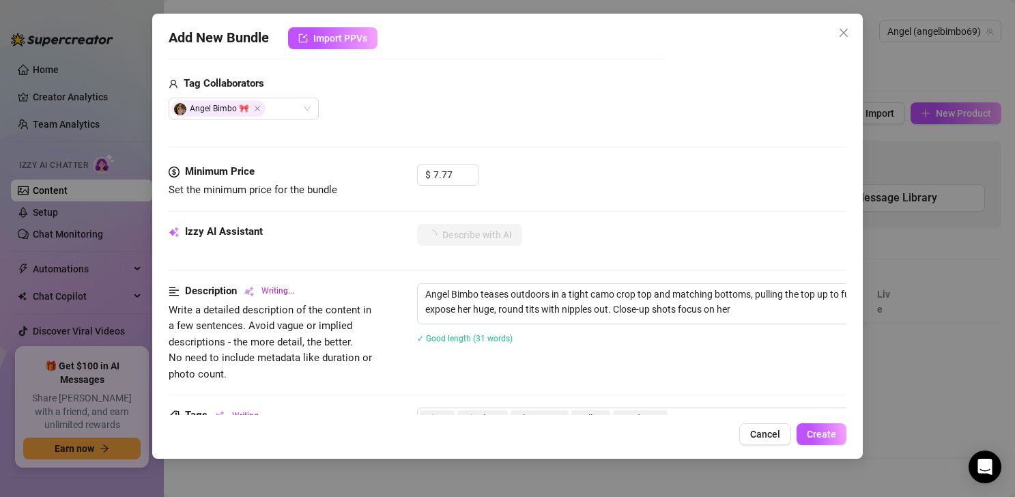
type textarea "Angel Bimbo teases outdoors in a tight camo crop top and matching bottoms, pull…"
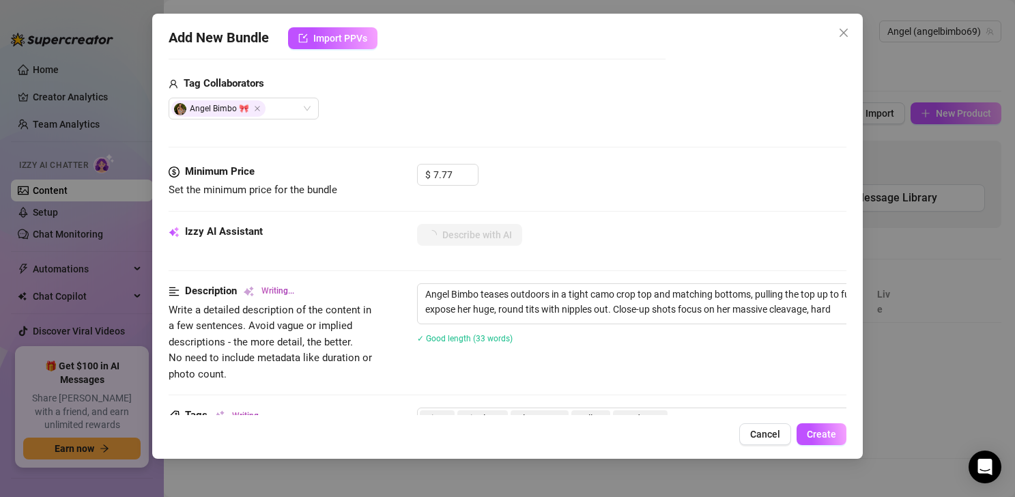
type textarea "Angel Bimbo teases outdoors in a tight camo crop top and matching bottoms, pull…"
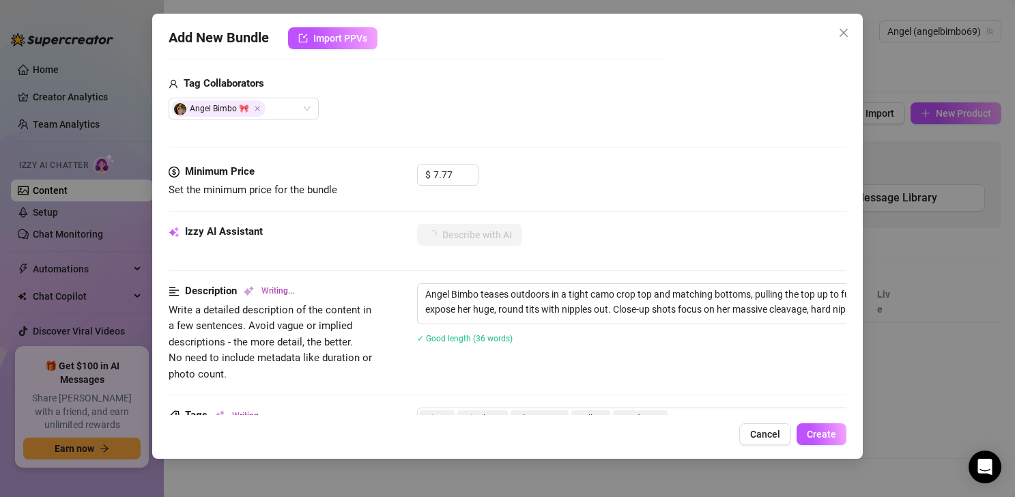
type textarea "Angel Bimbo teases outdoors in a tight camo crop top and matching bottoms, pull…"
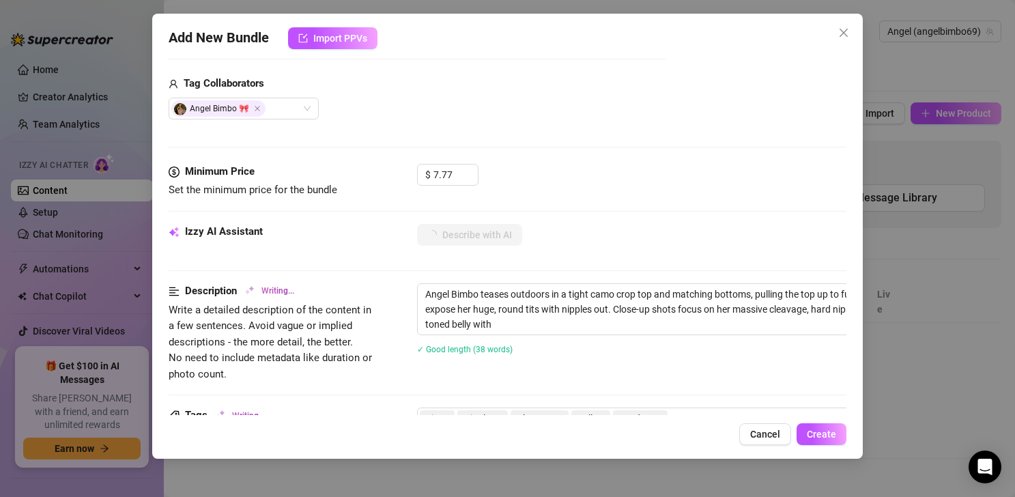
type textarea "Angel Bimbo teases outdoors in a tight camo crop top and matching bottoms, pull…"
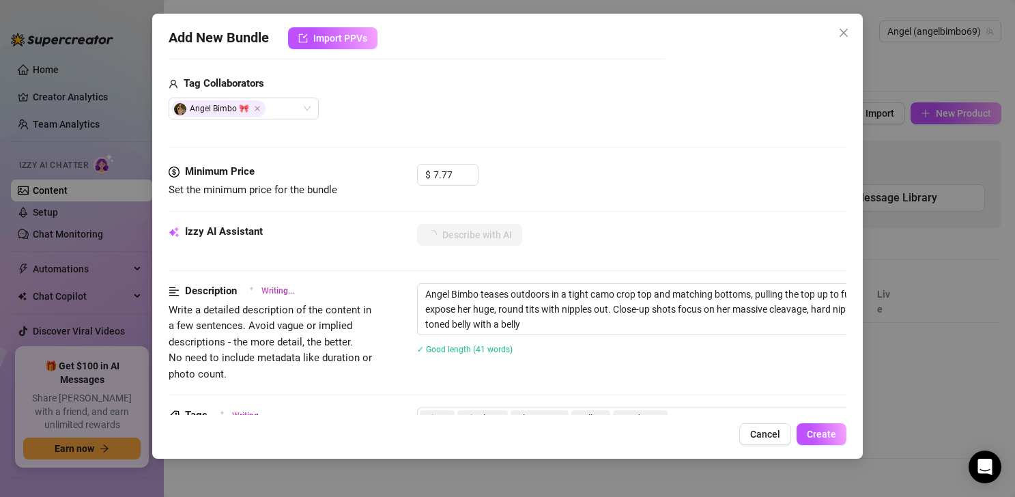
type textarea "Angel Bimbo teases outdoors in a tight camo crop top and matching bottoms, pull…"
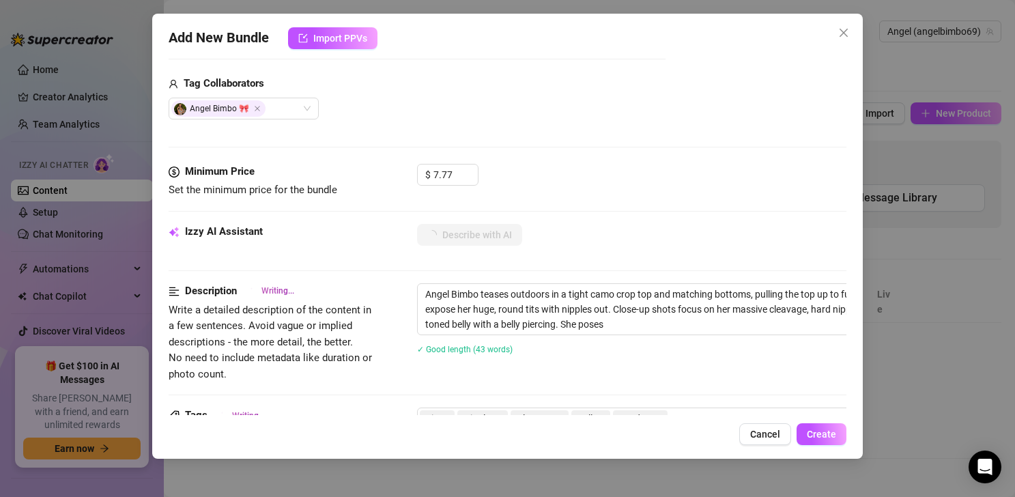
type textarea "Angel Bimbo teases outdoors in a tight camo crop top and matching bottoms, pull…"
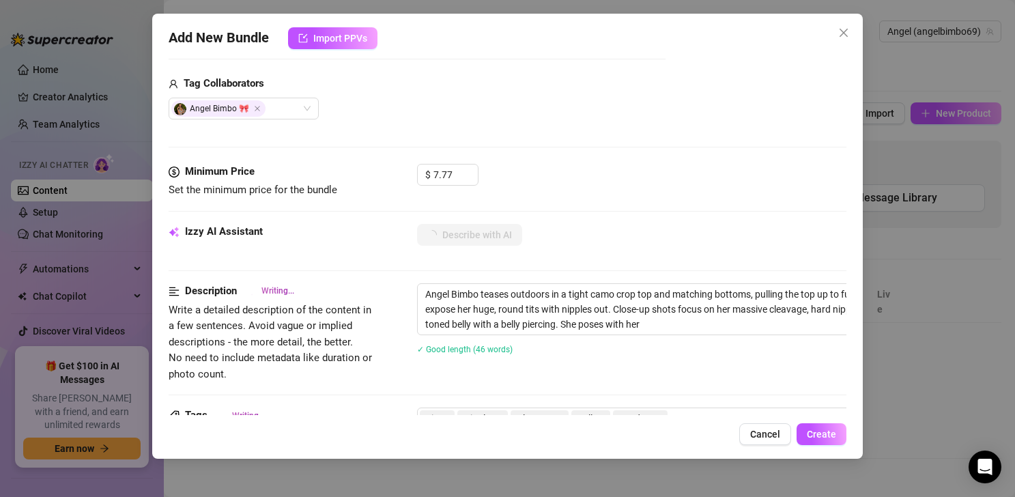
type textarea "Angel Bimbo teases outdoors in a tight camo crop top and matching bottoms, pull…"
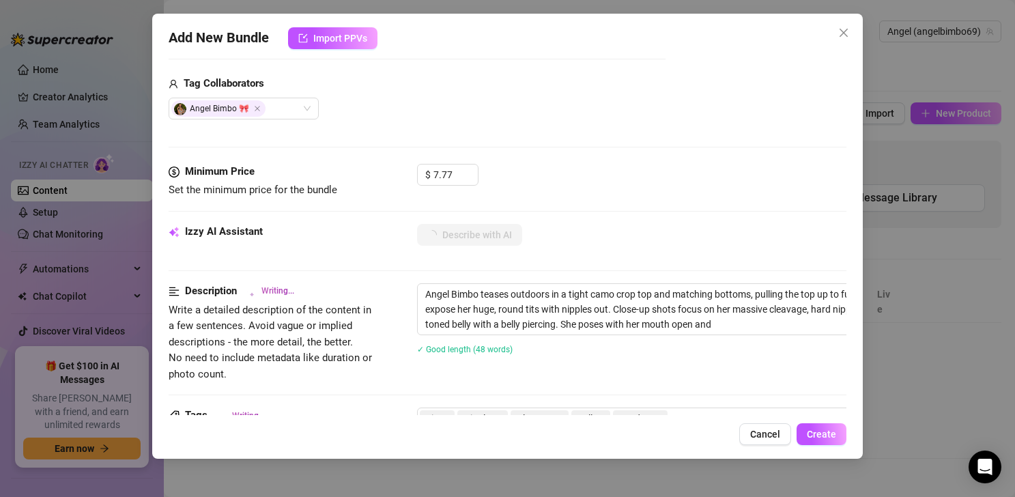
type textarea "Angel Bimbo teases outdoors in a tight camo crop top and matching bottoms, pull…"
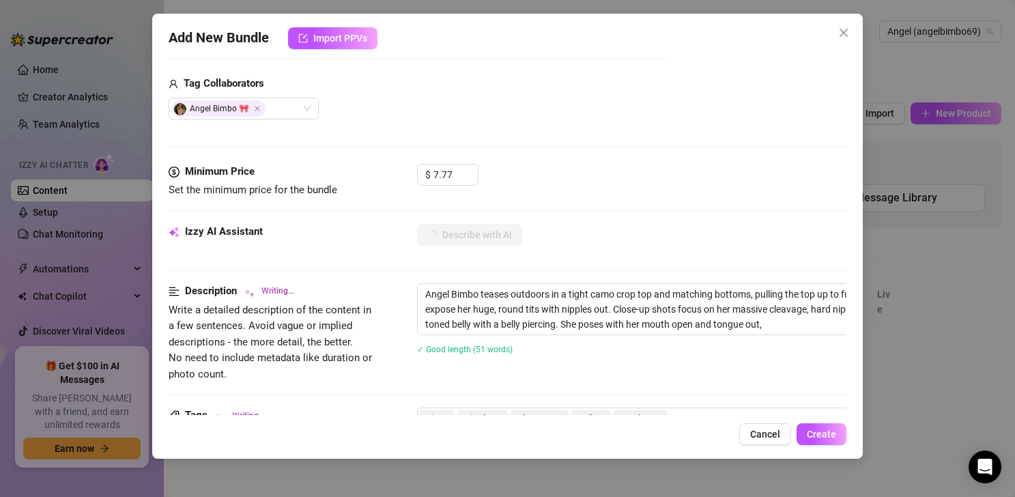
type textarea "Angel Bimbo teases outdoors in a tight camo crop top and matching bottoms, pull…"
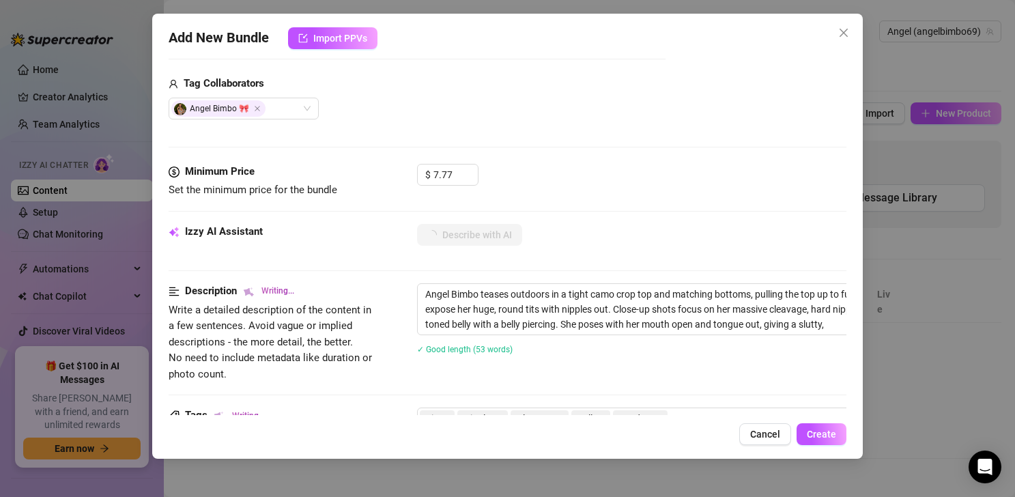
type textarea "Angel Bimbo teases outdoors in a tight camo crop top and matching bottoms, pull…"
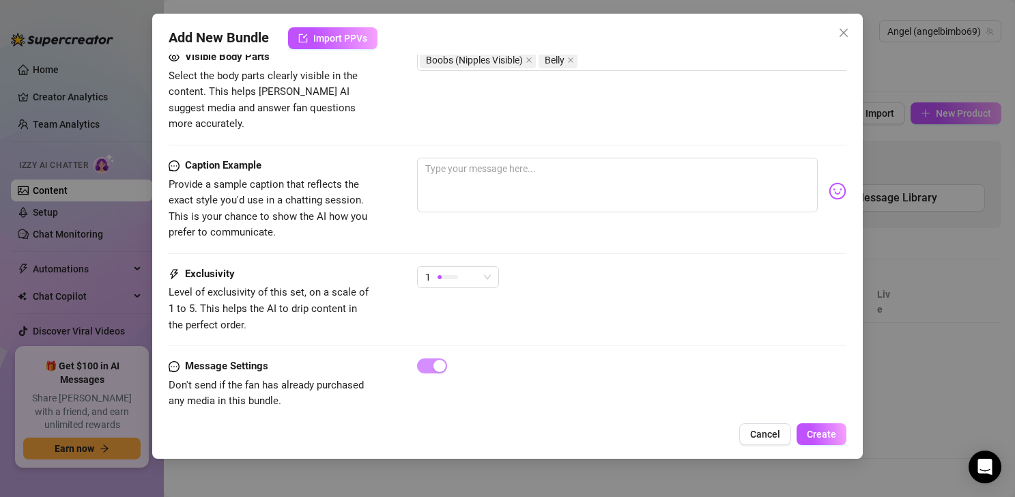
scroll to position [964, 0]
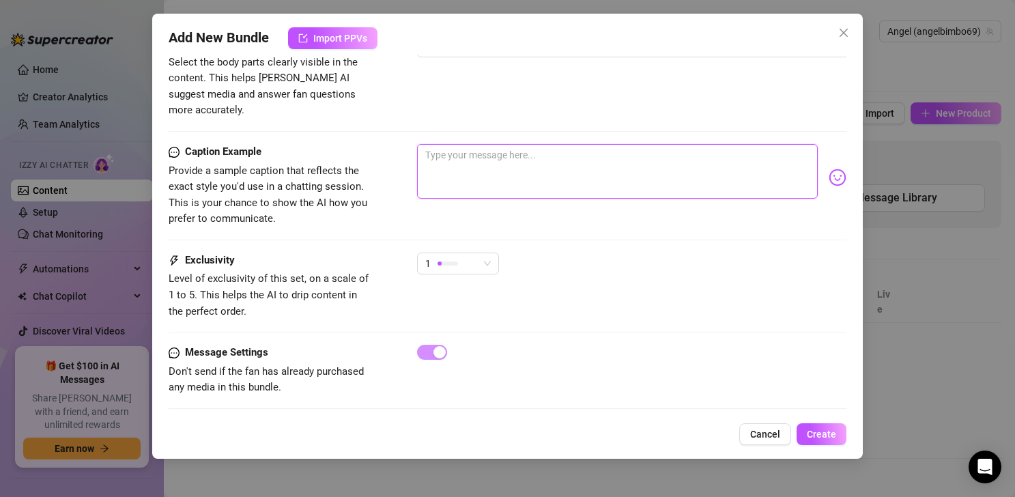
click at [555, 144] on textarea at bounding box center [617, 171] width 401 height 55
type textarea "l"
type textarea "Type your message here..."
type textarea "m"
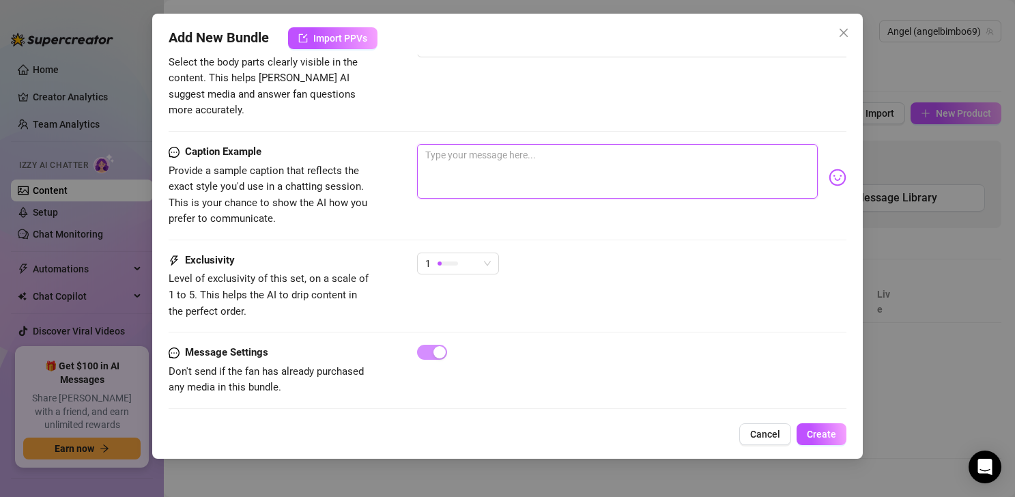
type textarea "m"
type textarea "ma"
type textarea "man"
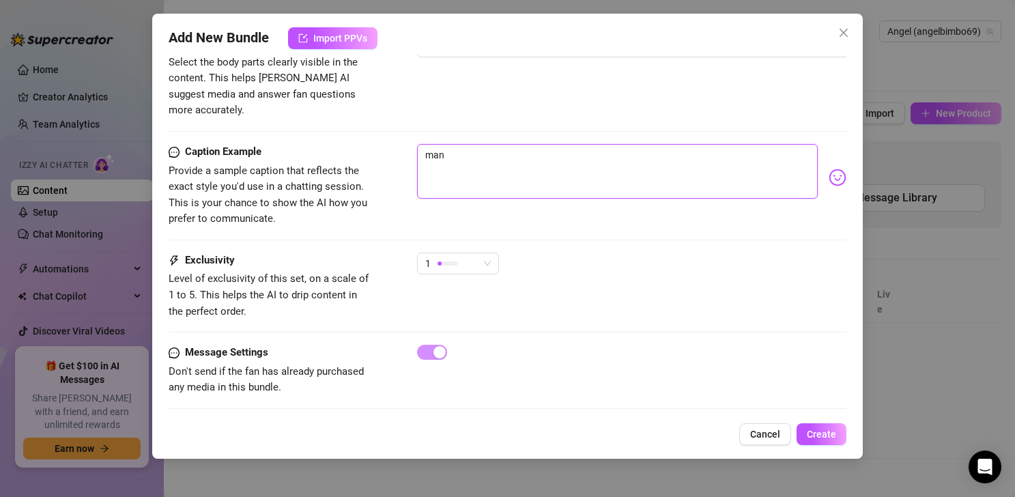
type textarea "many"
type textarea "many a"
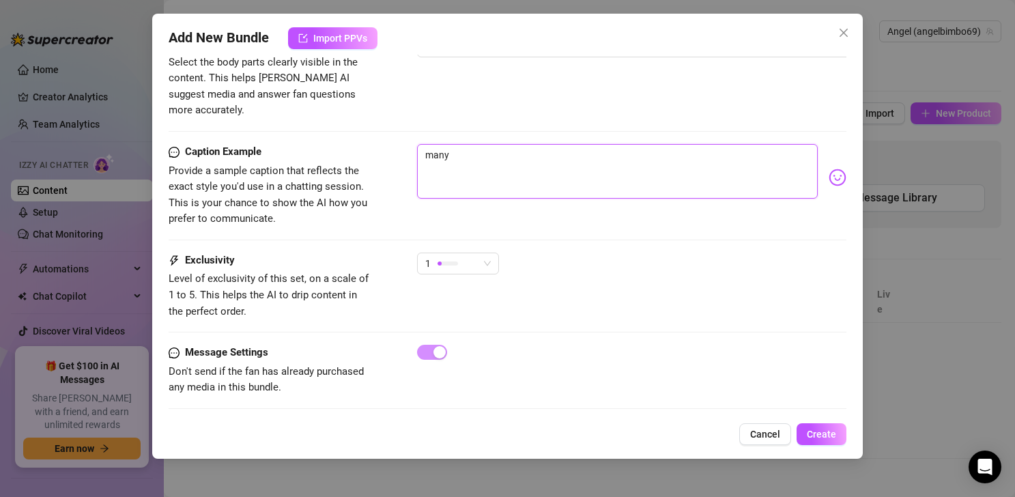
type textarea "many a"
type textarea "many"
type textarea "many m"
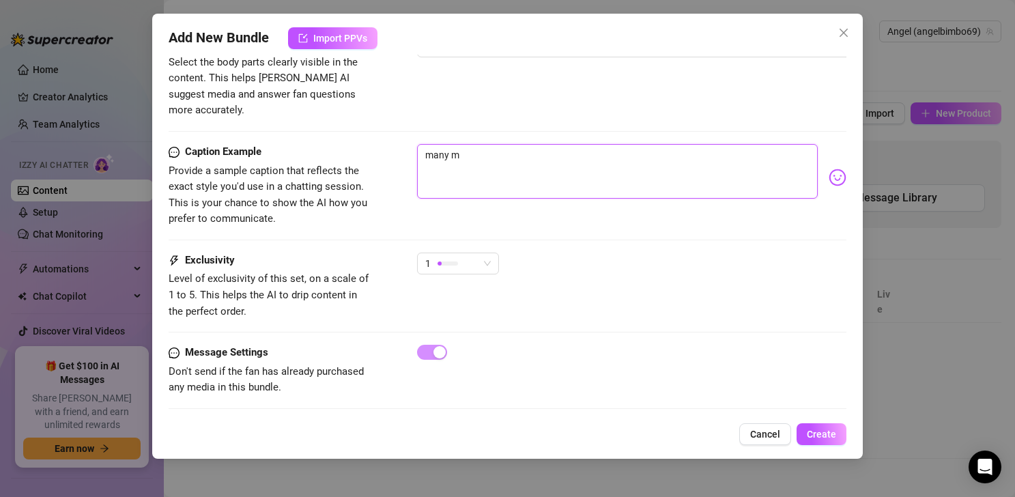
type textarea "many ma"
type textarea "many man"
type textarea "many many"
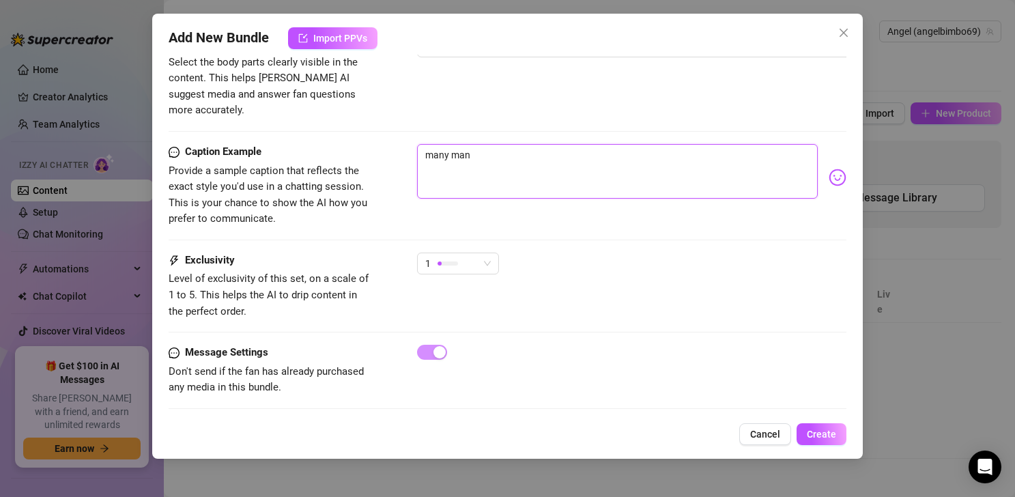
type textarea "many many"
type textarea "many many p"
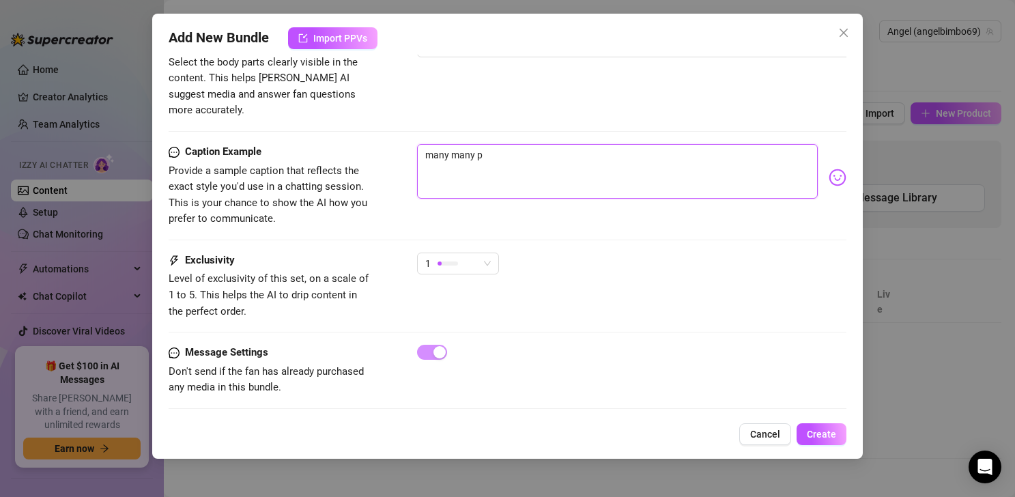
type textarea "many many pi"
type textarea "many many p"
type textarea "many many"
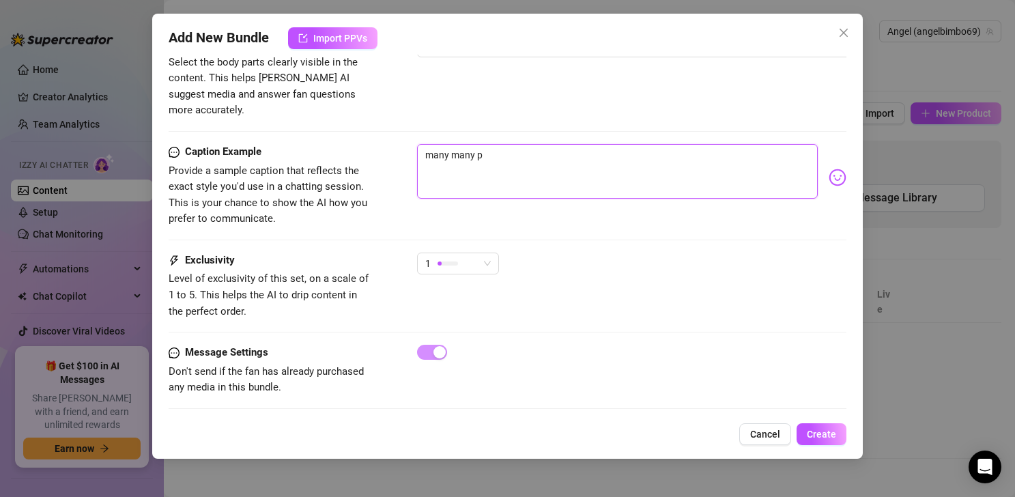
type textarea "many many"
type textarea "many many b"
type textarea "many many bo"
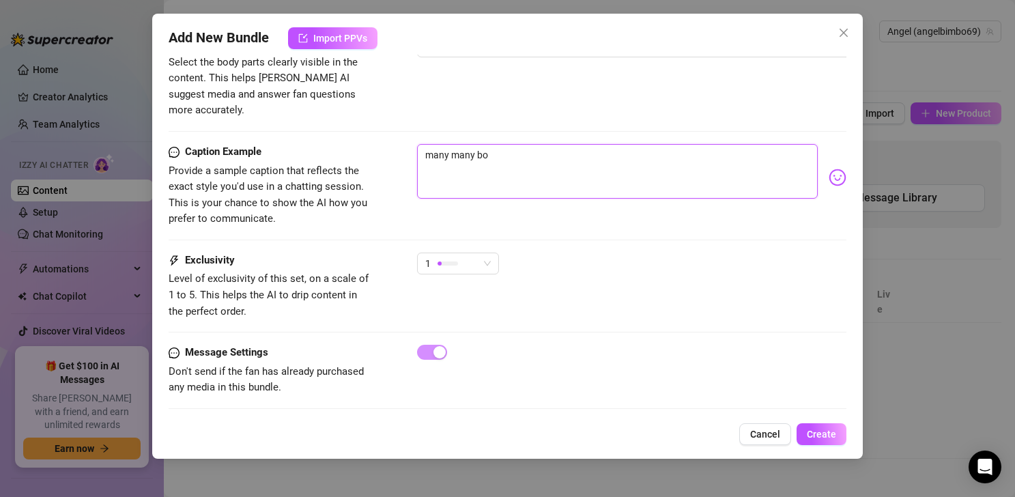
type textarea "many many boo"
type textarea "many many booo"
type textarea "many many boooo"
type textarea "many many boooob"
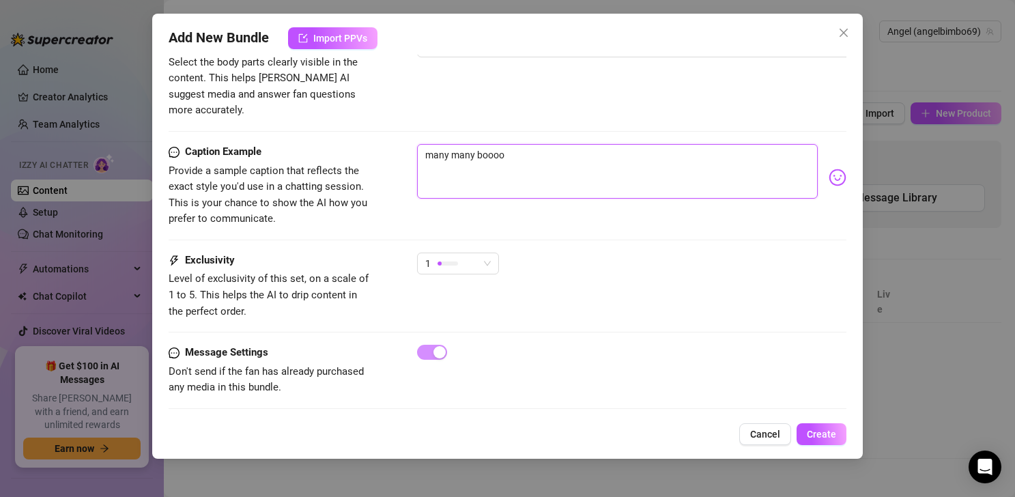
type textarea "many many boooob"
type textarea "many many boooobs"
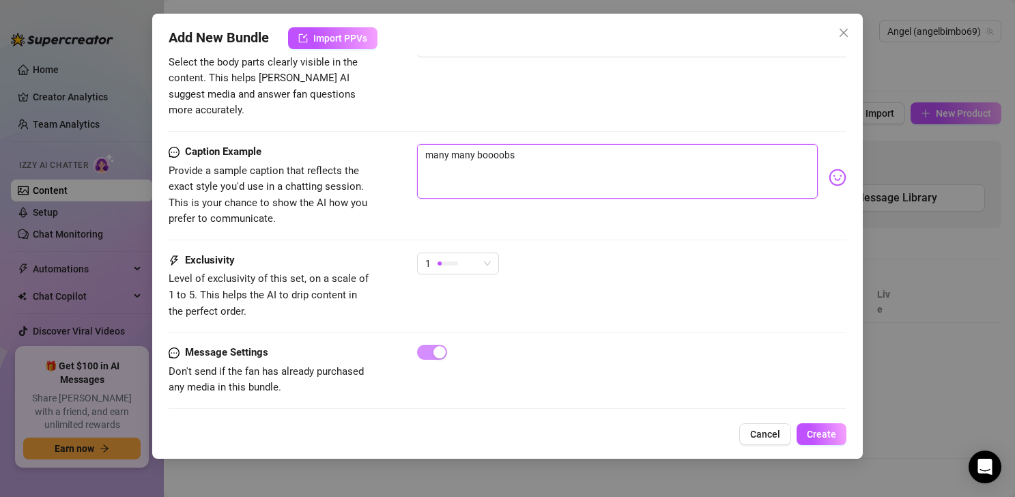
type textarea "many many boooobs f"
type textarea "many many boooobs fo"
type textarea "many many boooobs for"
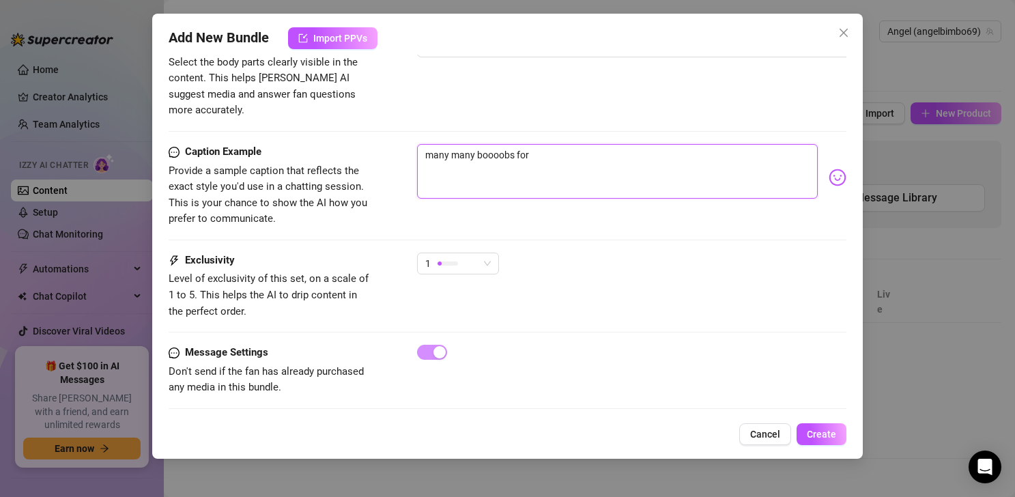
type textarea "many many boooobs for"
type textarea "many many boooobs for y"
type textarea "many many boooobs for yo"
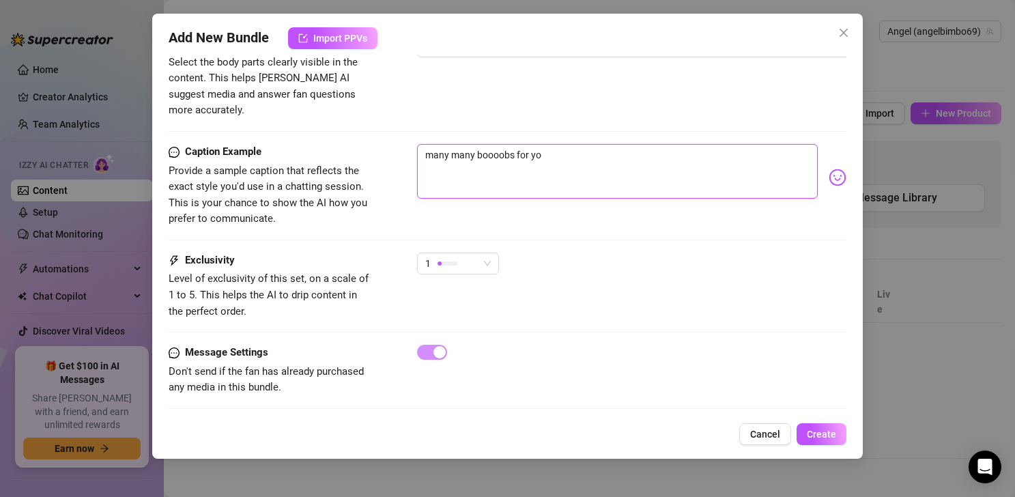
type textarea "many many boooobs for you"
type textarea "many many boooobs for you d"
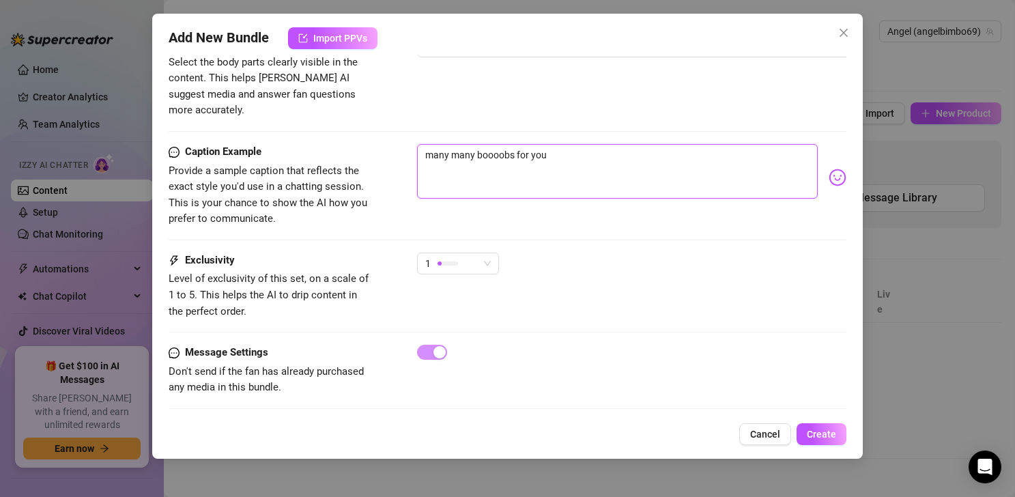
type textarea "many many boooobs for you d"
type textarea "many many boooobs for you da"
type textarea "many many boooobs for you dad"
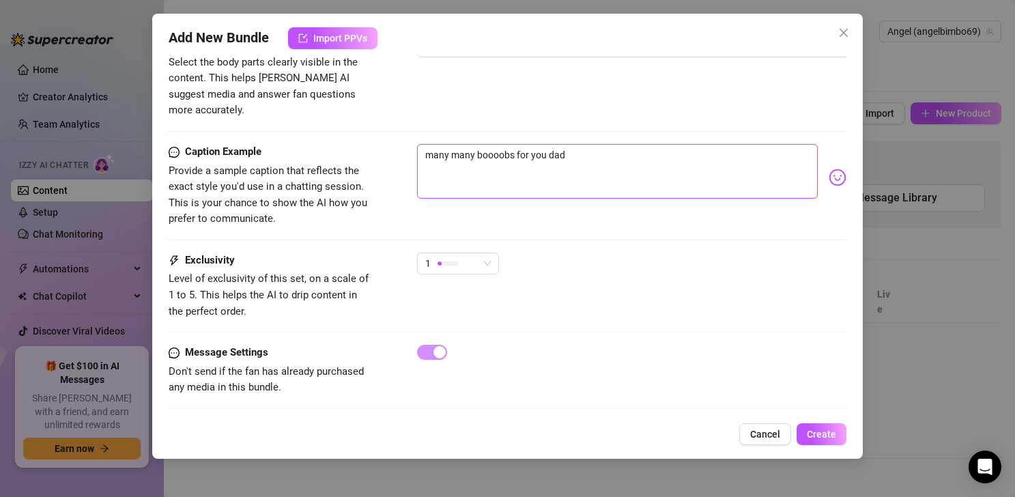
type textarea "many many boooobs for you dadd"
type textarea "many many boooobs for you daddy"
type textarea "many many boooobs for you daddy."
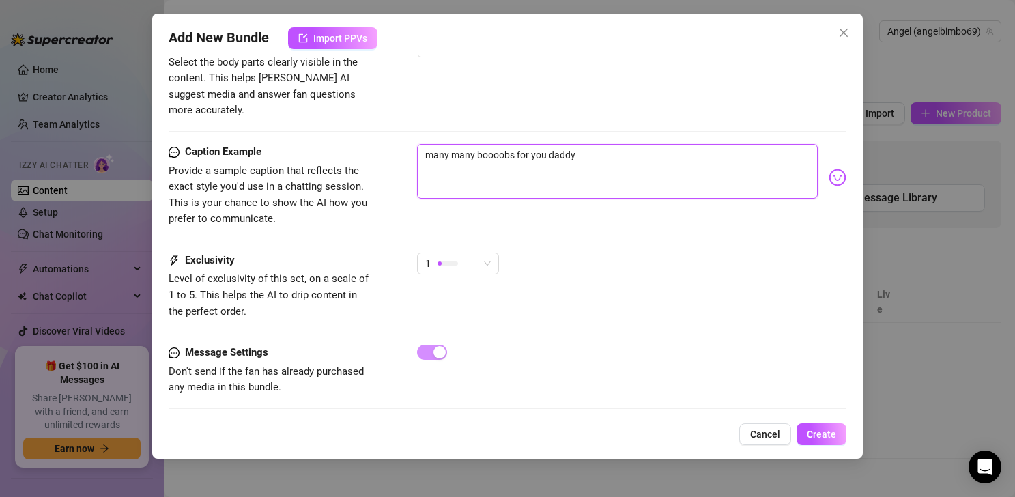
type textarea "many many boooobs for you daddy."
type textarea "many many boooobs for you daddy. w"
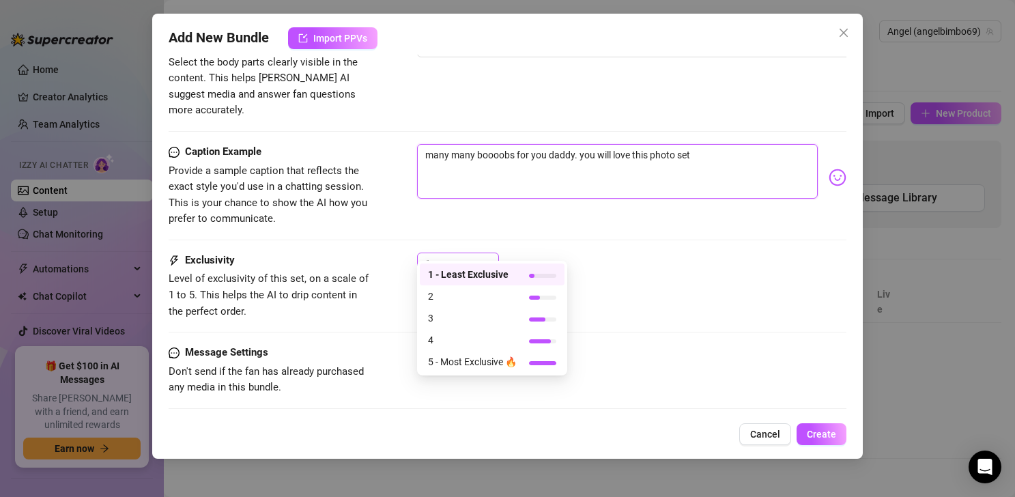
click at [467, 253] on div "1" at bounding box center [451, 263] width 53 height 20
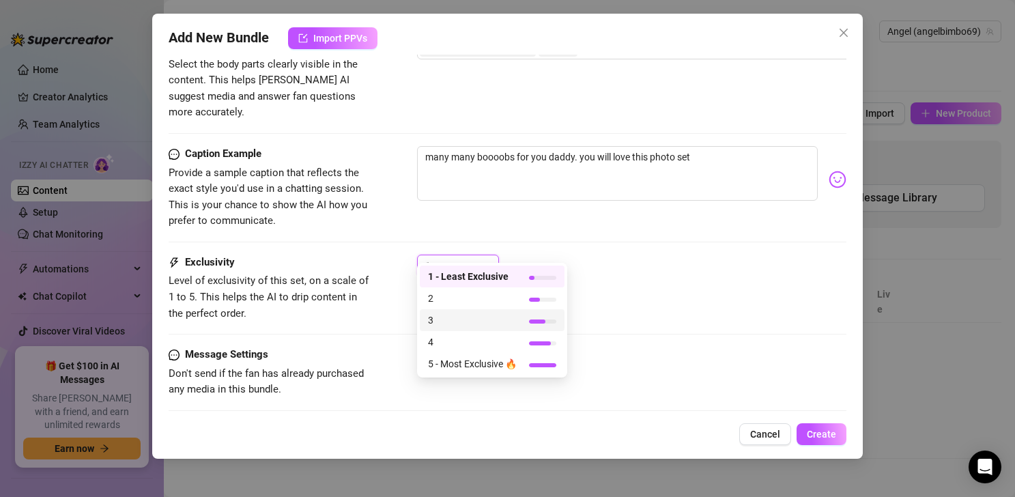
click at [478, 322] on span "3" at bounding box center [472, 320] width 89 height 15
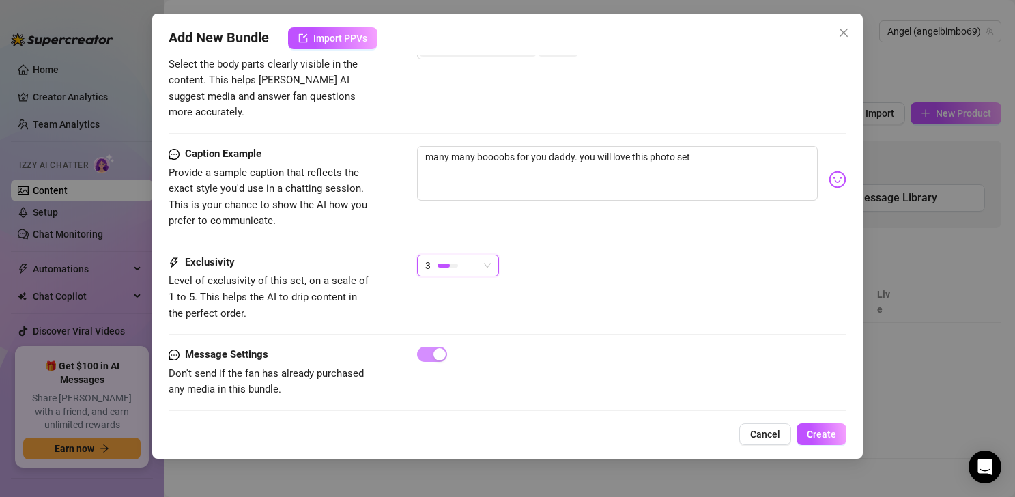
click at [438, 259] on div at bounding box center [447, 265] width 20 height 13
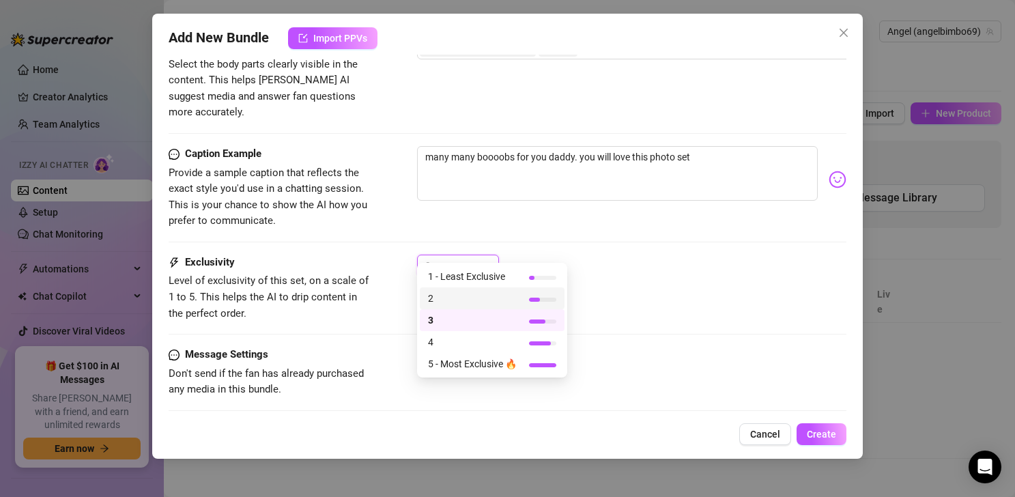
click at [549, 296] on div at bounding box center [542, 299] width 27 height 13
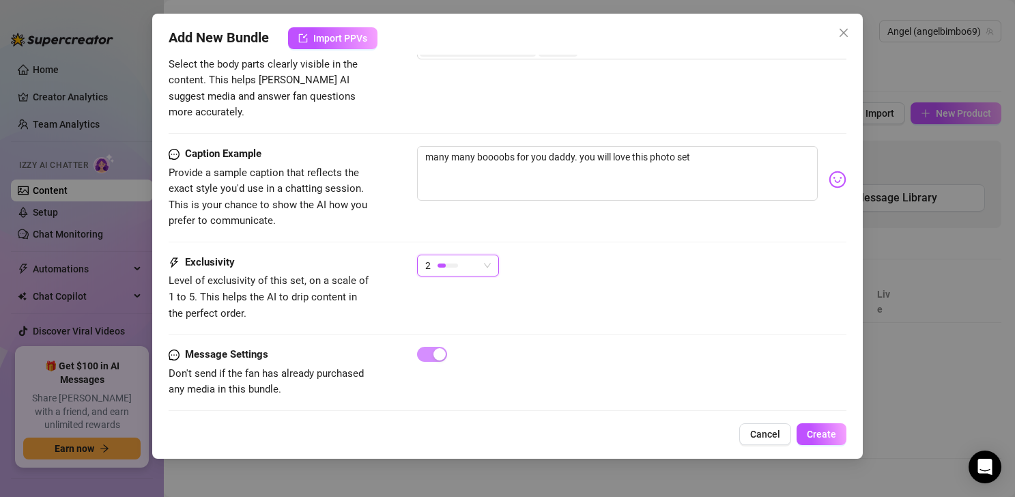
click at [748, 381] on div "Message Settings Don't send if the fan has already purchased any media in this …" at bounding box center [508, 372] width 678 height 51
click at [748, 432] on span "Create" at bounding box center [821, 434] width 29 height 11
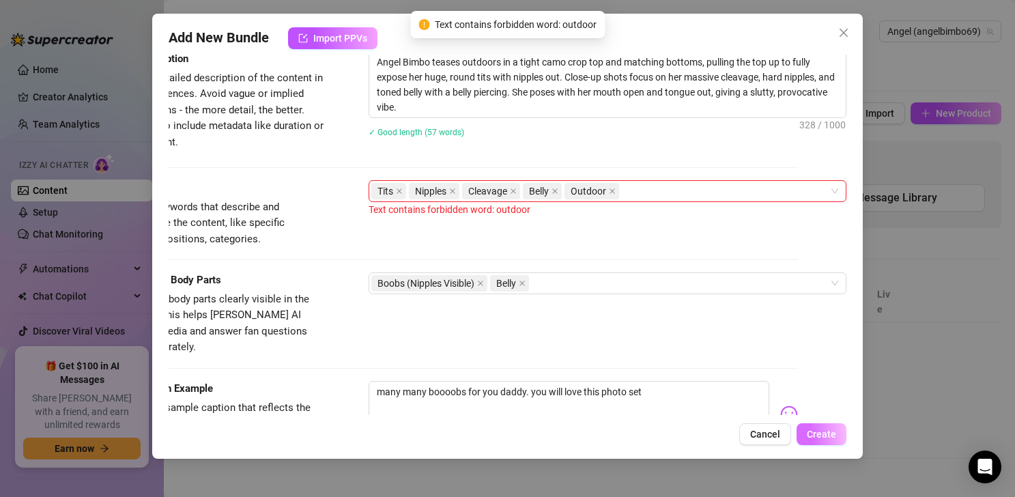
scroll to position [689, 59]
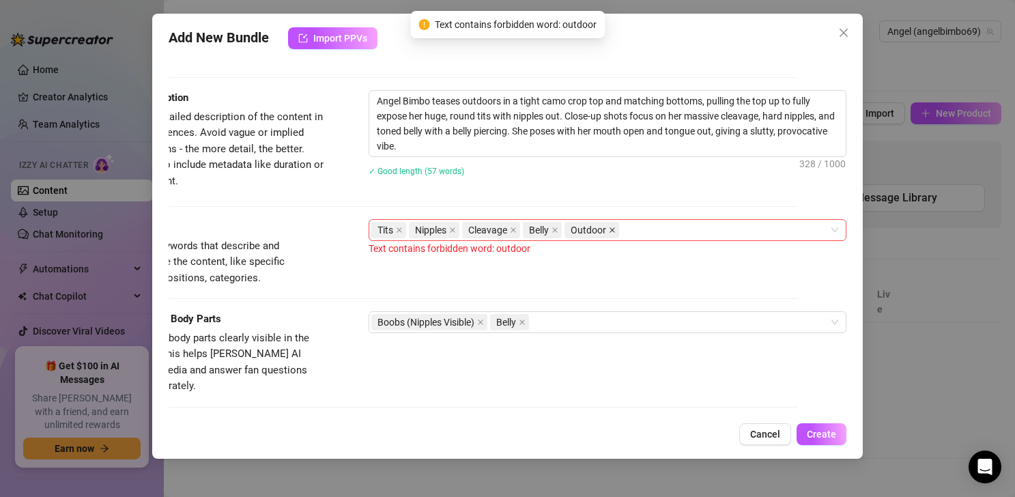
click at [609, 229] on icon "close" at bounding box center [612, 230] width 7 height 7
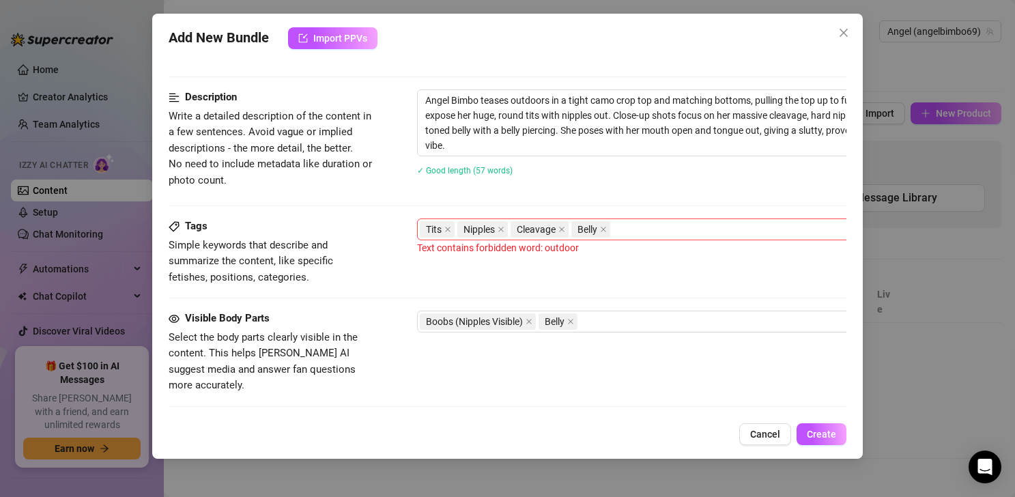
click at [645, 281] on div "Tags Simple keywords that describe and summarize the content, like specific fet…" at bounding box center [508, 251] width 678 height 67
click at [652, 228] on div "Tits Nipples Cleavage Belly" at bounding box center [649, 229] width 458 height 19
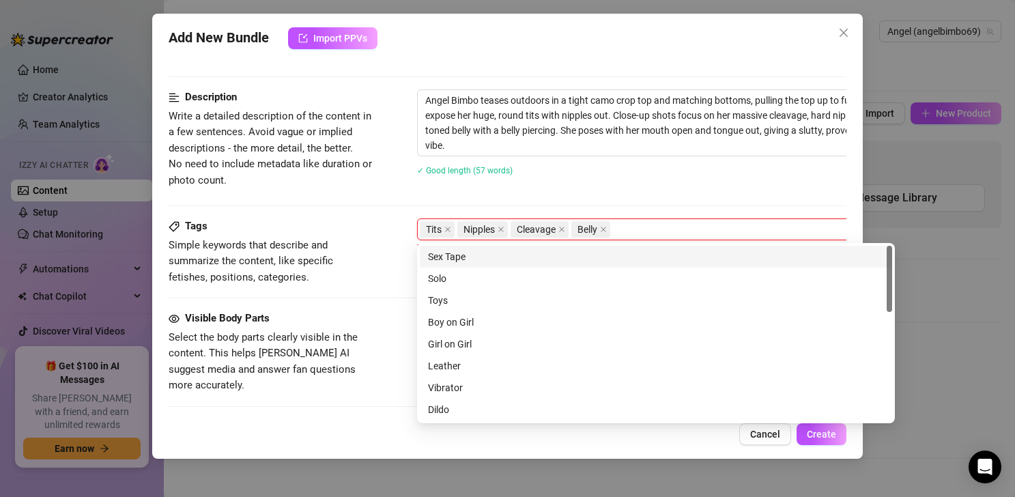
click at [665, 183] on div "Angel Bimbo teases outdoors in a tight camo crop top and matching bottoms, pull…" at bounding box center [656, 141] width 478 height 104
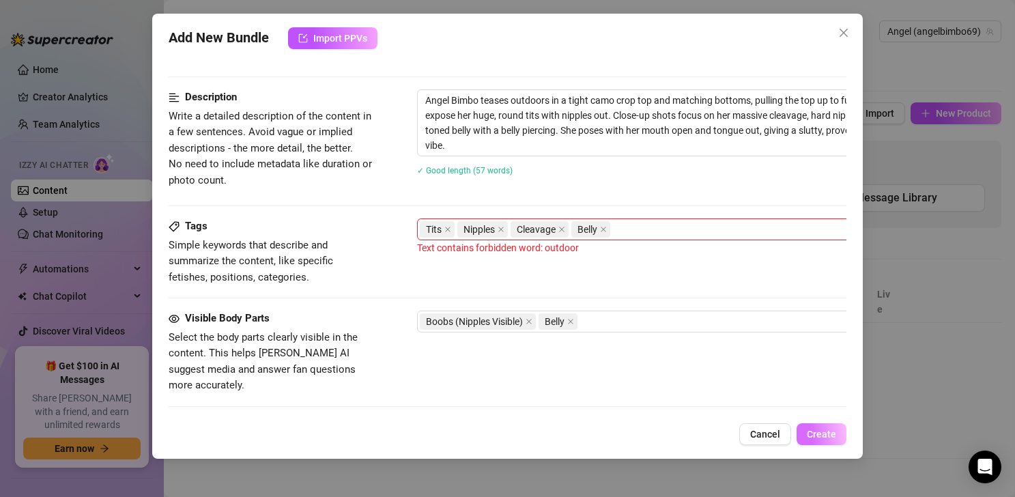
click at [748, 434] on span "Create" at bounding box center [821, 434] width 29 height 11
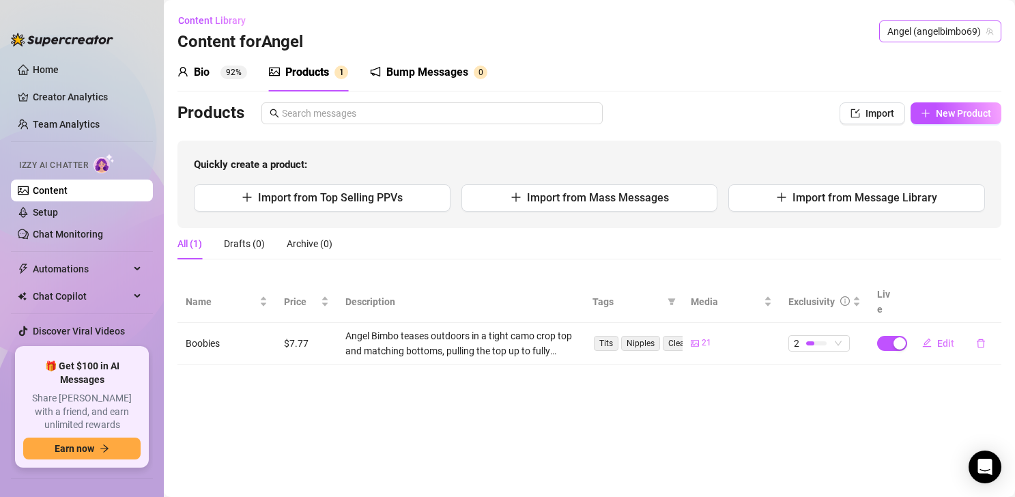
click at [748, 20] on div "Angel (angelbimbo69)" at bounding box center [940, 31] width 122 height 22
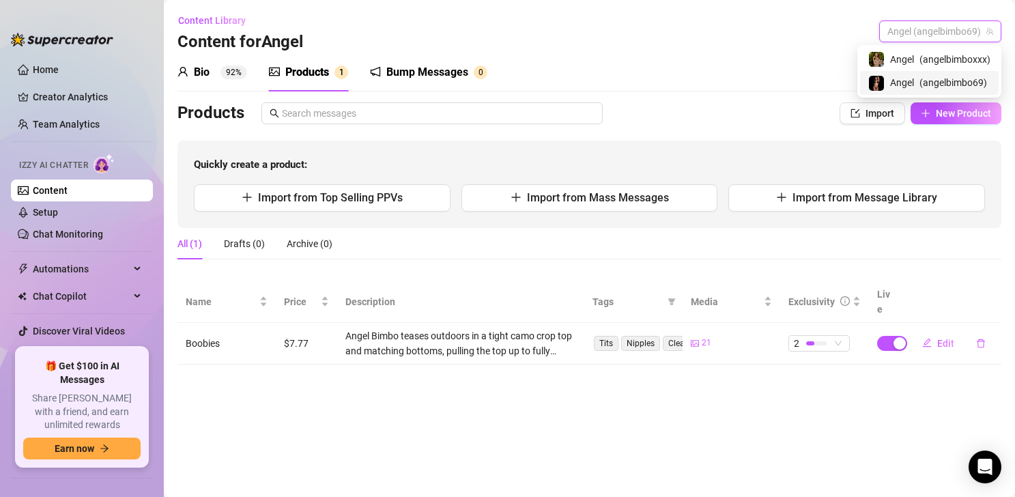
click at [748, 81] on div "Angel ( angelbimbo69 )" at bounding box center [929, 82] width 122 height 16
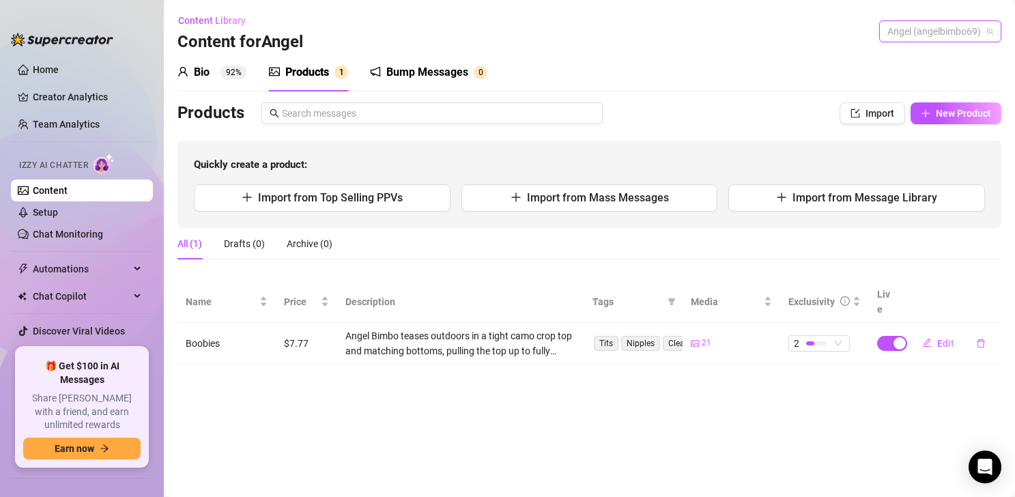
click at [748, 29] on span "Angel (angelbimbo69)" at bounding box center [940, 31] width 106 height 20
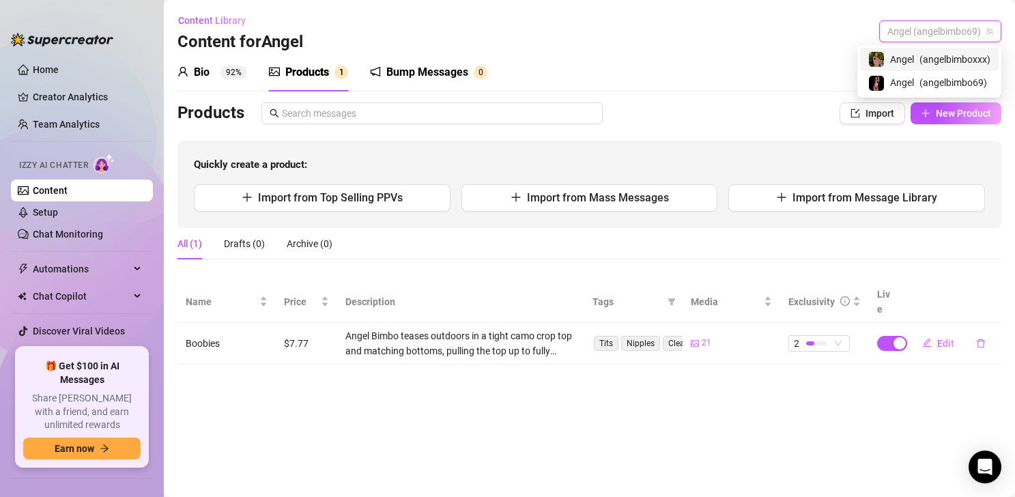
click at [748, 48] on div "Angel ( angelbimboxxx )" at bounding box center [929, 59] width 139 height 23
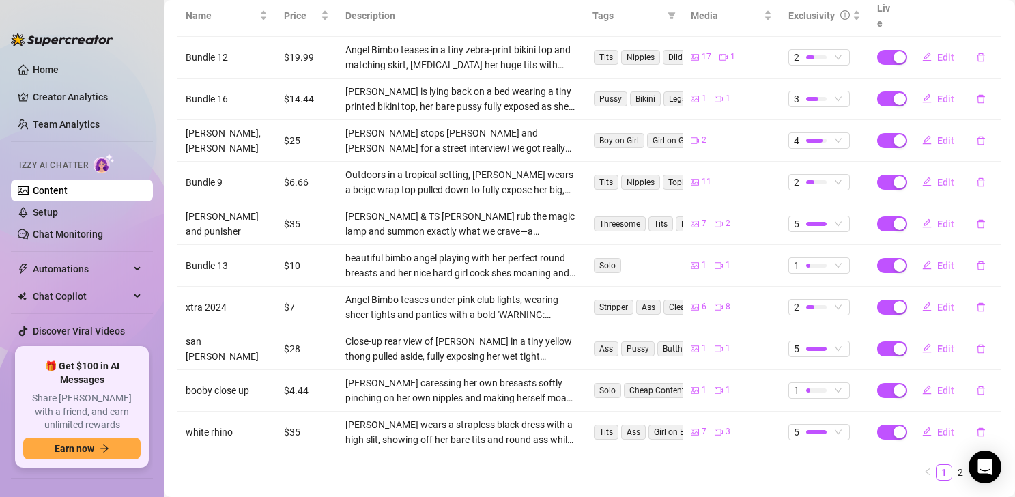
scroll to position [285, 0]
click at [748, 428] on span "Edit" at bounding box center [945, 433] width 17 height 11
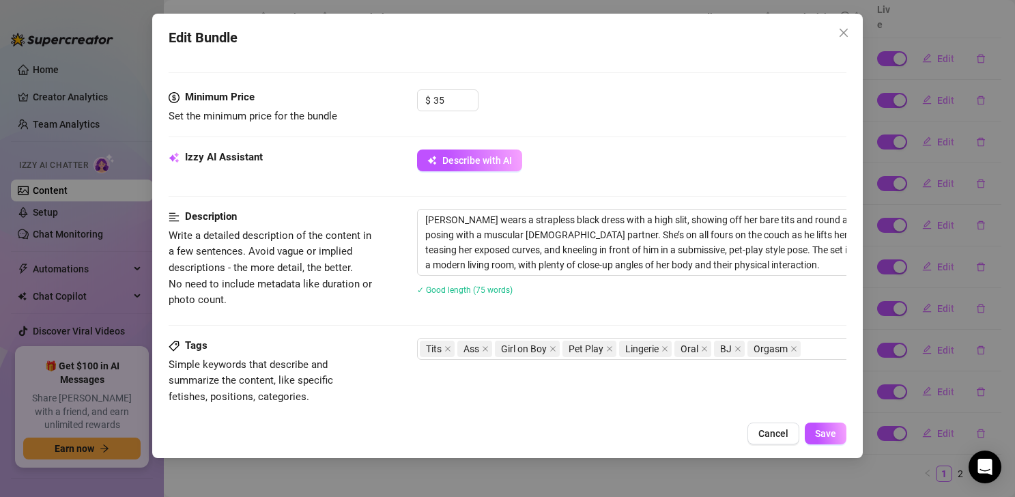
scroll to position [550, 0]
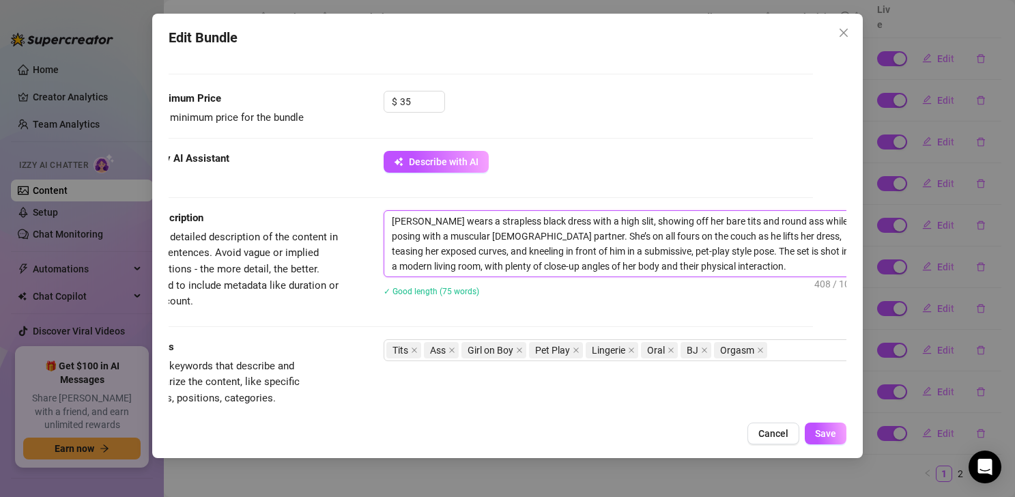
drag, startPoint x: 426, startPoint y: 218, endPoint x: 770, endPoint y: 274, distance: 349.1
click at [748, 292] on div "Account Angel (@angelbimboxxx) Name Name is for your internal organization only…" at bounding box center [508, 234] width 678 height 360
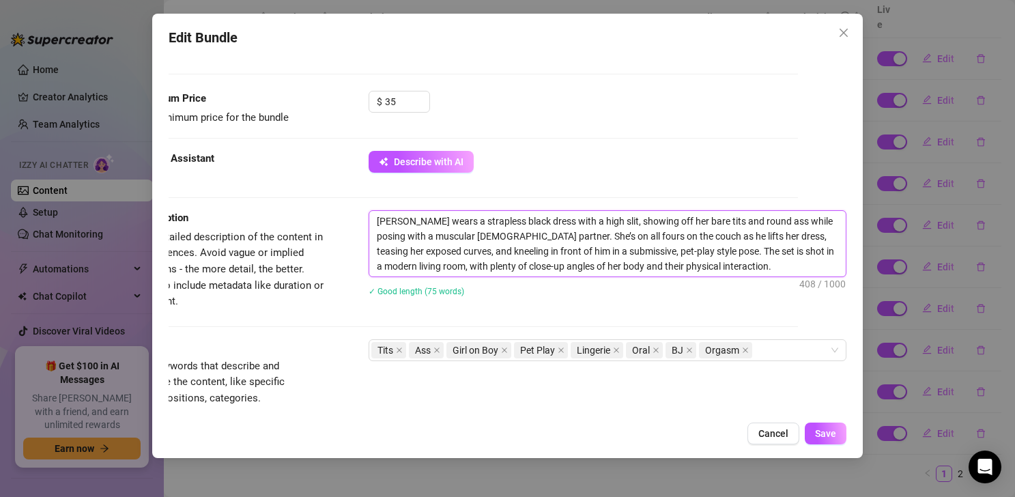
click at [622, 248] on textarea "[PERSON_NAME] wears a strapless black dress with a high slit, showing off her b…" at bounding box center [607, 244] width 476 height 66
drag, startPoint x: 738, startPoint y: 270, endPoint x: 293, endPoint y: 190, distance: 452.0
click at [293, 189] on form "Account Angel (@angelbimboxxx) Name Name is for your internal organization only…" at bounding box center [459, 168] width 678 height 1297
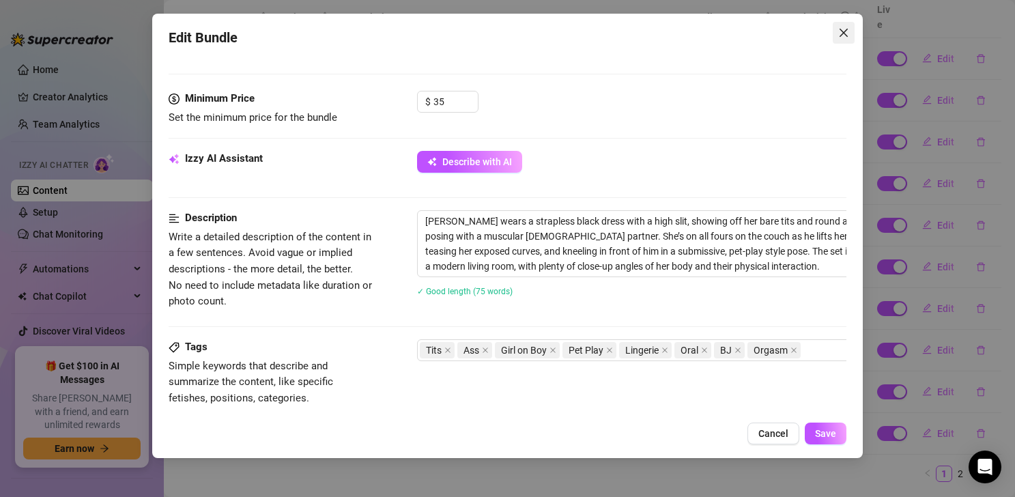
click at [748, 28] on icon "close" at bounding box center [843, 32] width 11 height 11
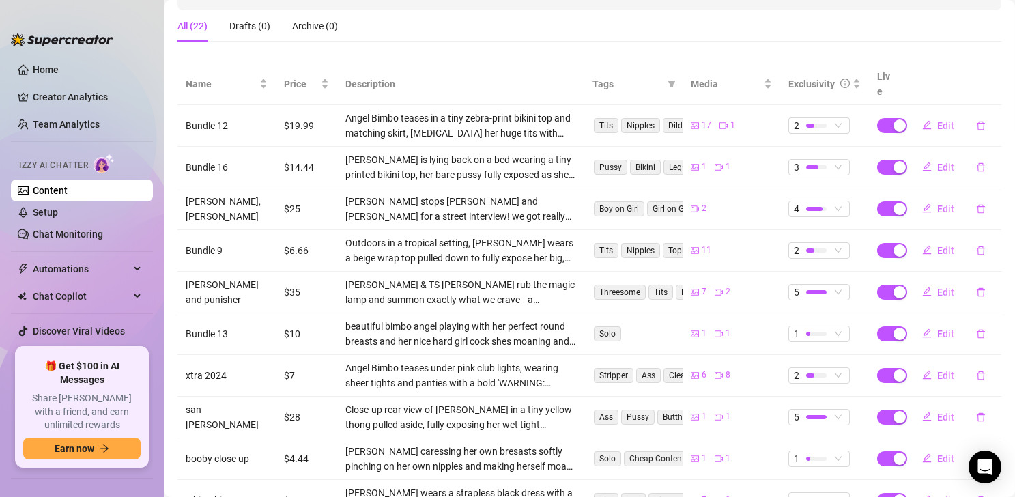
scroll to position [0, 0]
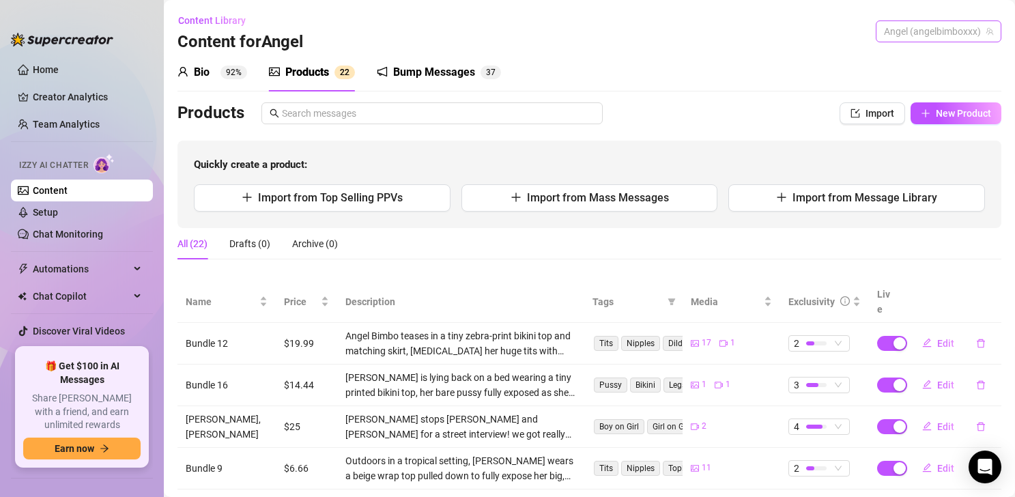
click at [748, 28] on span "Angel (angelbimboxxx)" at bounding box center [938, 31] width 109 height 20
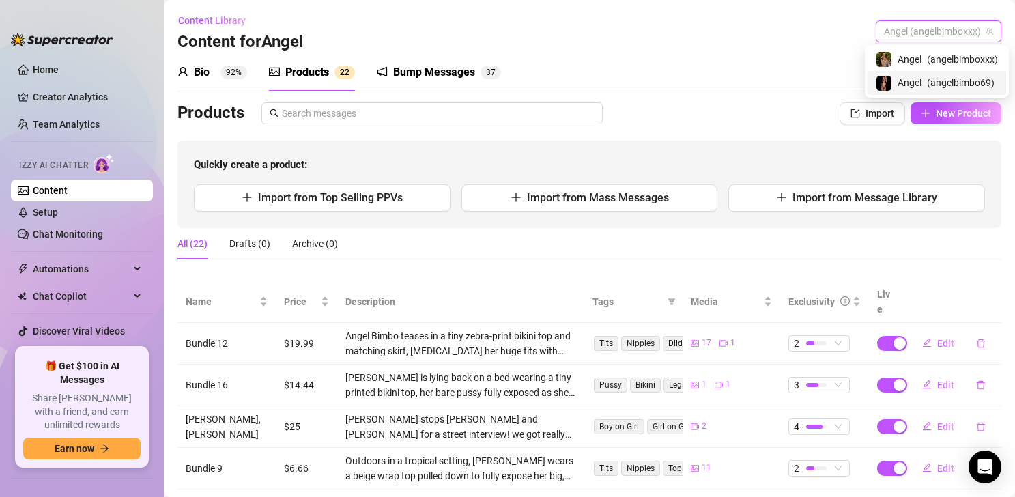
click at [748, 76] on div "Angel ( angelbimbo69 )" at bounding box center [936, 82] width 122 height 16
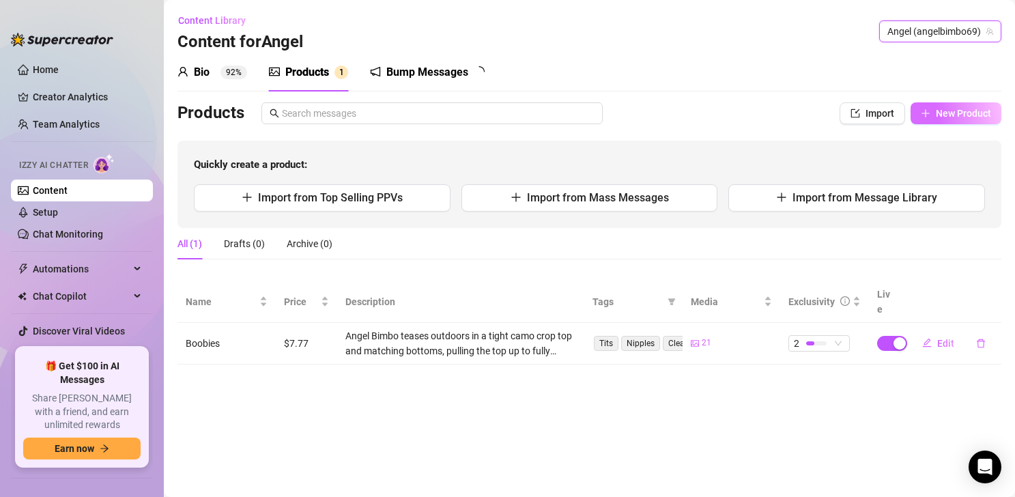
click at [748, 110] on span "New Product" at bounding box center [963, 113] width 55 height 11
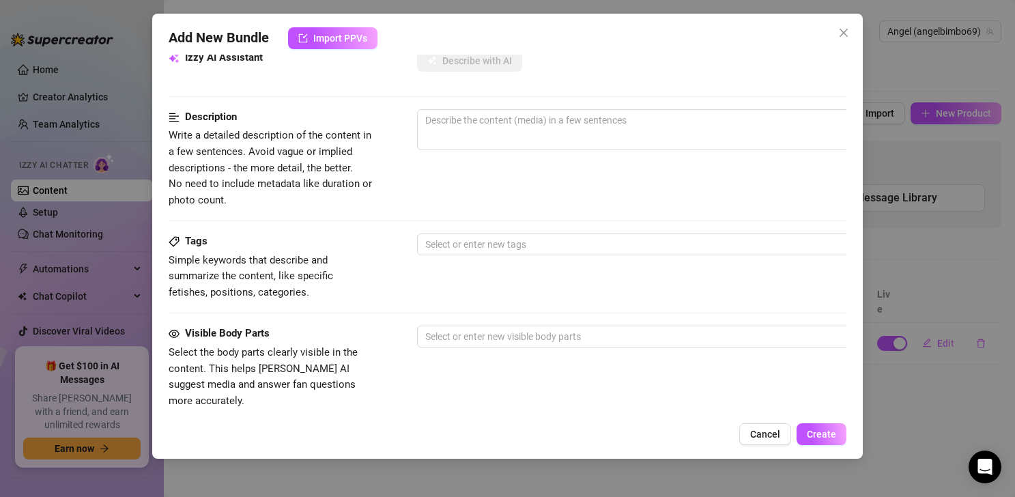
scroll to position [331, 0]
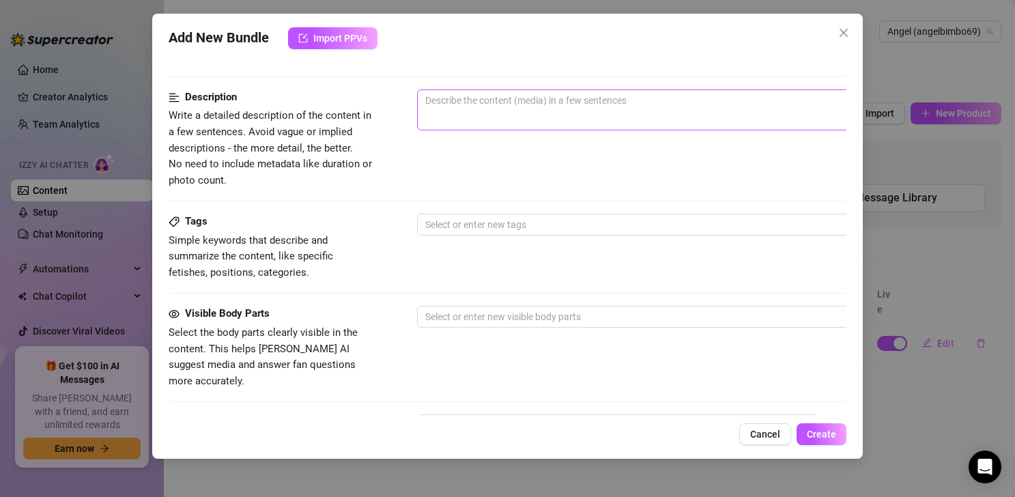
click at [494, 126] on span "0 / 1000" at bounding box center [656, 109] width 478 height 41
drag, startPoint x: 496, startPoint y: 115, endPoint x: 482, endPoint y: 102, distance: 19.3
click at [496, 115] on span "0 / 1000" at bounding box center [656, 109] width 478 height 41
click at [479, 100] on textarea at bounding box center [656, 100] width 476 height 20
paste textarea "[PERSON_NAME] wears a strapless black dress with a high slit, showing off her b…"
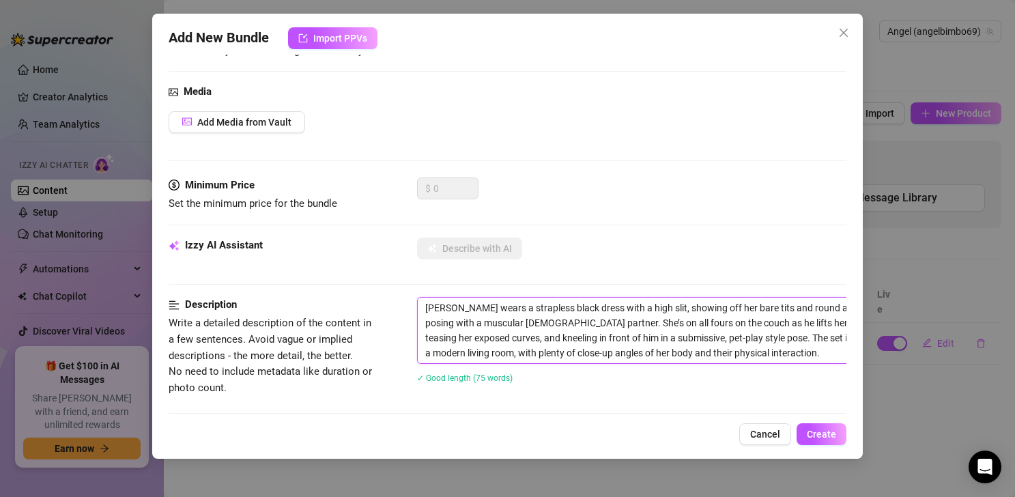
scroll to position [0, 0]
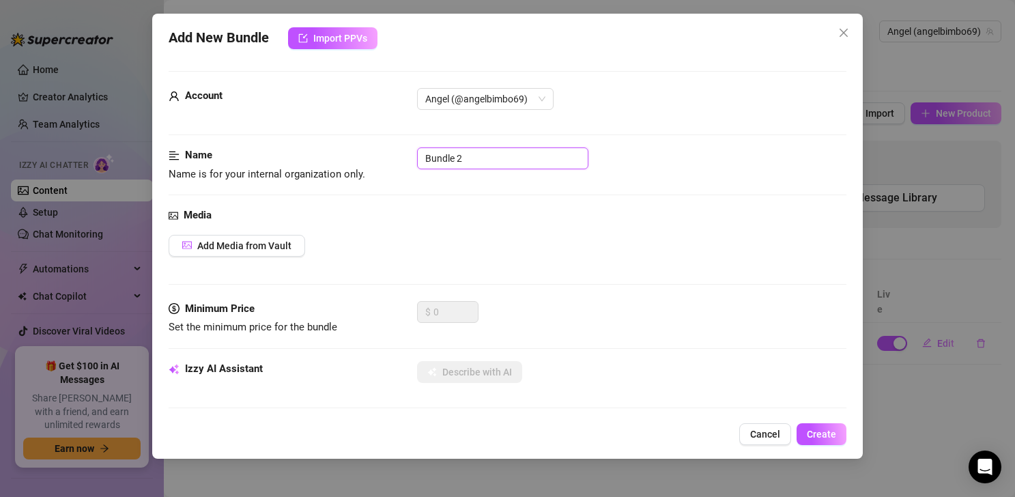
click at [501, 153] on input "Bundle 2" at bounding box center [502, 158] width 171 height 22
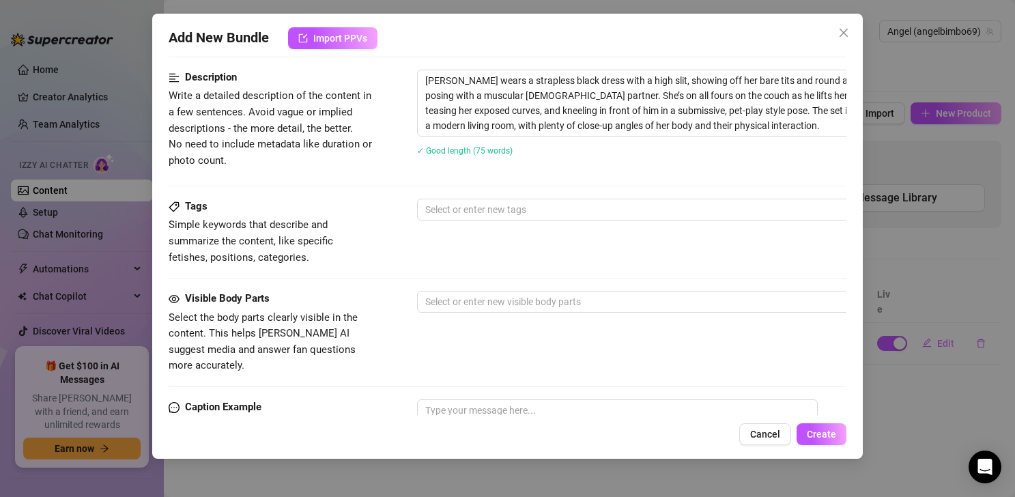
scroll to position [606, 0]
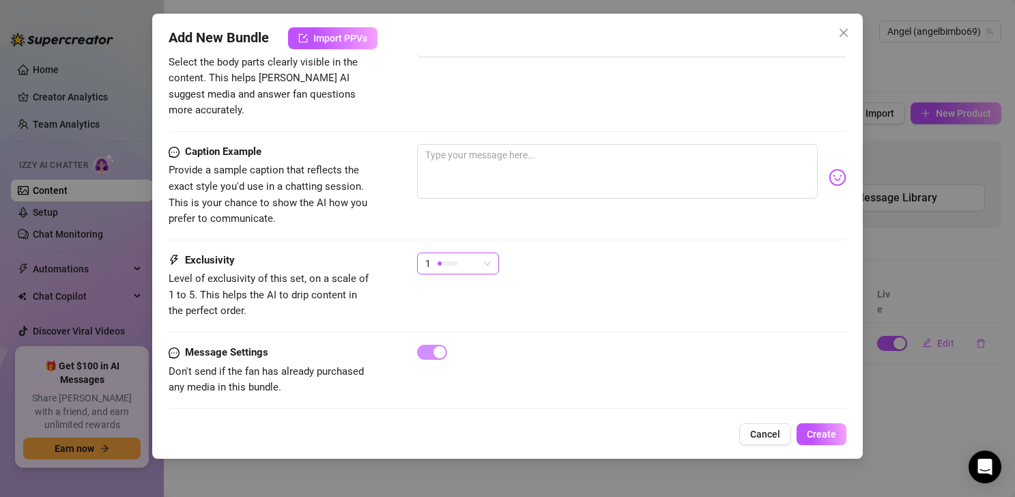
click at [446, 257] on div at bounding box center [447, 263] width 20 height 13
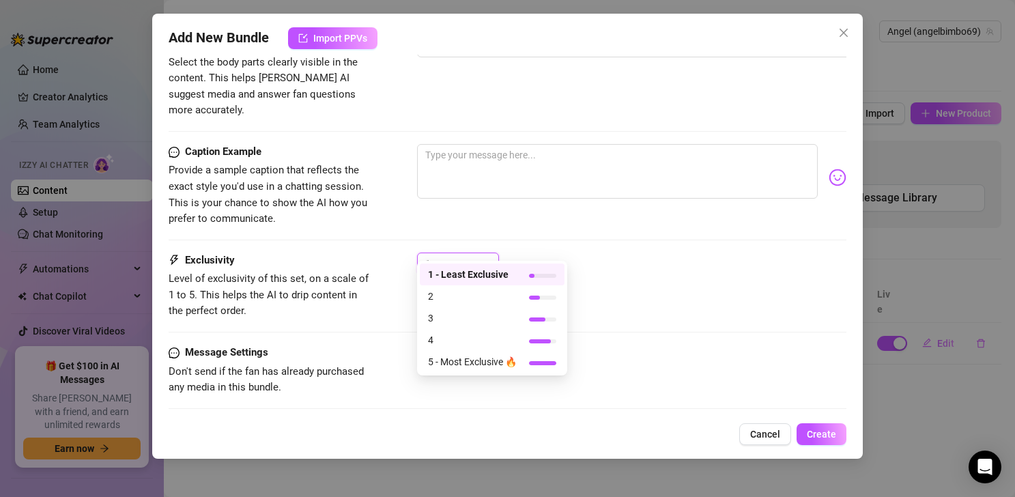
scroll to position [603, 0]
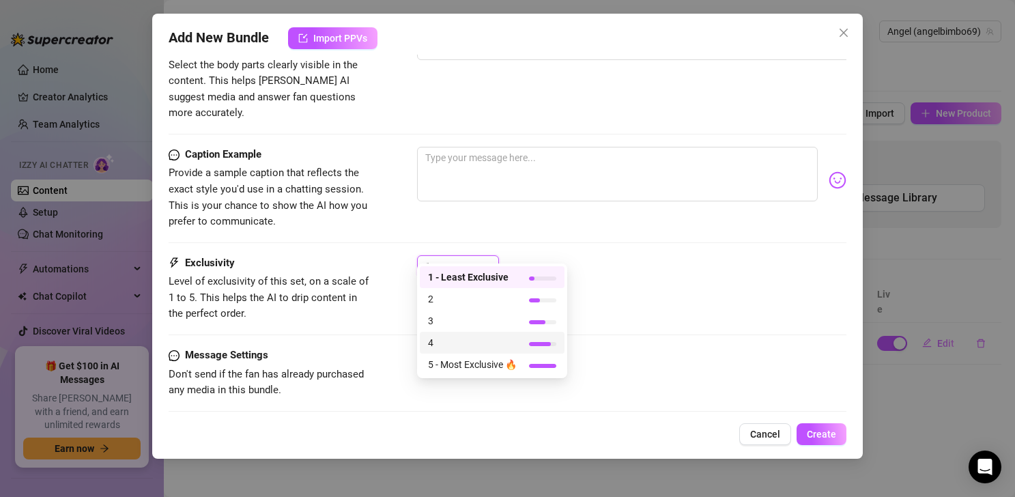
click at [480, 347] on span "4" at bounding box center [472, 342] width 89 height 15
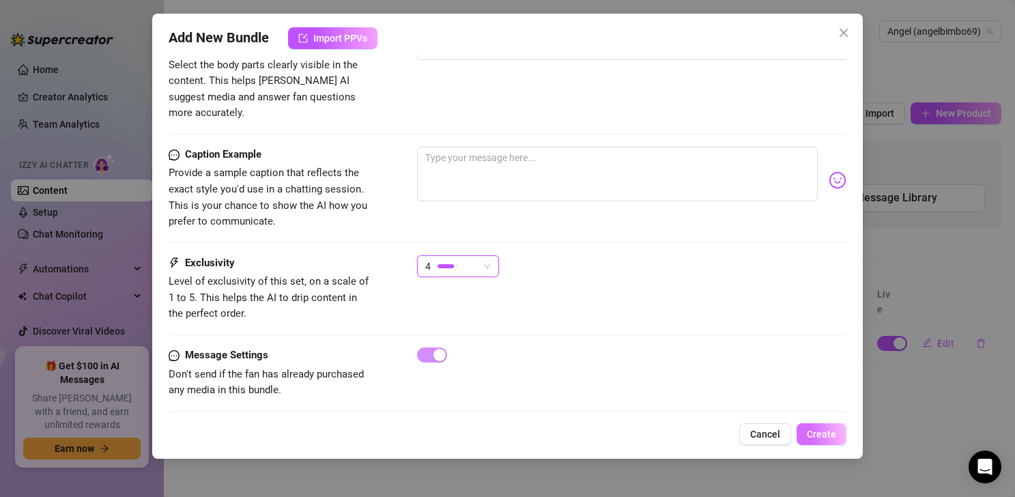
click at [748, 435] on span "Create" at bounding box center [821, 434] width 29 height 11
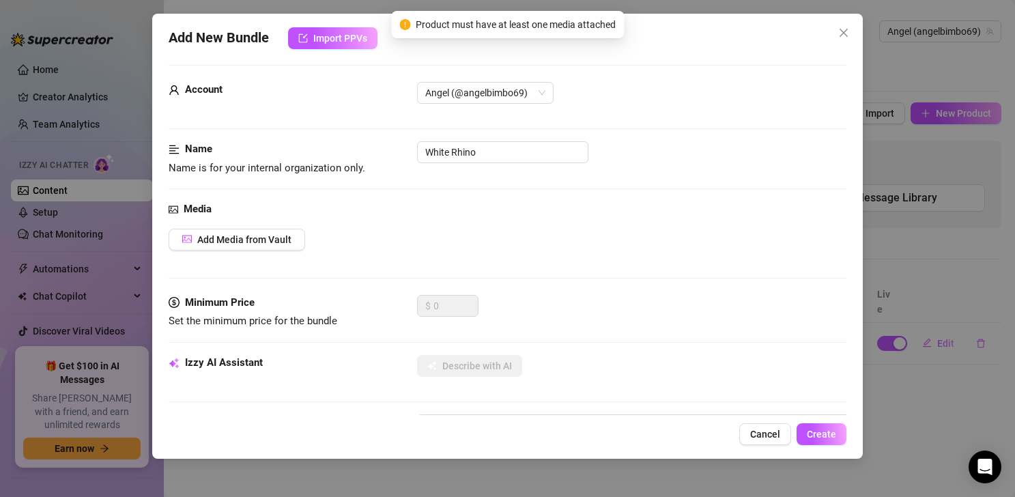
scroll to position [0, 0]
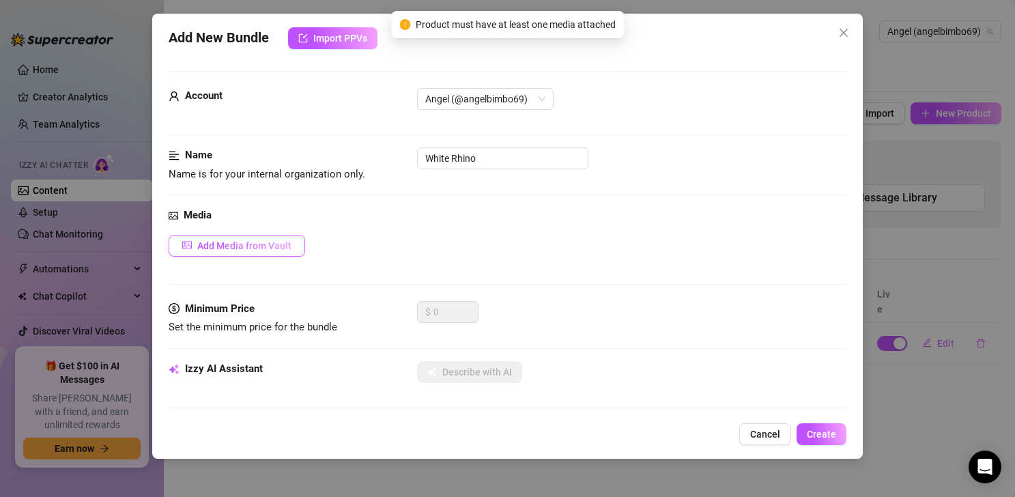
click at [283, 242] on span "Add Media from Vault" at bounding box center [244, 245] width 94 height 11
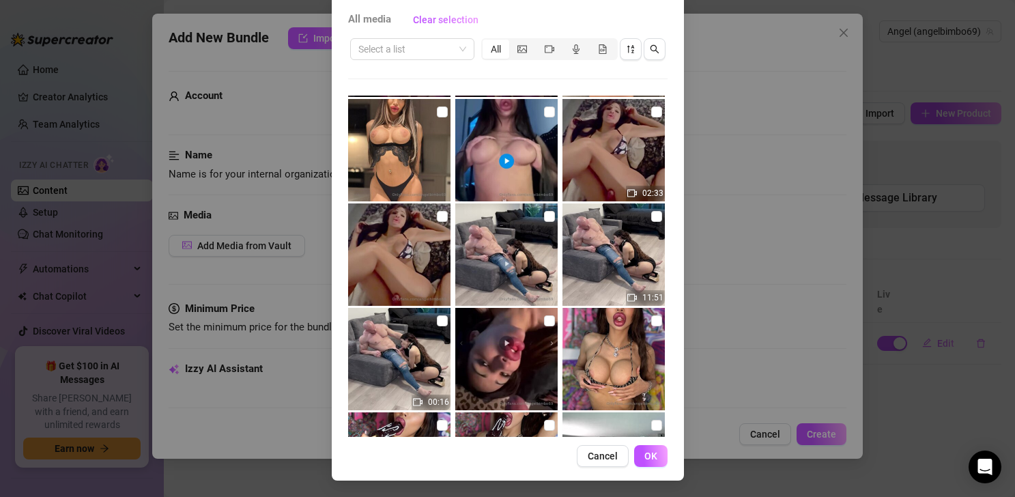
scroll to position [3555, 0]
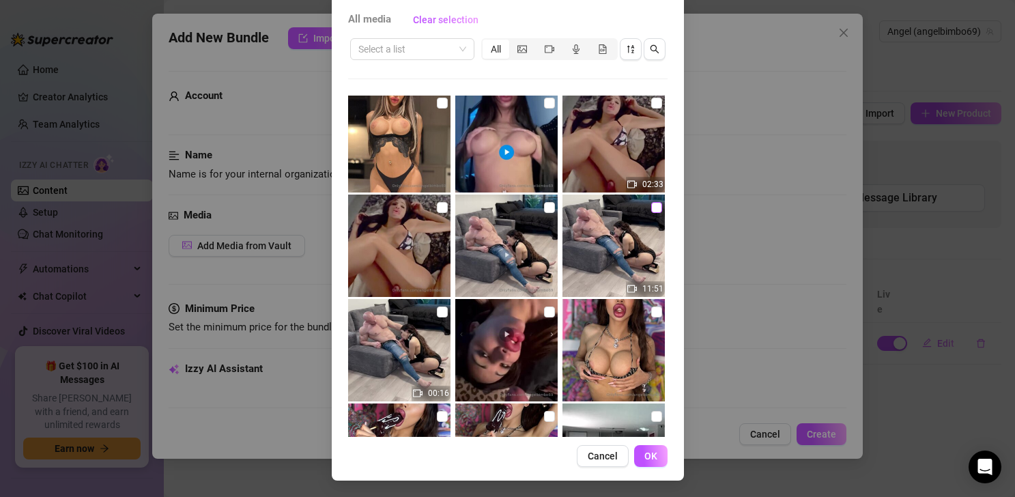
click at [651, 209] on input "checkbox" at bounding box center [656, 207] width 11 height 11
click at [437, 313] on input "checkbox" at bounding box center [442, 311] width 11 height 11
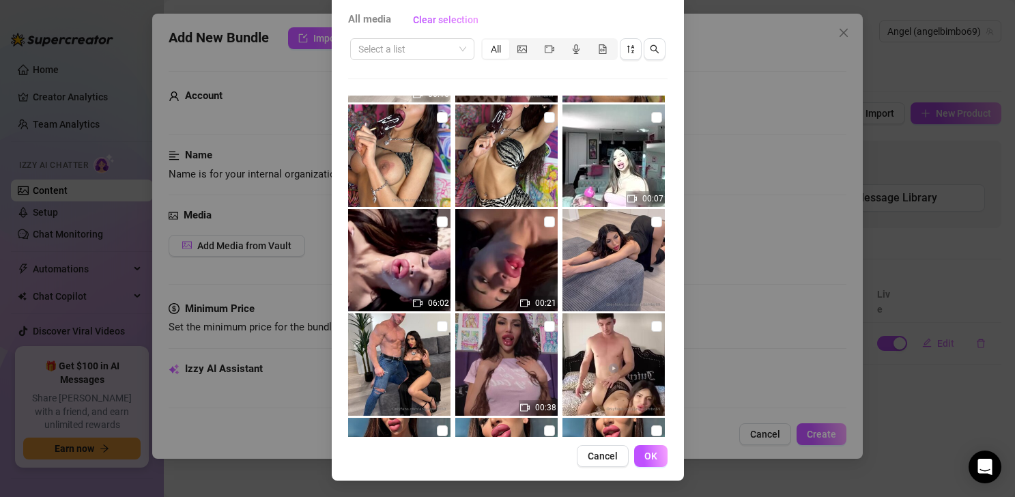
scroll to position [3866, 0]
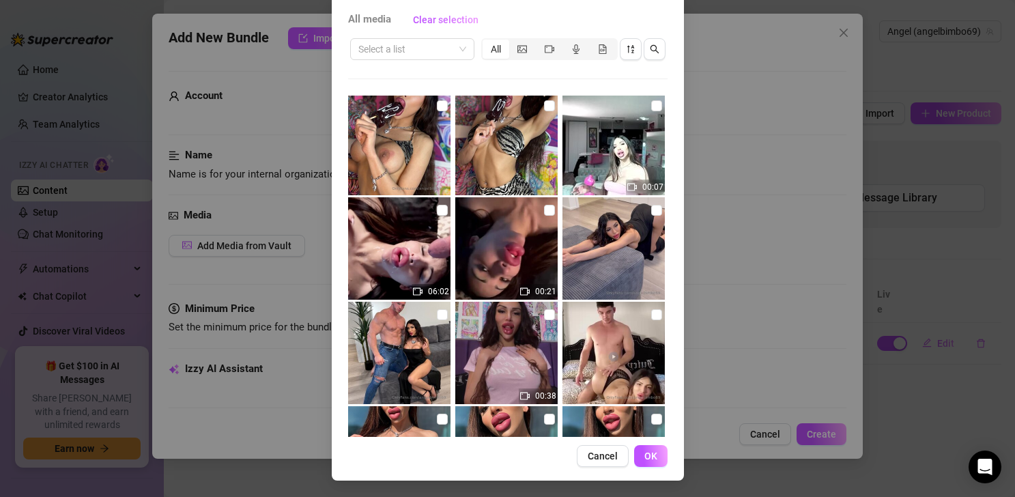
drag, startPoint x: 638, startPoint y: 209, endPoint x: 573, endPoint y: 244, distance: 73.6
click at [651, 209] on input "checkbox" at bounding box center [656, 210] width 11 height 11
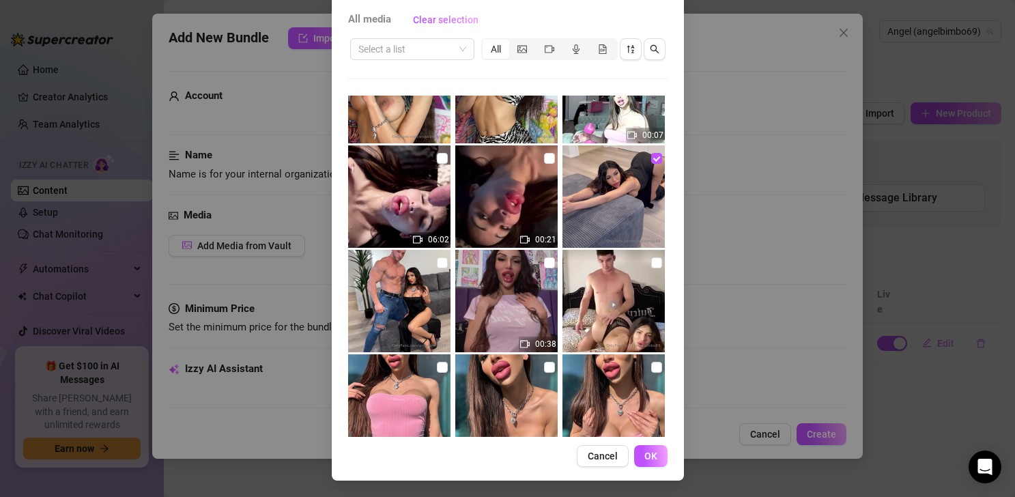
scroll to position [3950, 0]
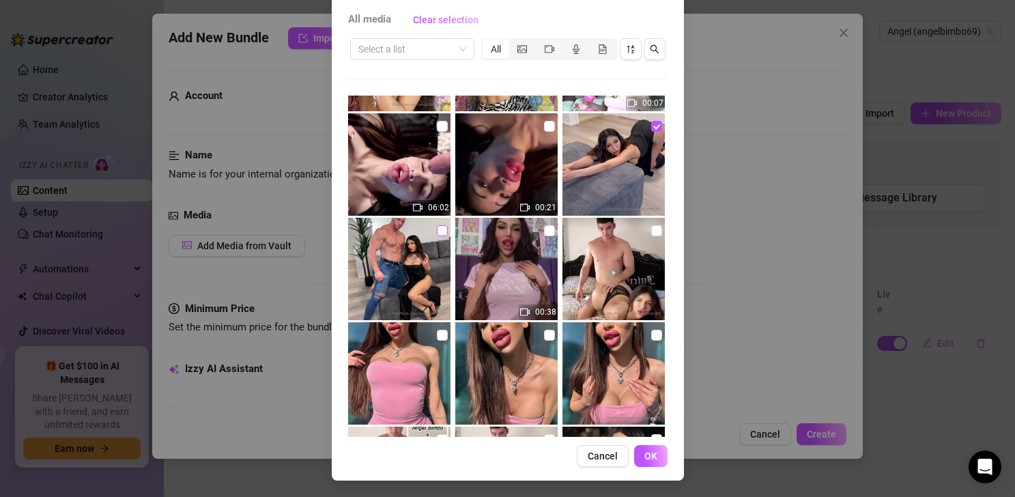
click at [437, 233] on input "checkbox" at bounding box center [442, 230] width 11 height 11
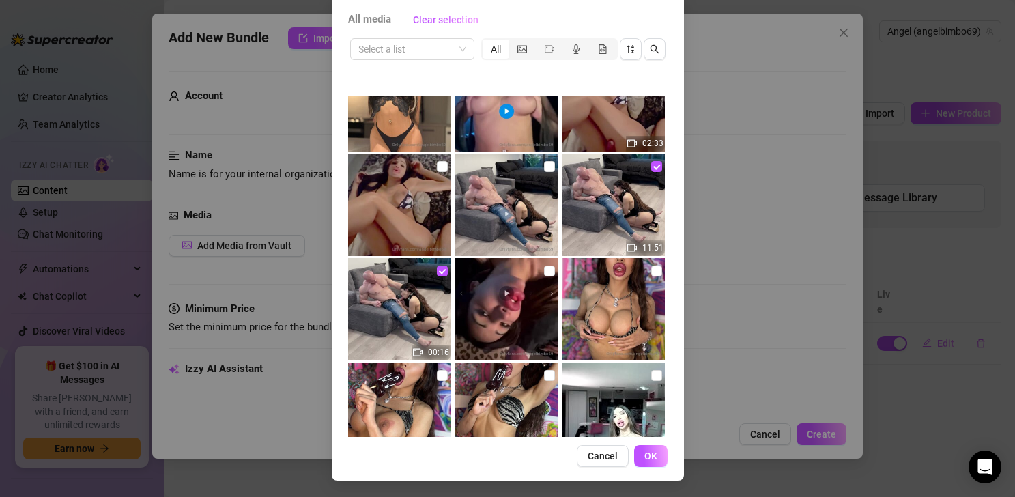
scroll to position [3594, 0]
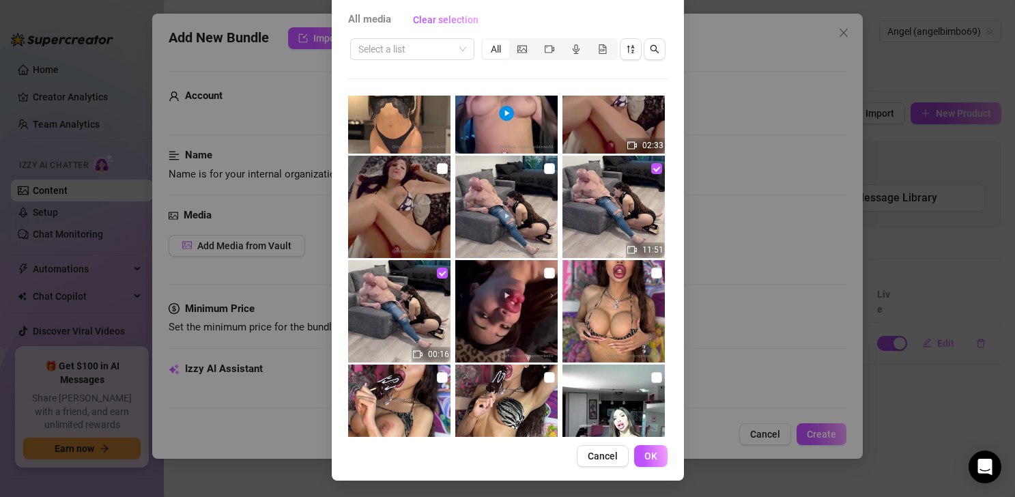
click at [644, 454] on span "OK" at bounding box center [650, 455] width 13 height 11
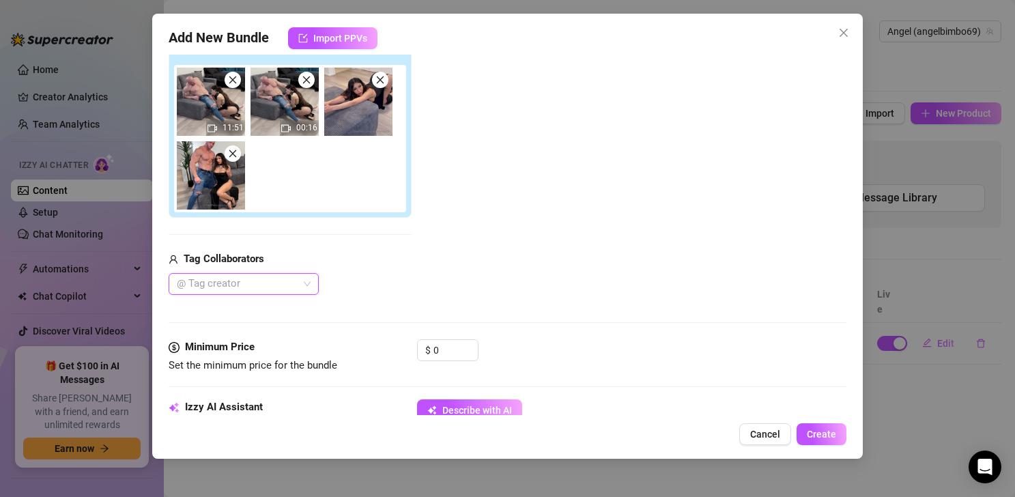
scroll to position [239, 0]
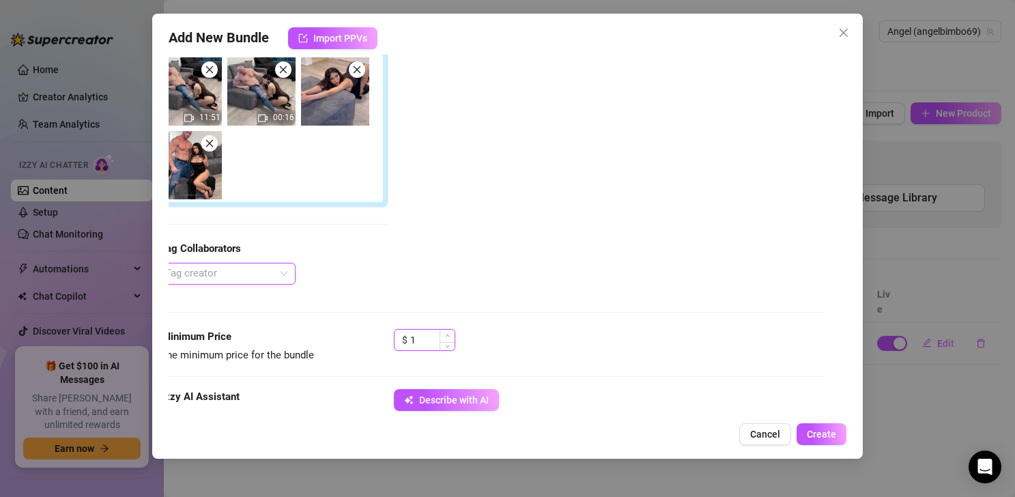
click at [448, 336] on icon "up" at bounding box center [447, 335] width 5 height 5
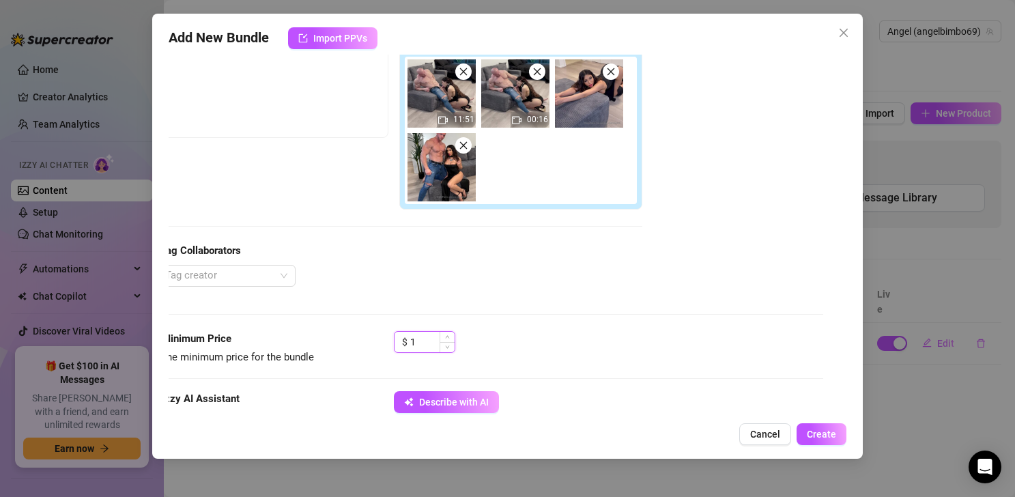
click at [429, 340] on input "1" at bounding box center [432, 342] width 44 height 20
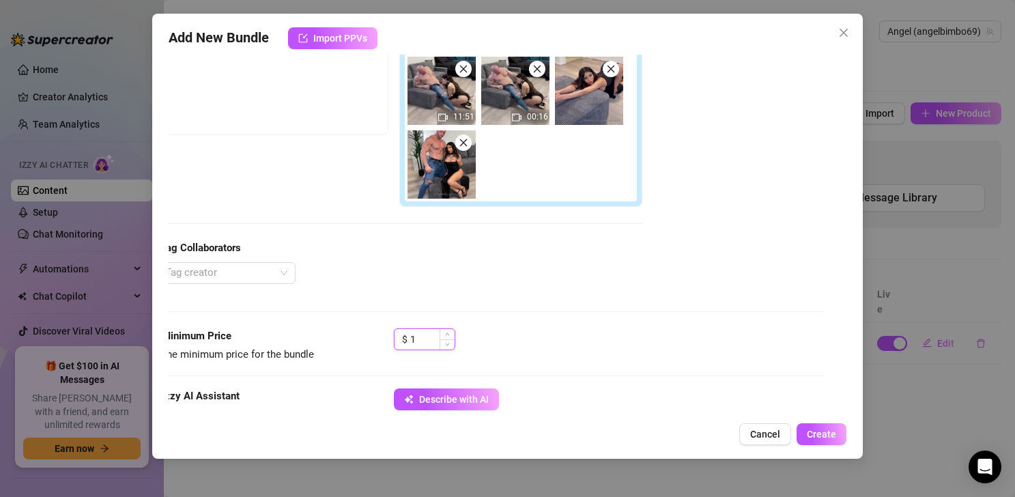
click at [429, 340] on input "1" at bounding box center [432, 339] width 44 height 20
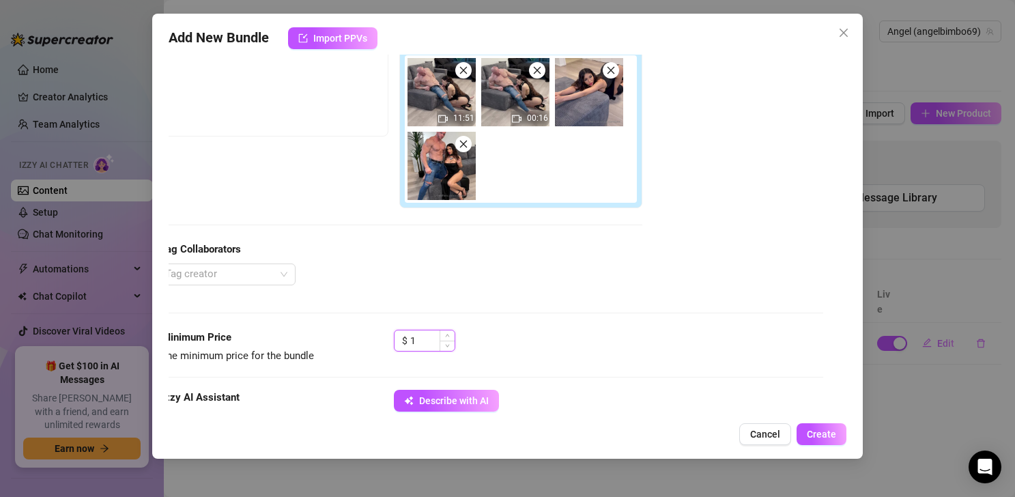
click at [429, 340] on input "1" at bounding box center [432, 340] width 44 height 20
click at [748, 431] on span "Create" at bounding box center [821, 434] width 29 height 11
